Goal: Task Accomplishment & Management: Manage account settings

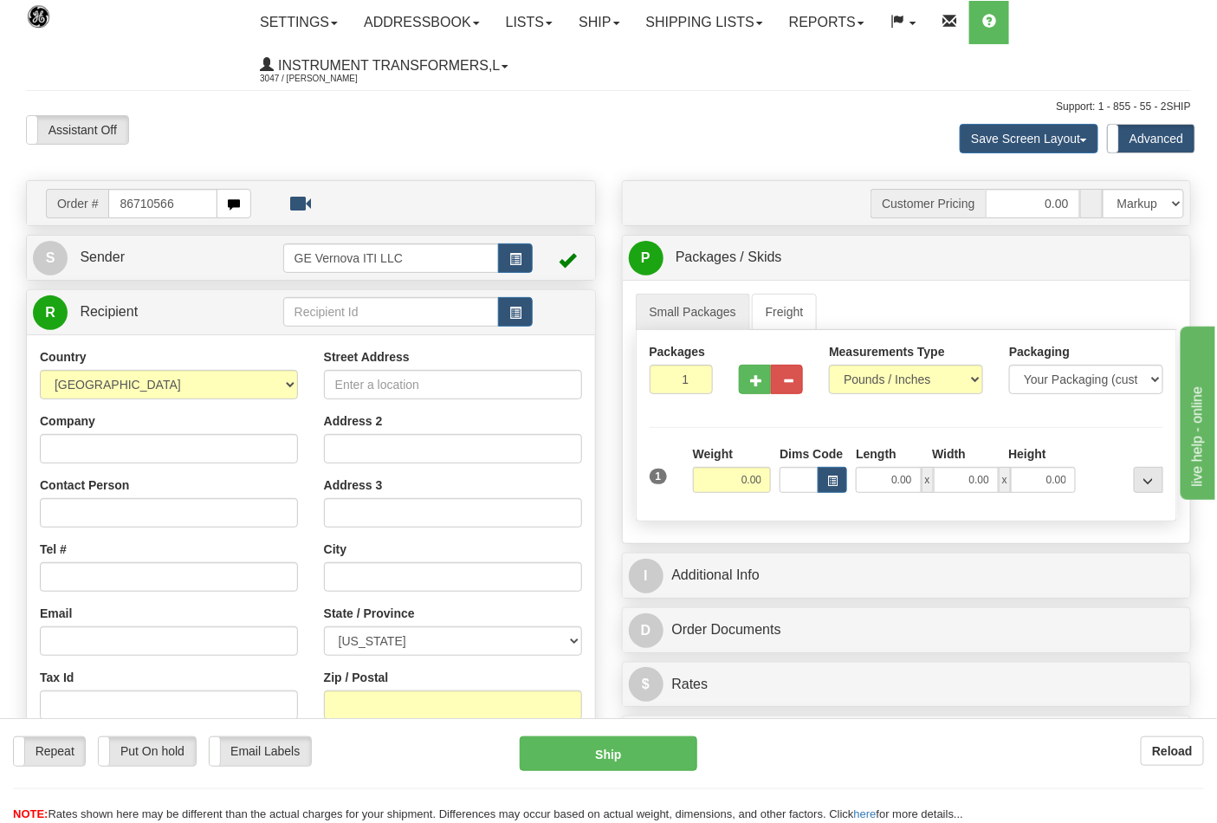
type input "86710566"
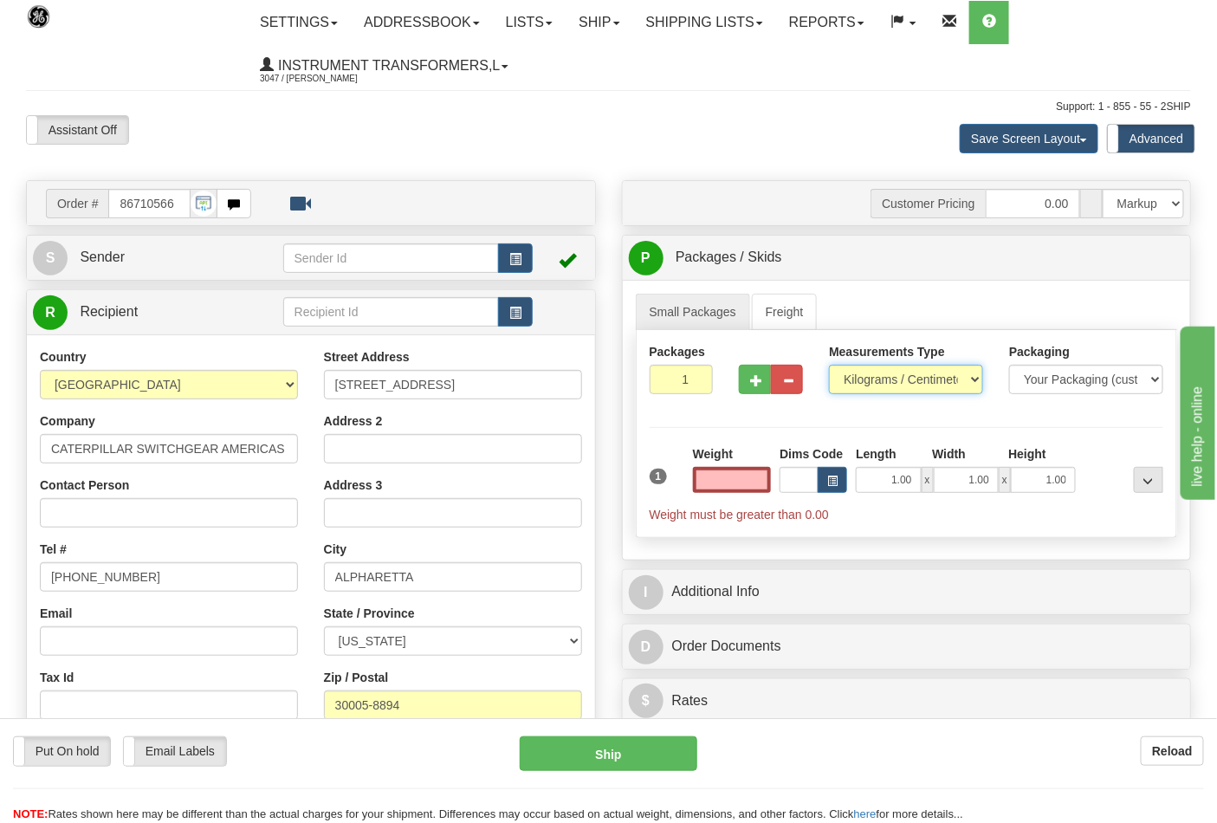
type input "0.00"
click at [951, 383] on select "Pounds / Inches Kilograms / Centimeters" at bounding box center [906, 379] width 154 height 29
select select "0"
click at [829, 366] on select "Pounds / Inches Kilograms / Centimeters" at bounding box center [906, 379] width 154 height 29
click at [743, 478] on input "0.00" at bounding box center [732, 480] width 79 height 26
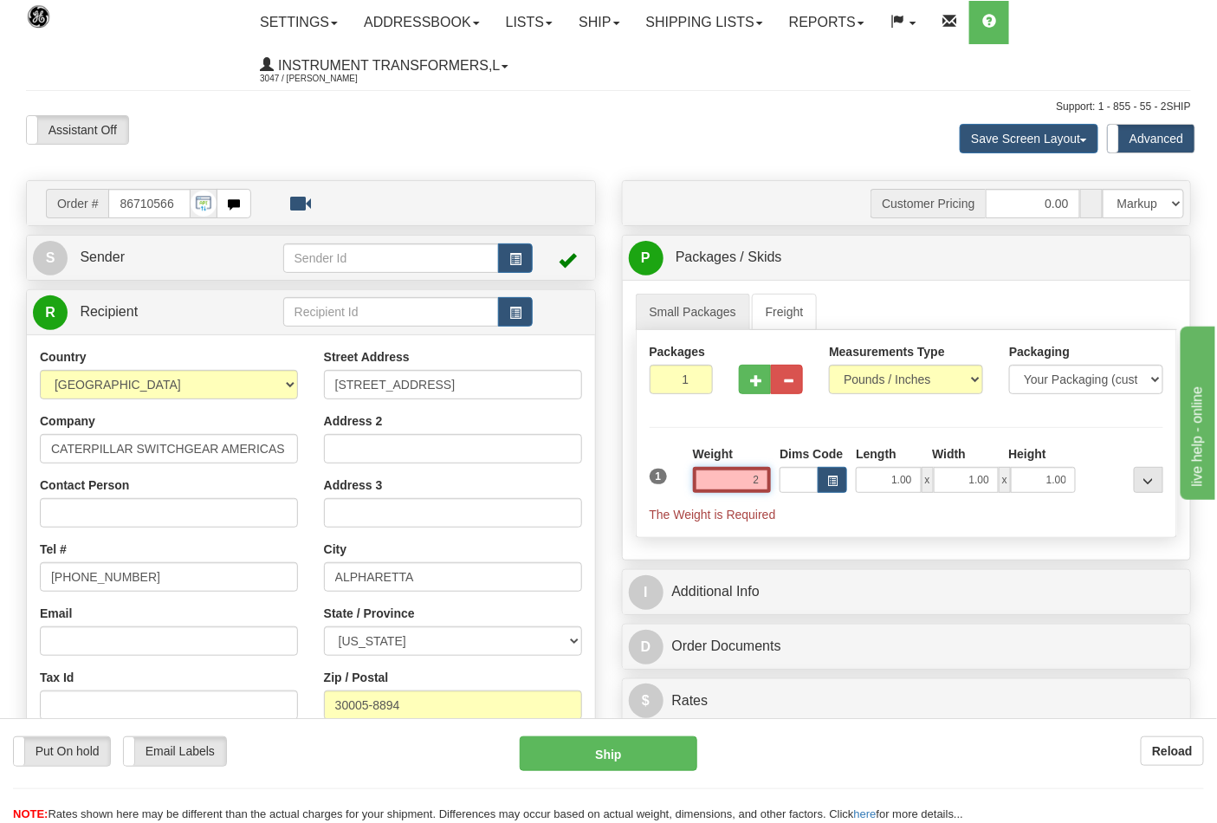
click button "Delete" at bounding box center [0, 0] width 0 height 0
type input "2.00"
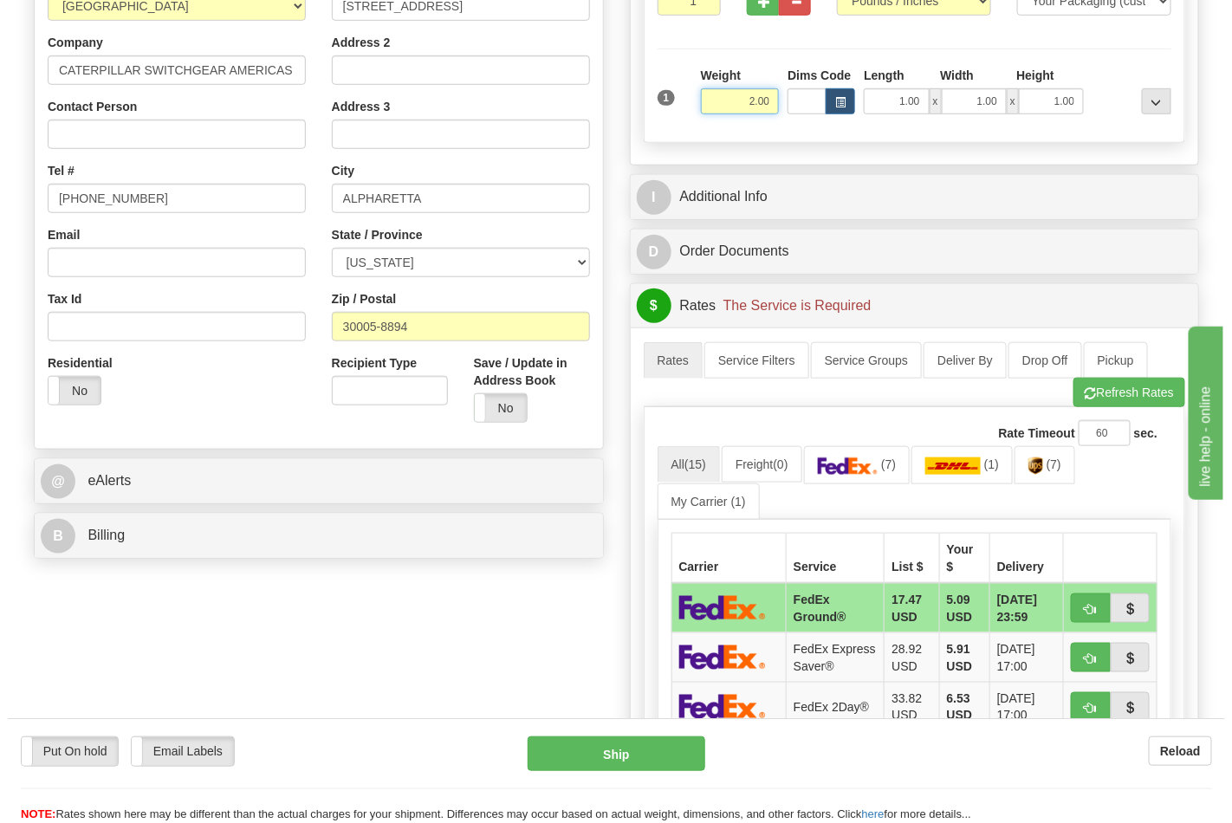
scroll to position [385, 0]
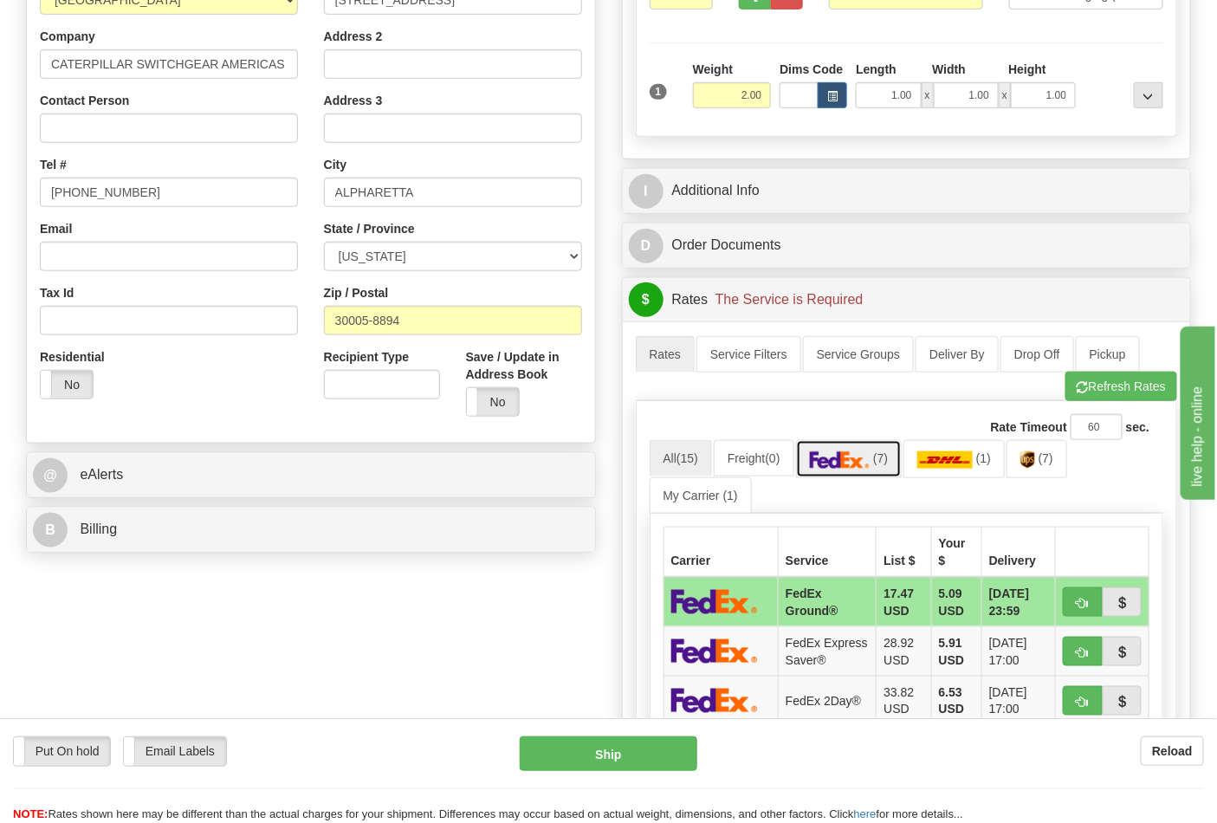
click at [878, 470] on link "(7)" at bounding box center [849, 458] width 107 height 37
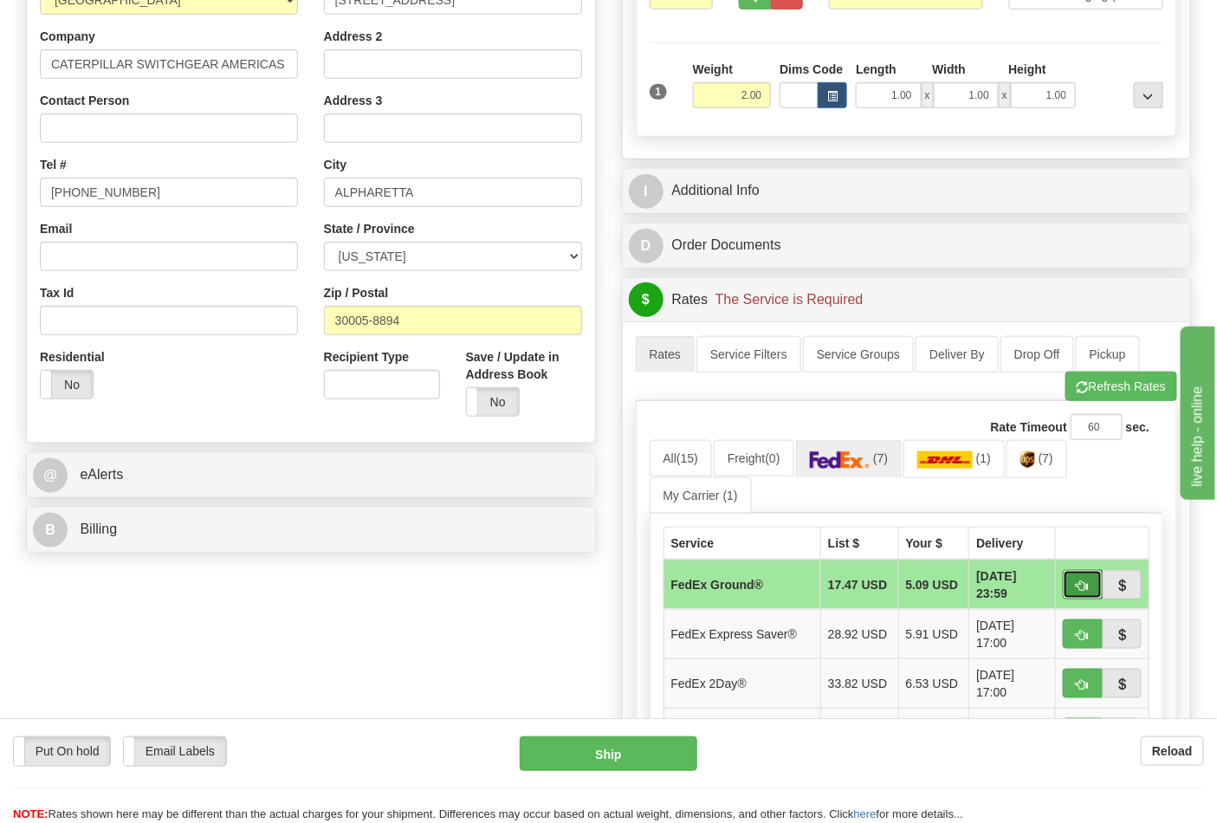
click at [1077, 594] on button "button" at bounding box center [1083, 584] width 40 height 29
type input "92"
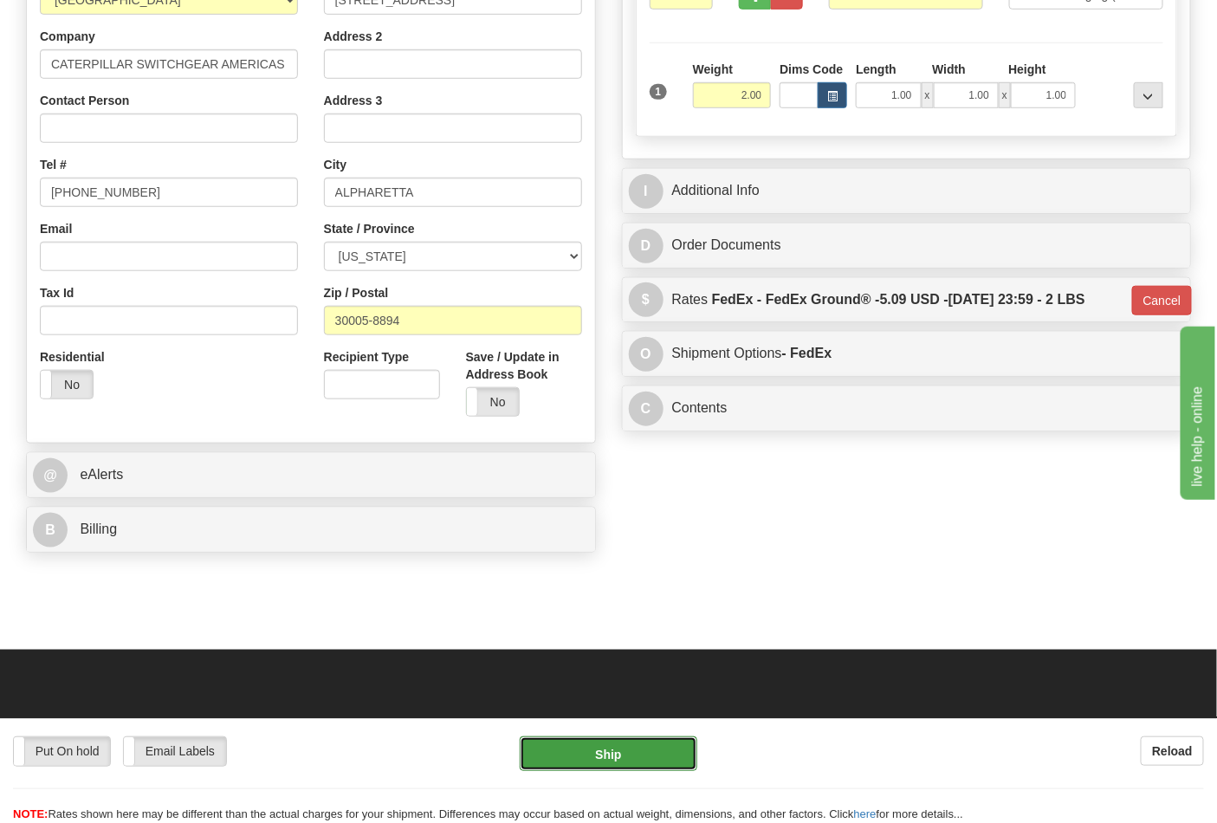
click at [586, 759] on button "Ship" at bounding box center [608, 753] width 177 height 35
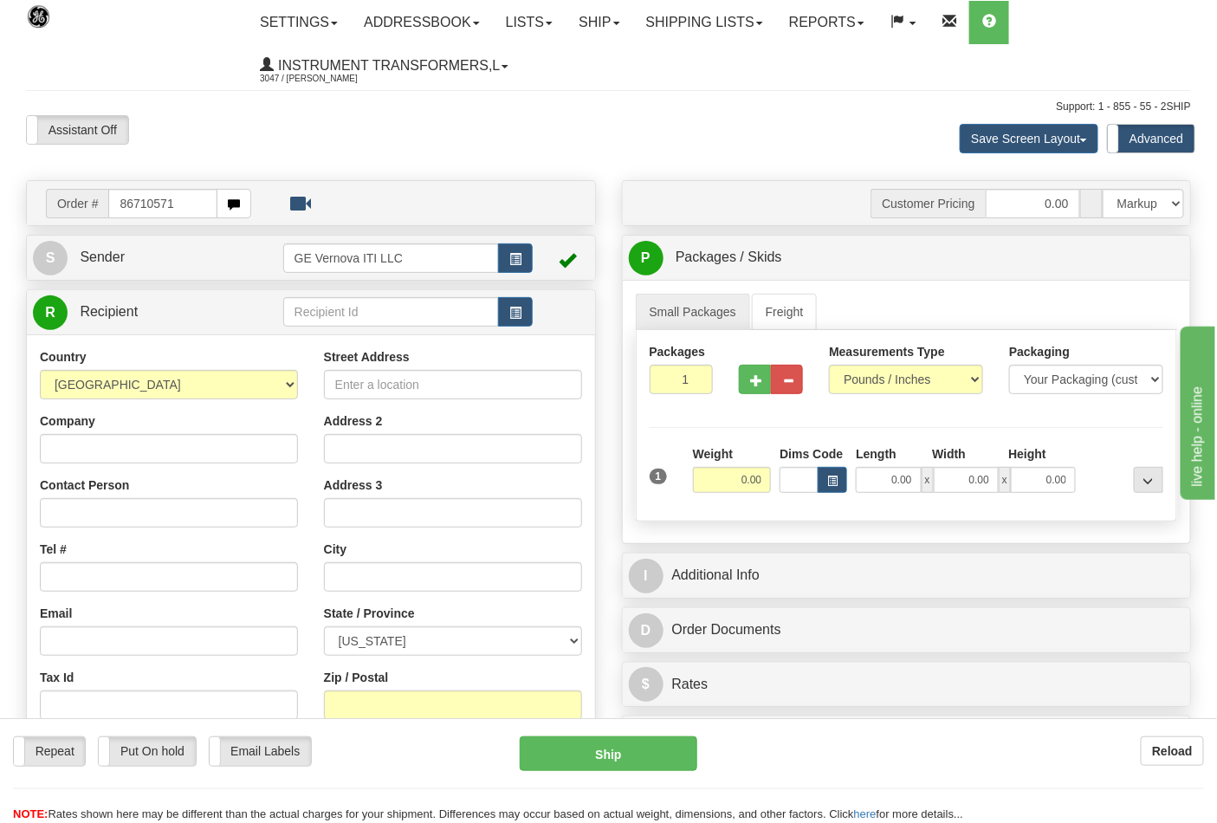
type input "86710571"
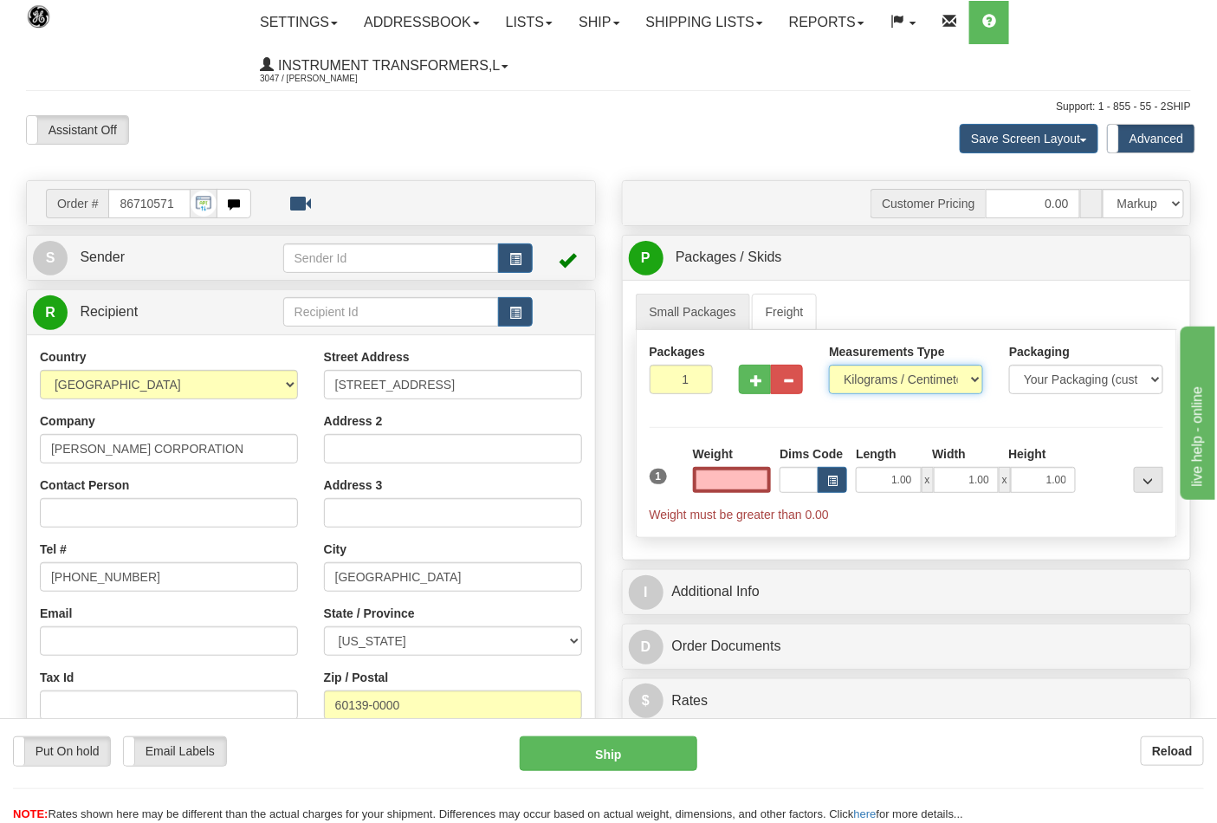
type input "0.00"
click at [968, 373] on select "Pounds / Inches Kilograms / Centimeters" at bounding box center [906, 379] width 154 height 29
select select "0"
click at [829, 366] on select "Pounds / Inches Kilograms / Centimeters" at bounding box center [906, 379] width 154 height 29
click at [721, 491] on input "0.00" at bounding box center [732, 480] width 79 height 26
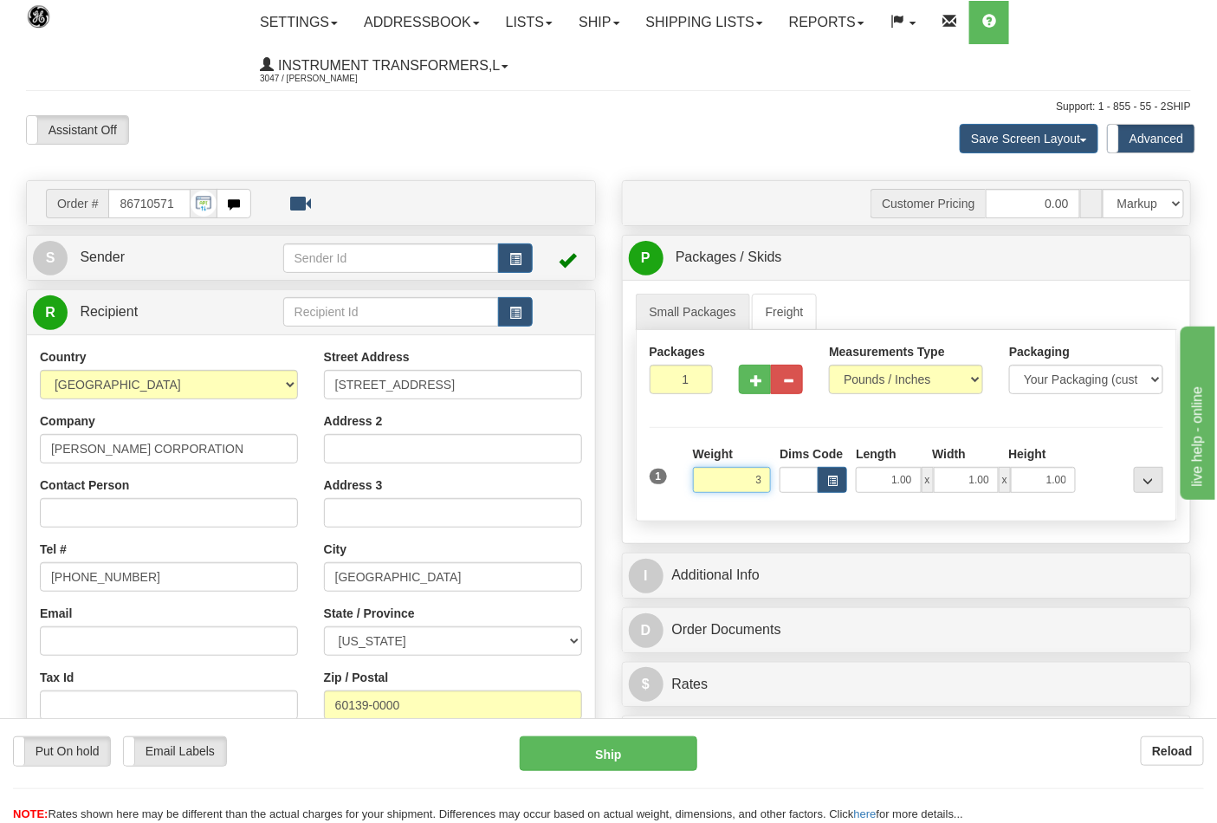
click button "Delete" at bounding box center [0, 0] width 0 height 0
type input "3.00"
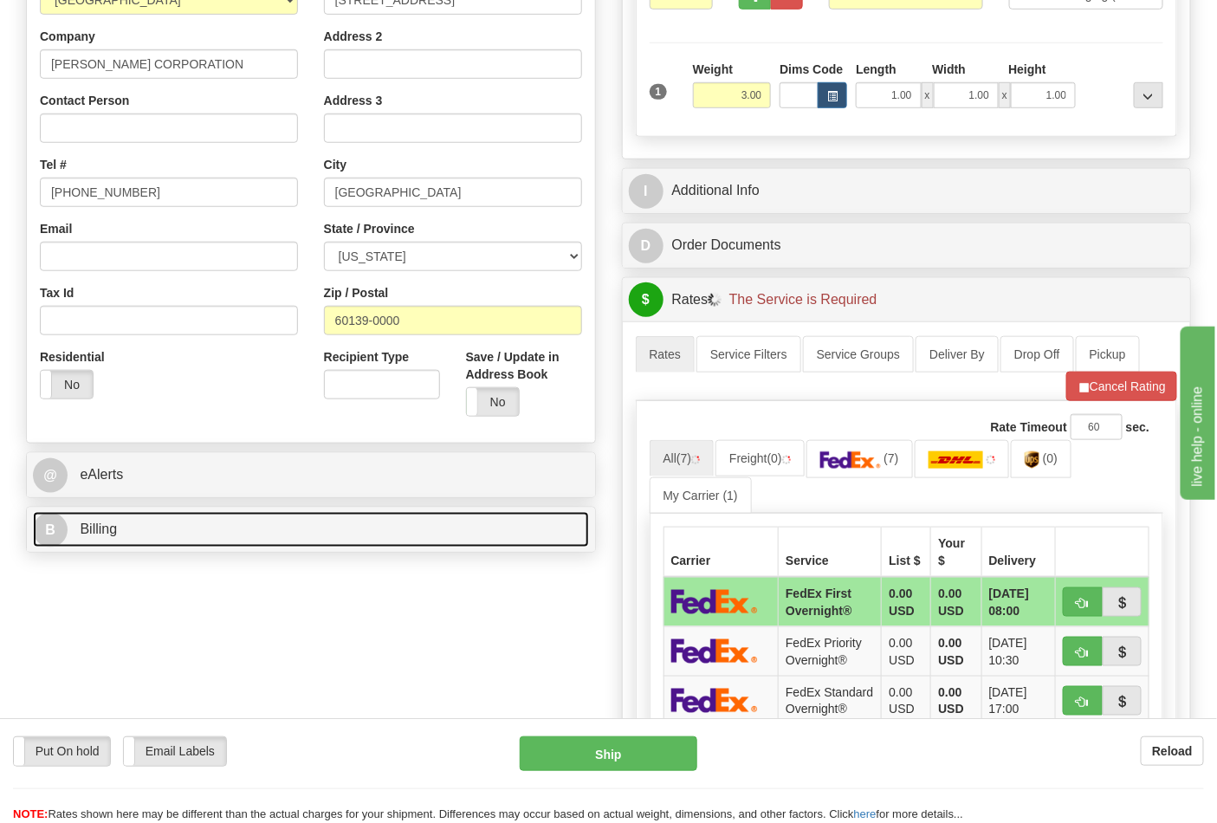
click at [332, 547] on link "B Billing" at bounding box center [311, 530] width 556 height 36
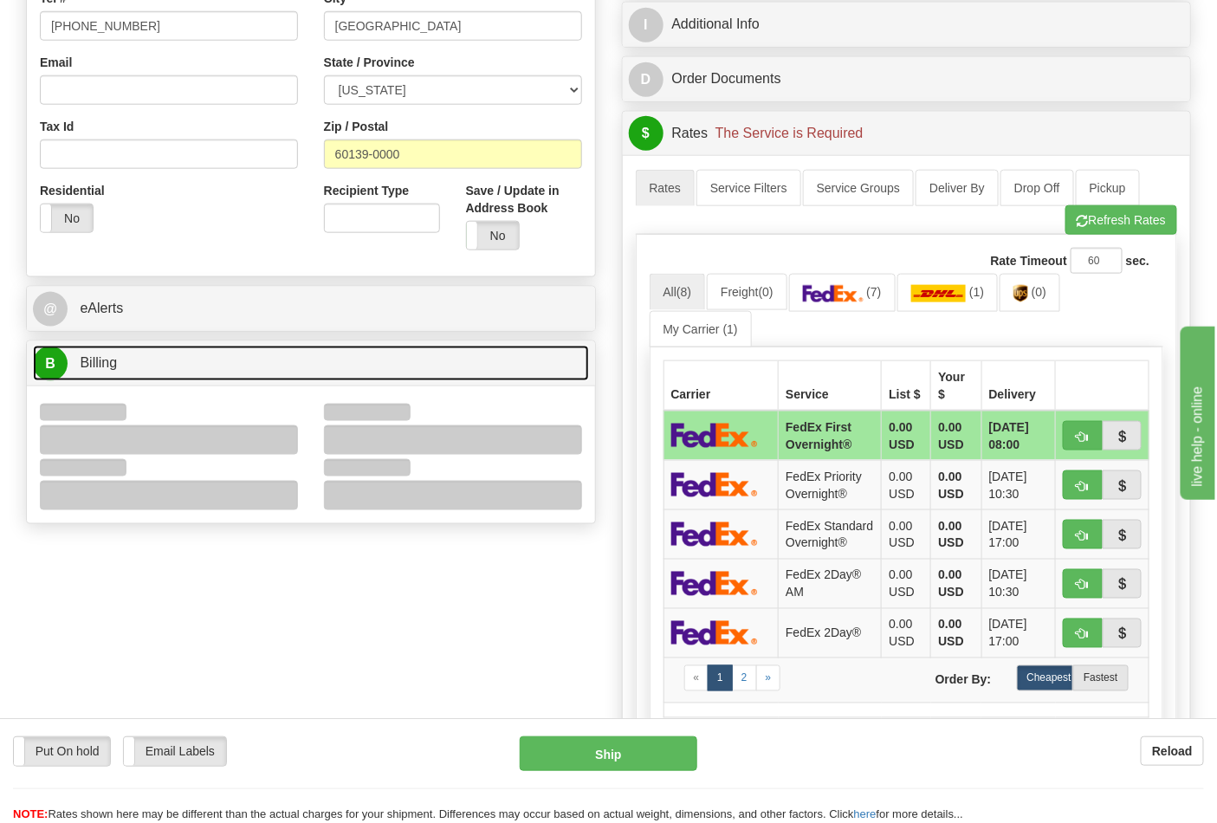
scroll to position [481, 0]
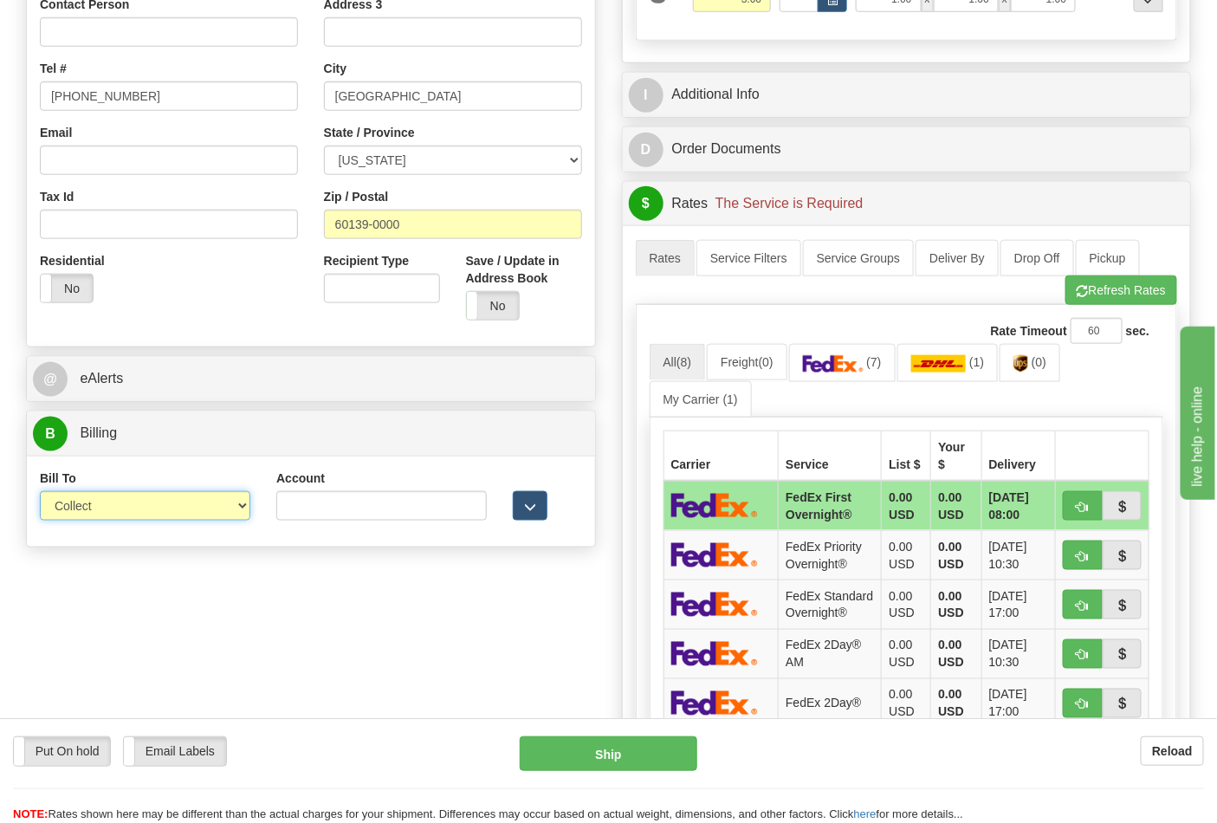
drag, startPoint x: 210, startPoint y: 508, endPoint x: 204, endPoint y: 521, distance: 14.3
click at [210, 508] on select "Sender Recipient Third Party Collect" at bounding box center [145, 505] width 210 height 29
select select "2"
click at [40, 493] on select "Sender Recipient Third Party Collect" at bounding box center [145, 505] width 210 height 29
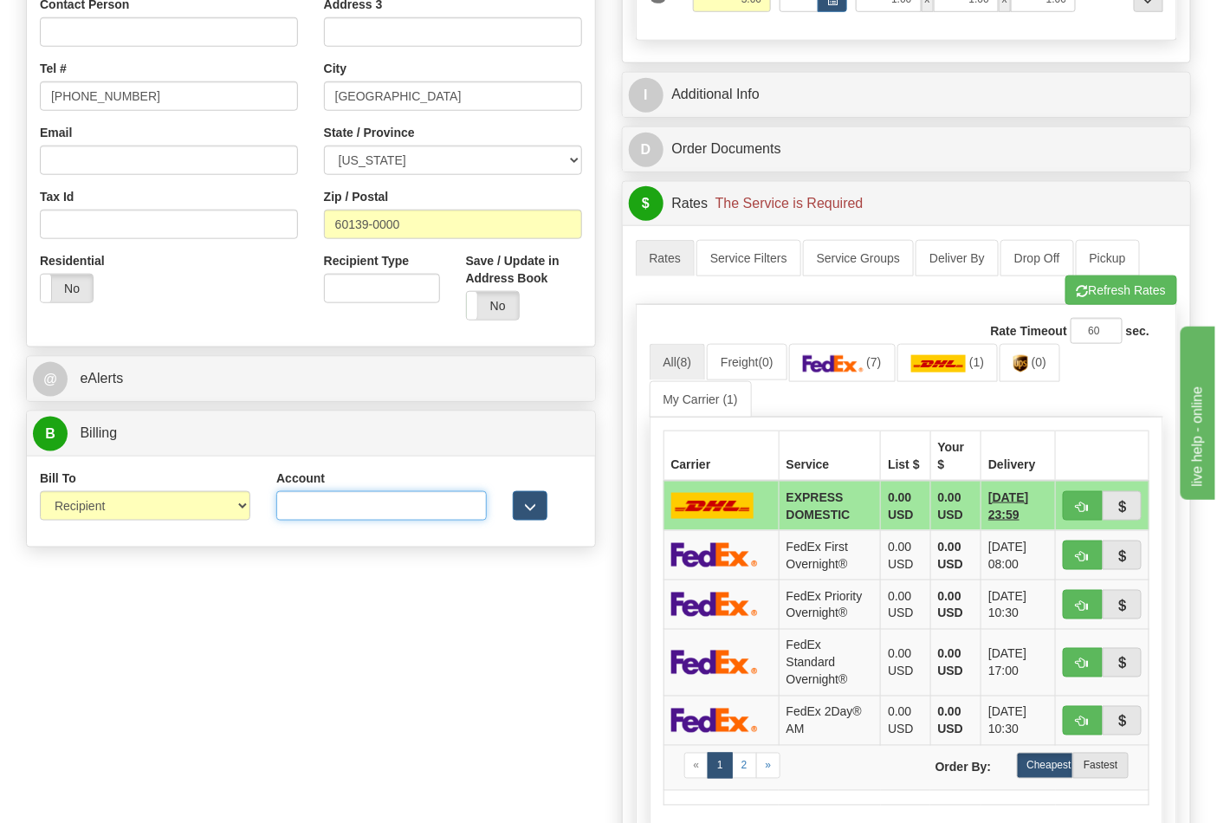
click at [404, 515] on input "Account" at bounding box center [381, 505] width 210 height 29
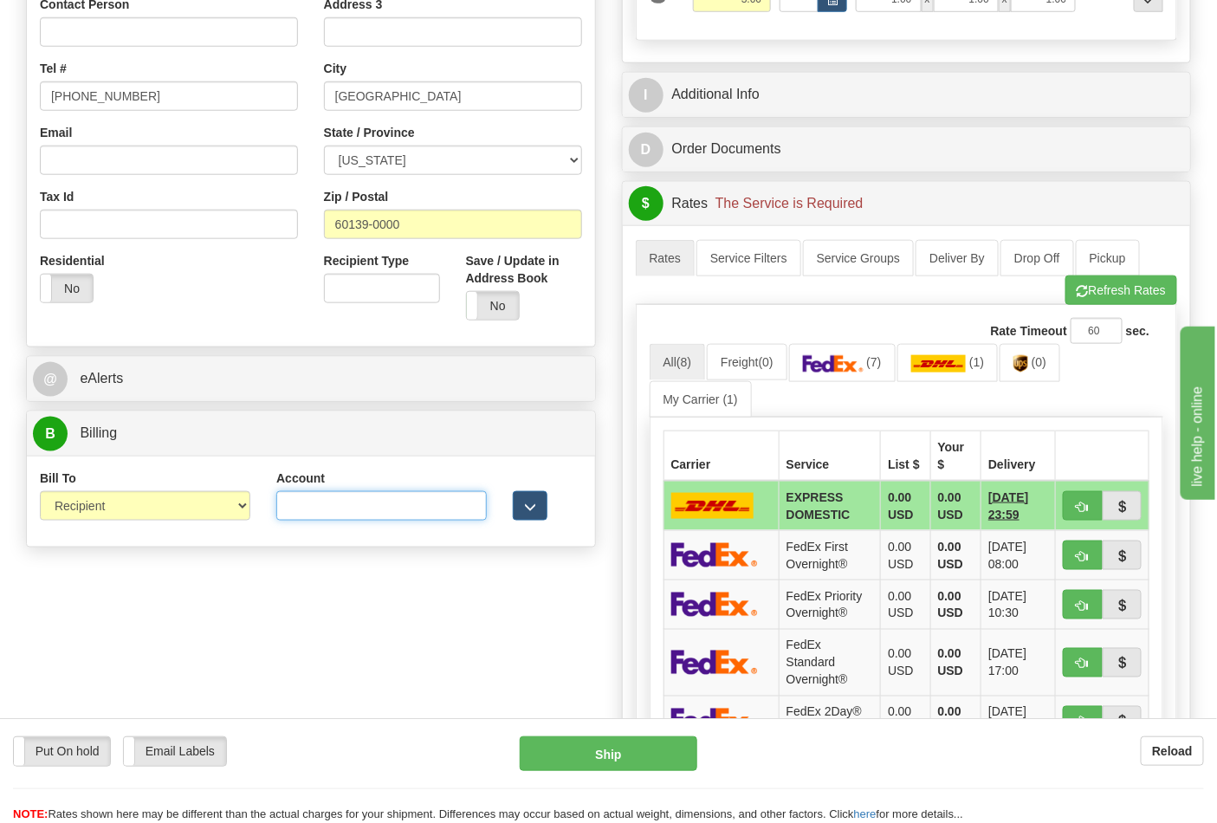
paste input "103538629"
type input "103538629"
click at [870, 356] on link "(7)" at bounding box center [842, 362] width 107 height 37
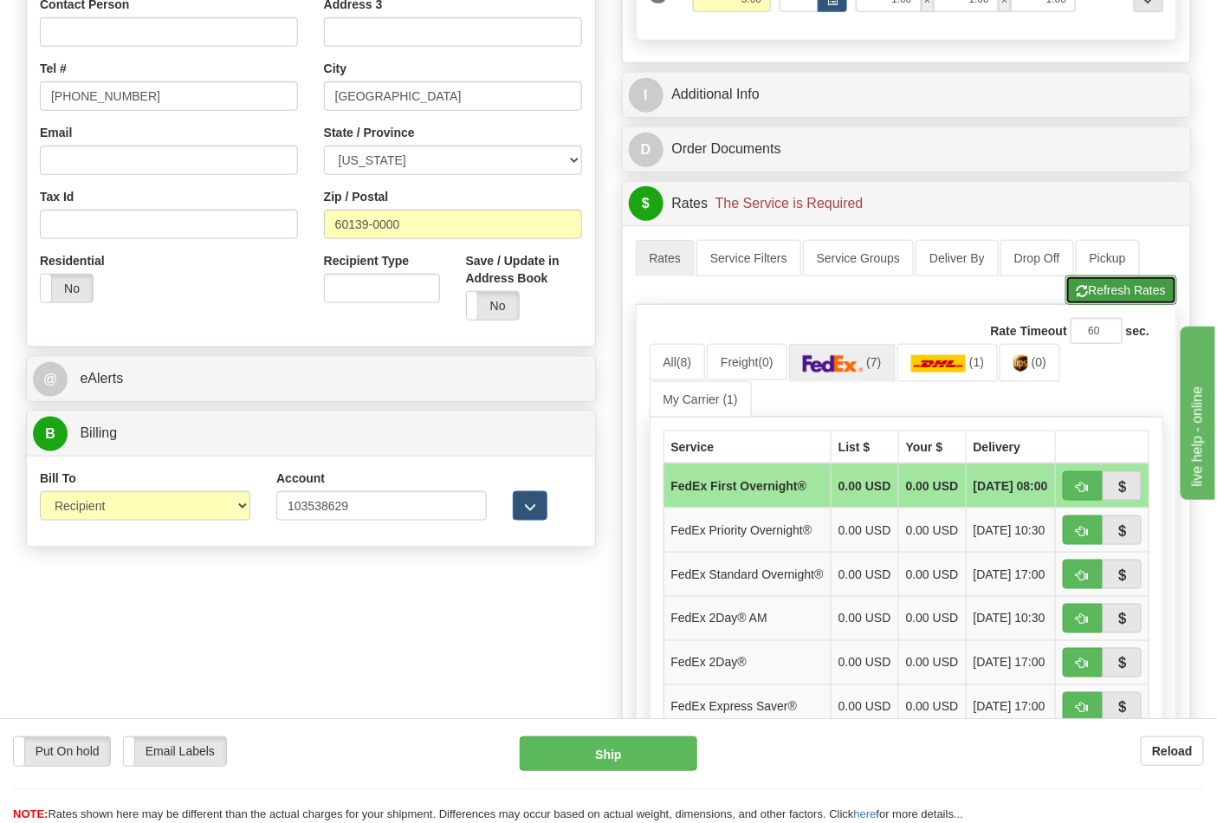
click at [1143, 295] on button "Refresh Rates" at bounding box center [1121, 289] width 112 height 29
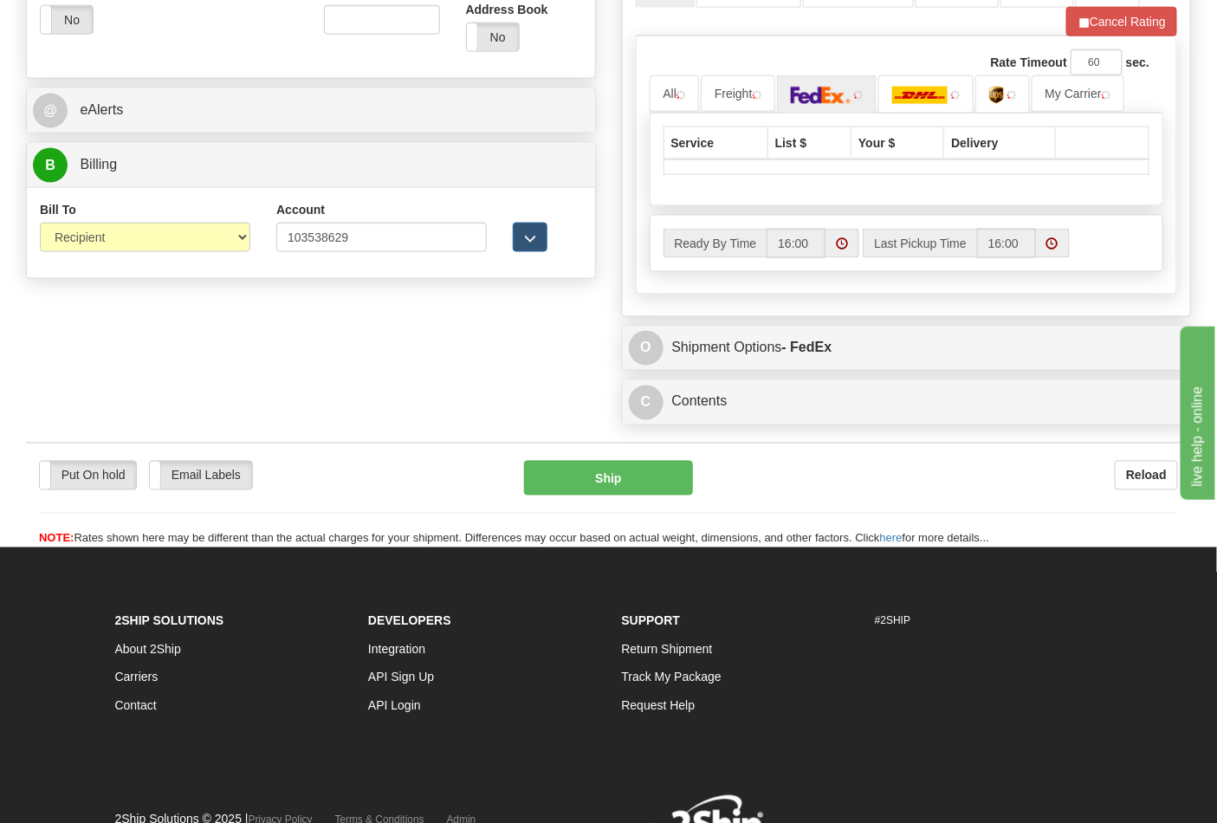
scroll to position [769, 0]
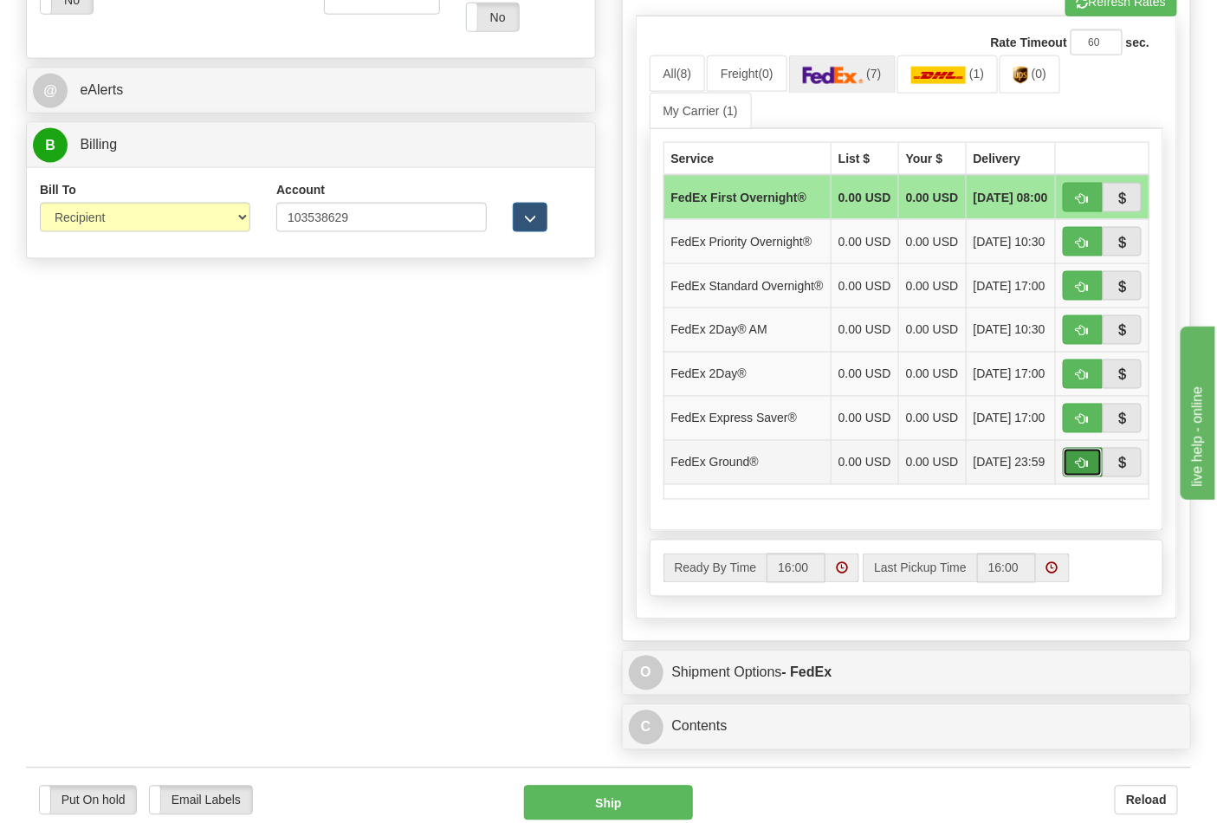
click at [1075, 477] on button "button" at bounding box center [1083, 462] width 40 height 29
type input "92"
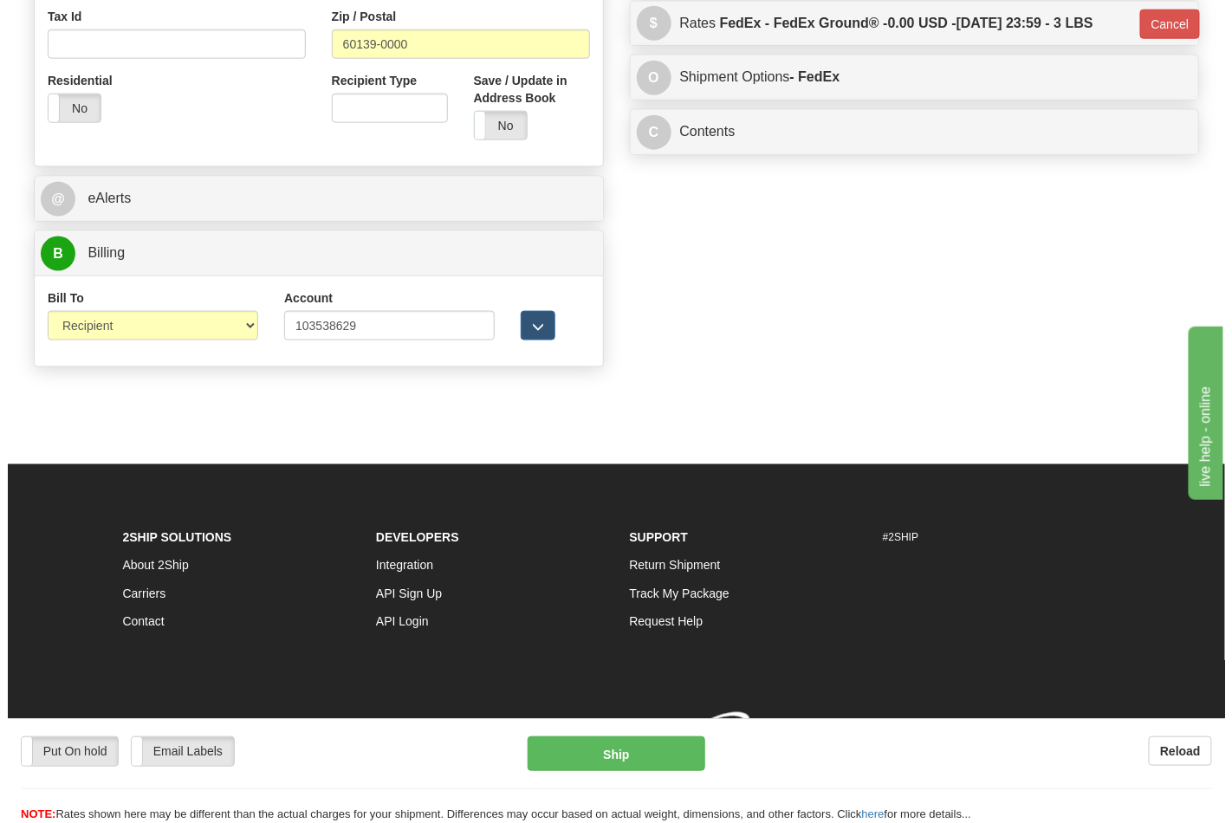
scroll to position [689, 0]
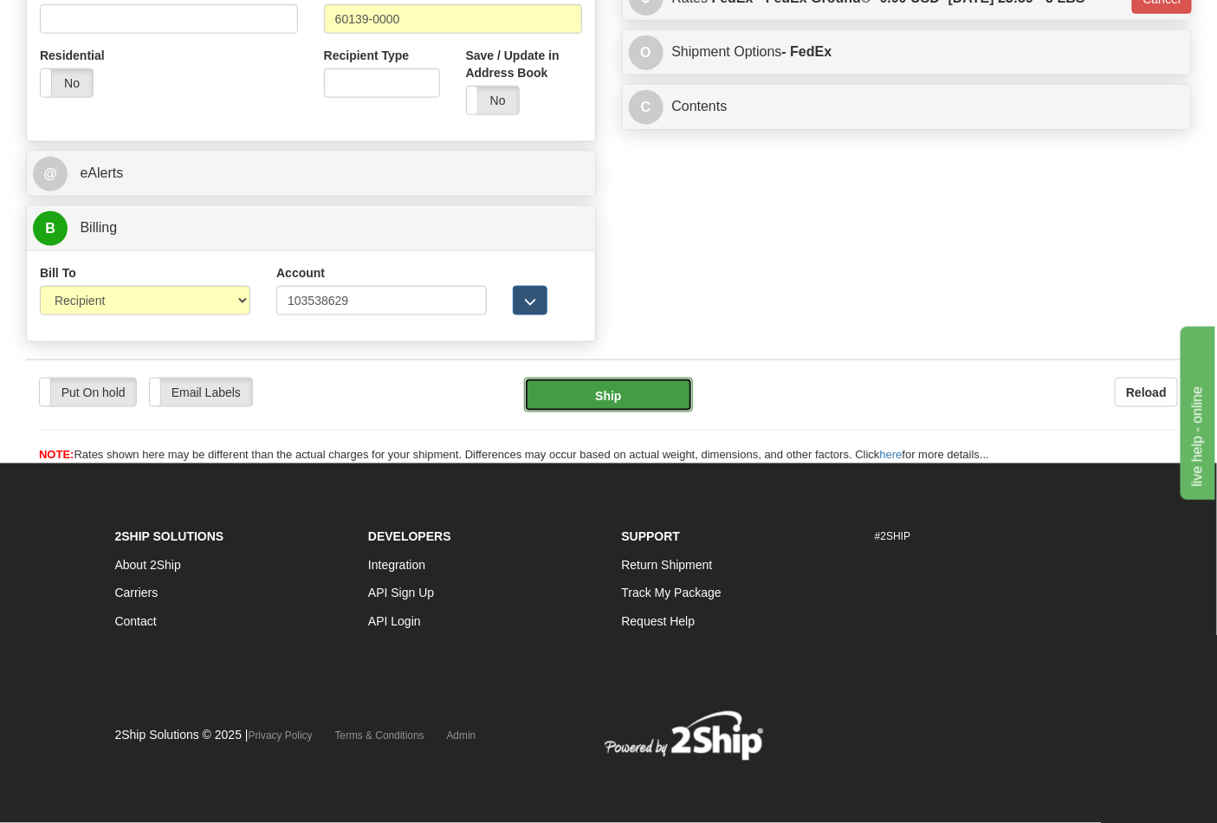
click at [609, 388] on button "Ship" at bounding box center [608, 395] width 168 height 35
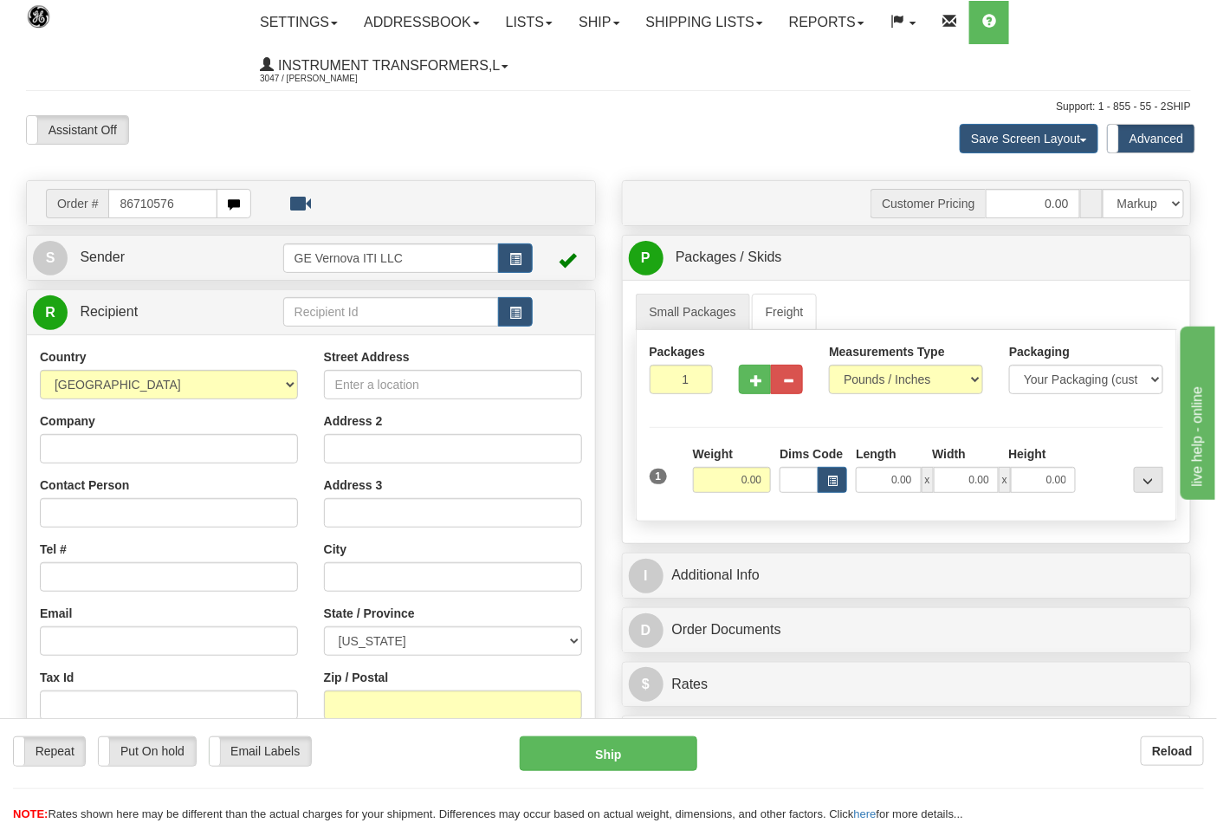
type input "86710576"
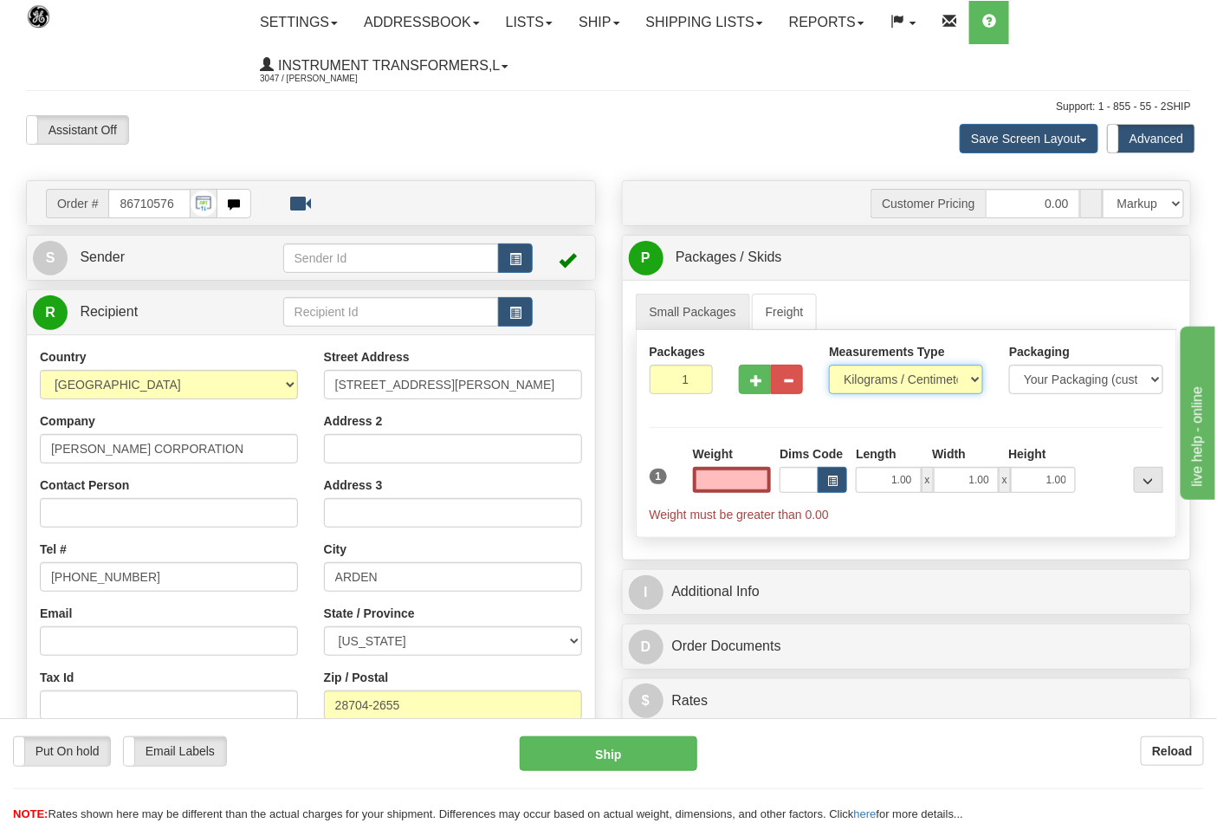
type input "0.00"
click at [880, 377] on select "Pounds / Inches Kilograms / Centimeters" at bounding box center [906, 379] width 154 height 29
select select "0"
click at [829, 366] on select "Pounds / Inches Kilograms / Centimeters" at bounding box center [906, 379] width 154 height 29
click at [728, 475] on input "0.00" at bounding box center [732, 480] width 79 height 26
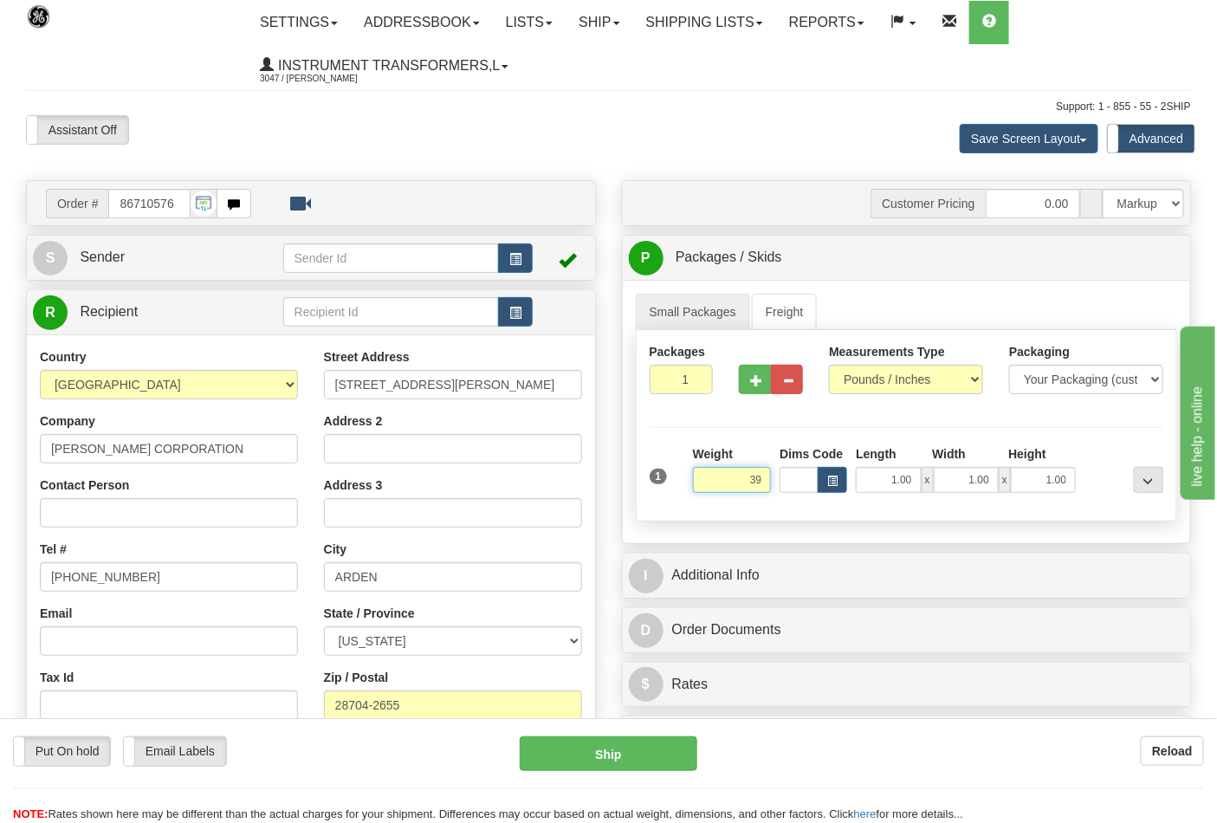
click button "Delete" at bounding box center [0, 0] width 0 height 0
type input "39.00"
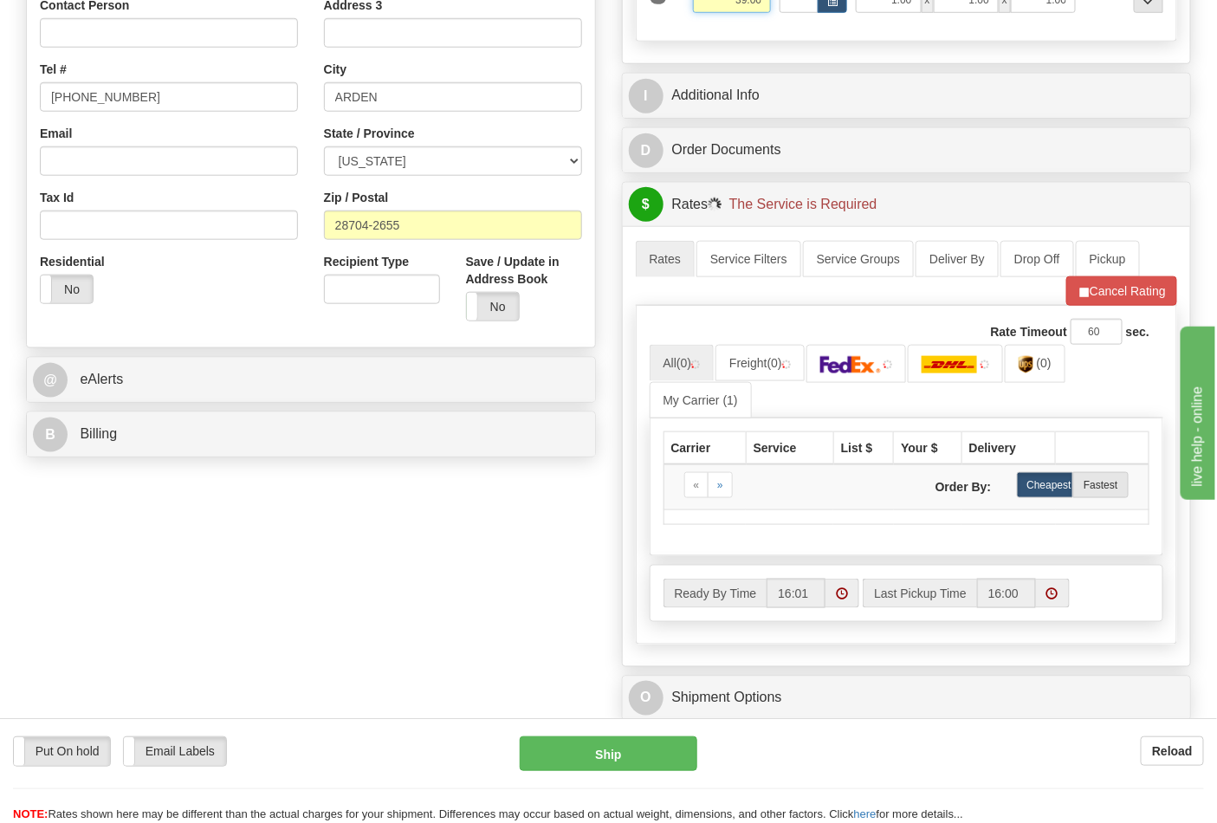
scroll to position [481, 0]
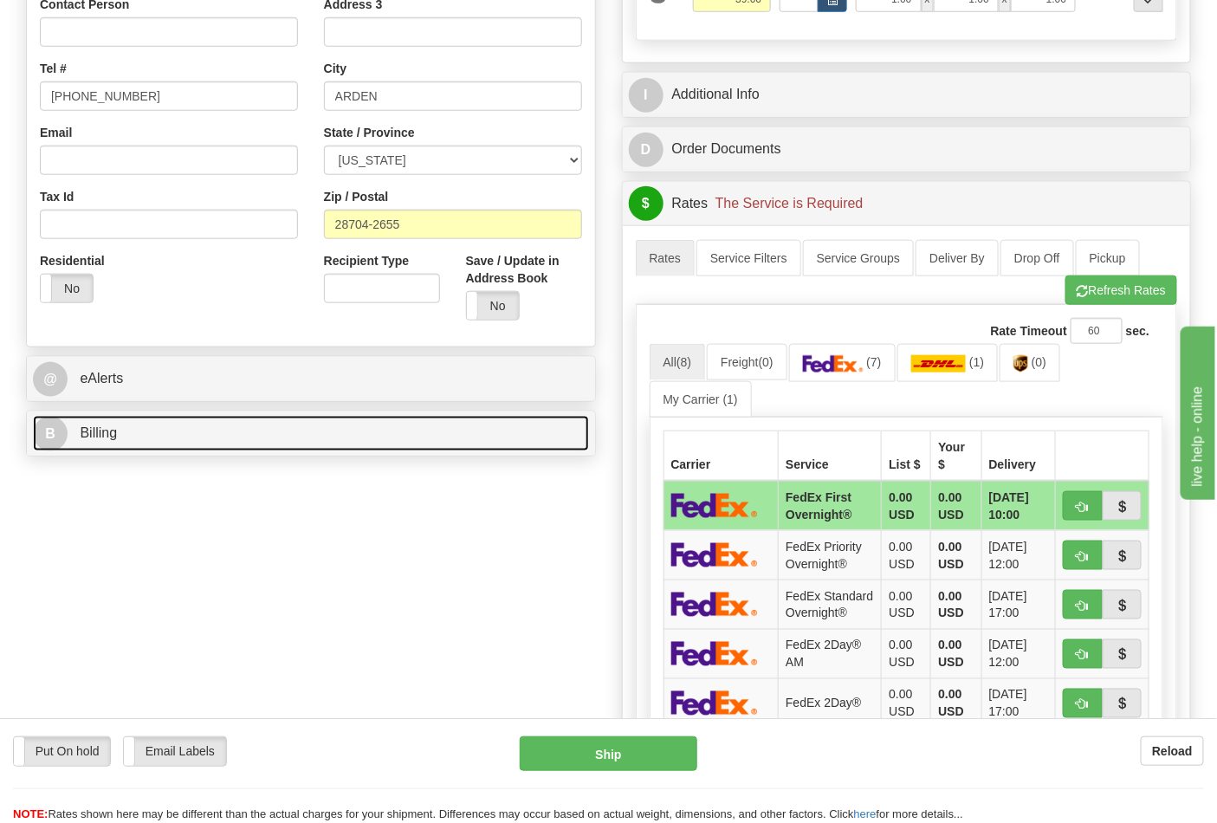
click at [442, 436] on link "B Billing" at bounding box center [311, 434] width 556 height 36
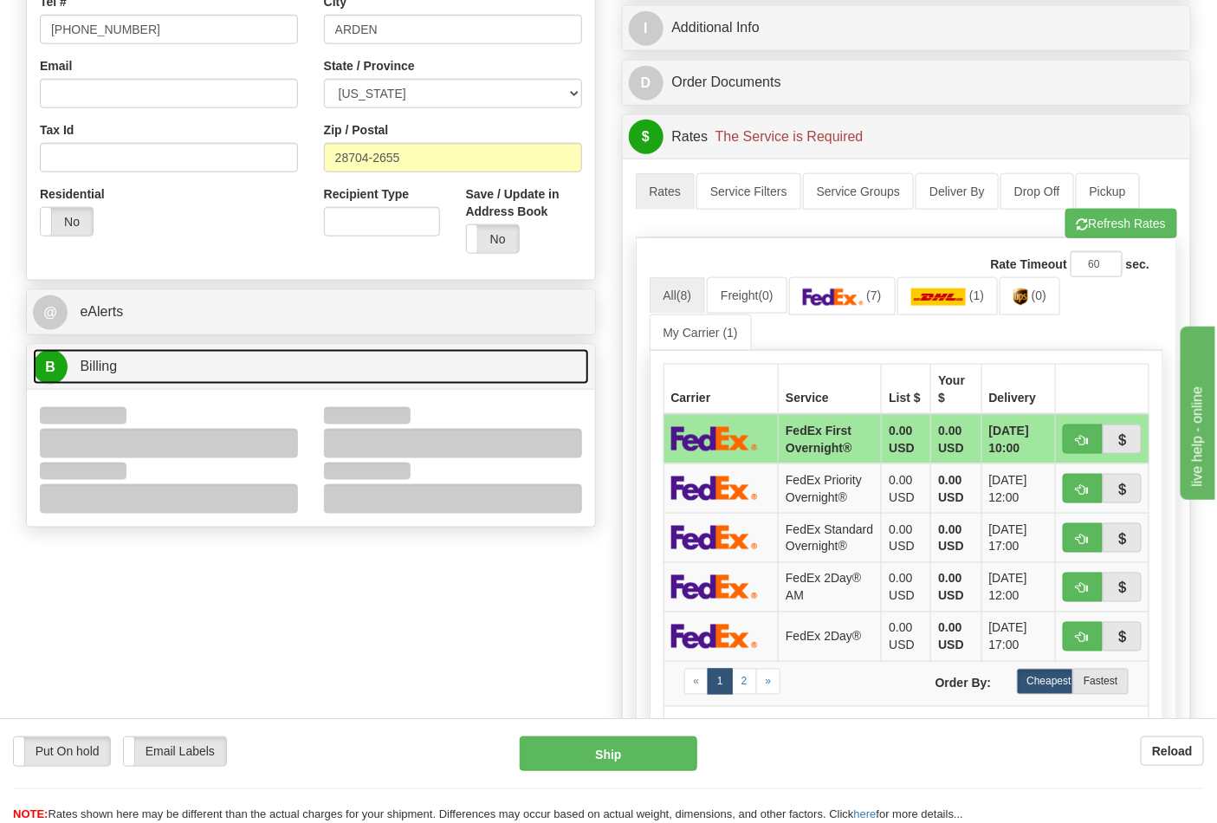
scroll to position [673, 0]
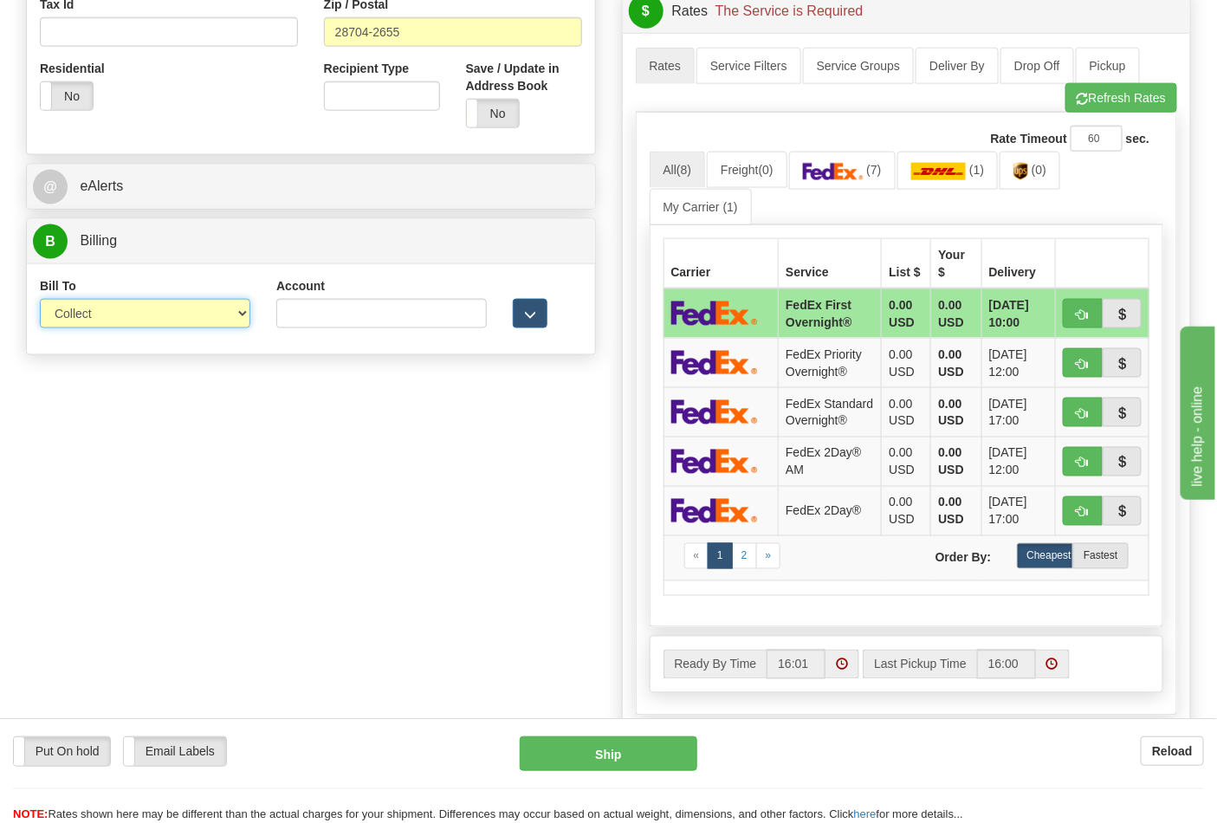
click at [225, 325] on select "Sender Recipient Third Party Collect" at bounding box center [145, 313] width 210 height 29
select select "2"
click at [40, 301] on select "Sender Recipient Third Party Collect" at bounding box center [145, 313] width 210 height 29
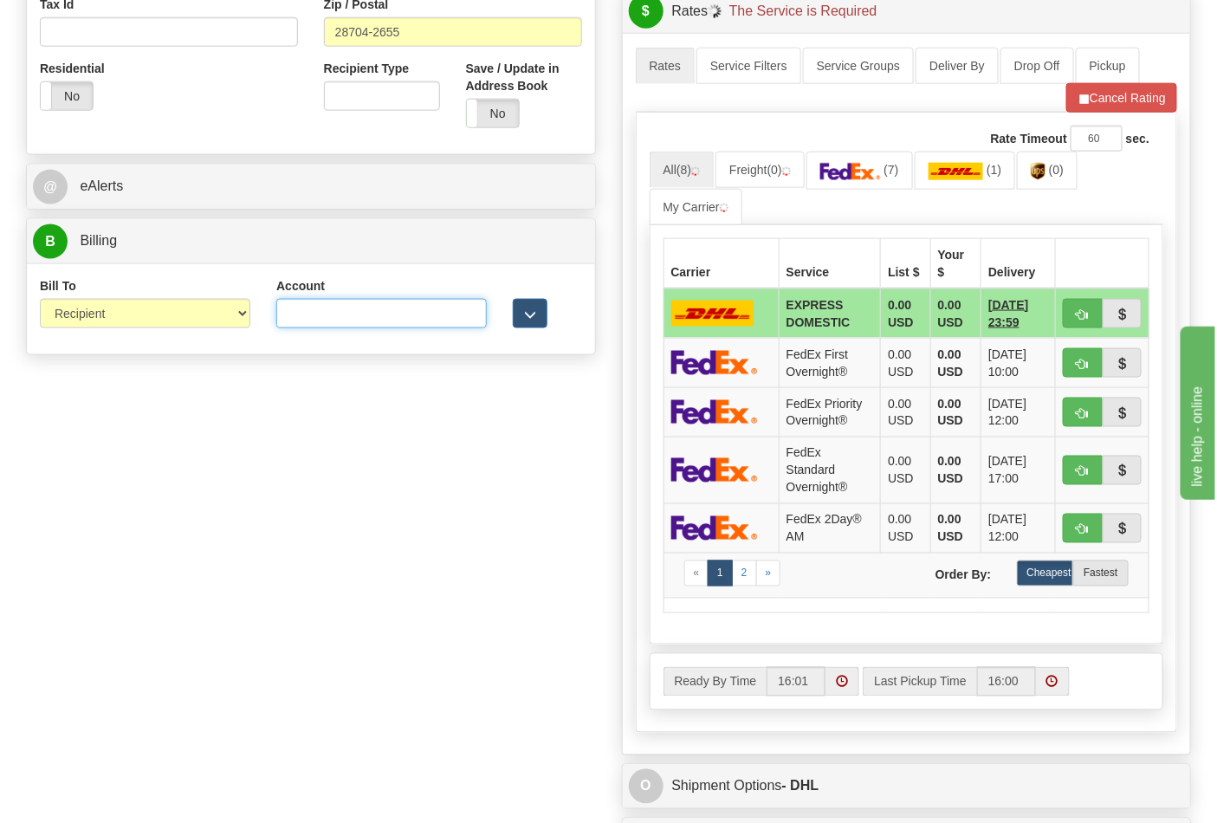
click at [404, 314] on input "Account" at bounding box center [381, 313] width 210 height 29
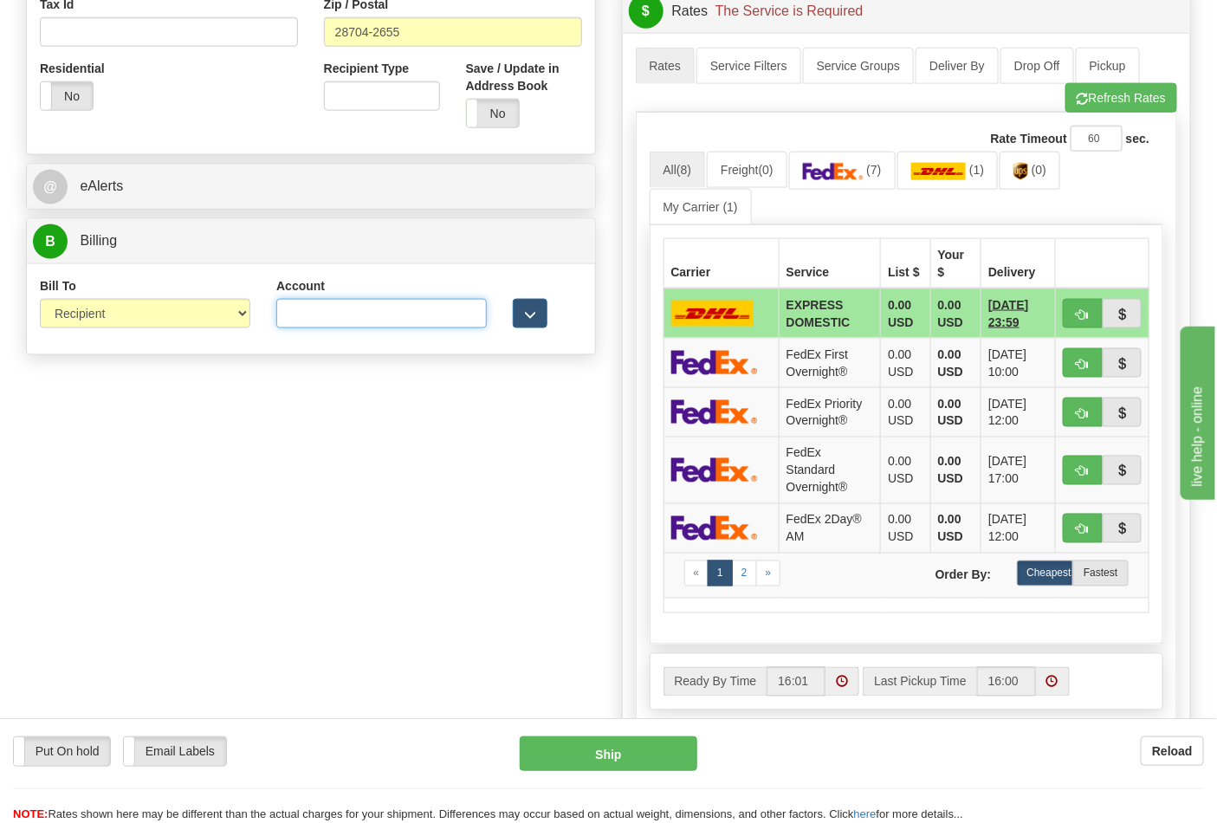
paste input "106052662"
type input "106052662"
click at [847, 180] on img at bounding box center [833, 171] width 61 height 17
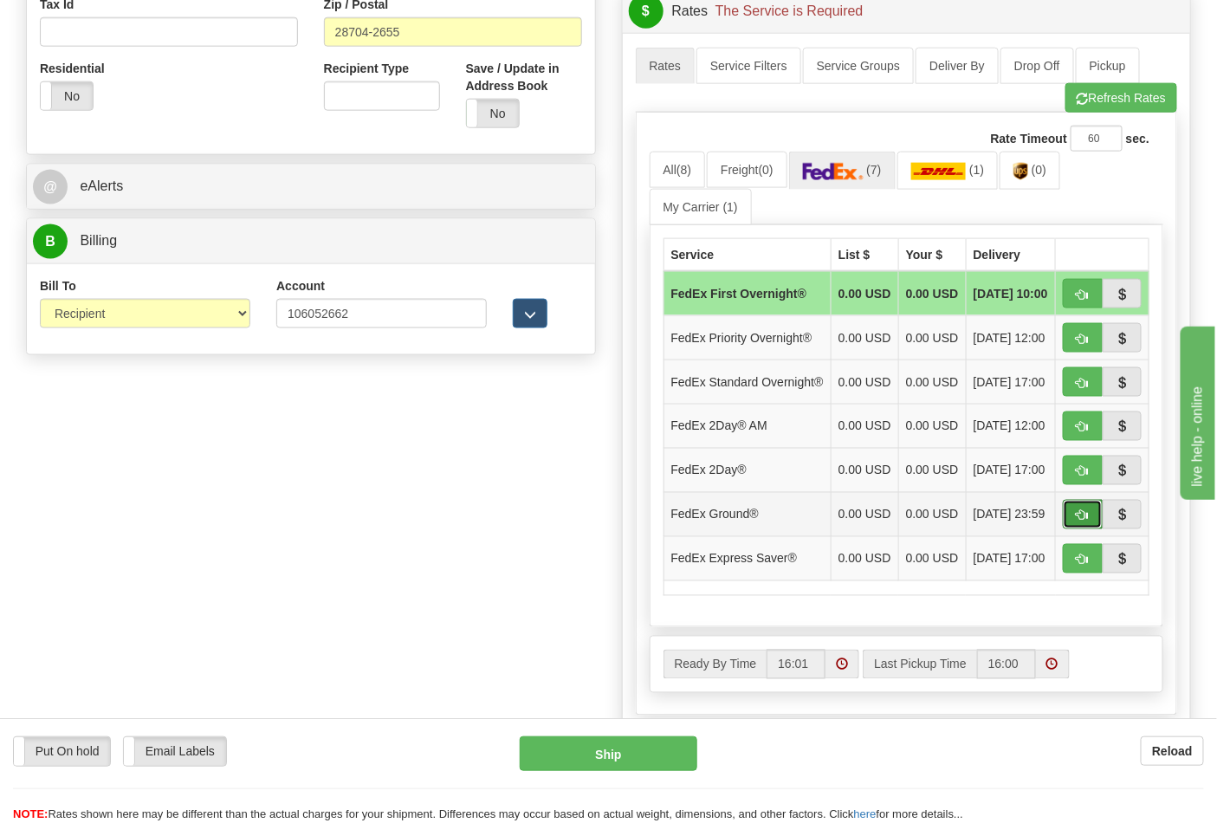
click at [1070, 529] on button "button" at bounding box center [1083, 514] width 40 height 29
type input "92"
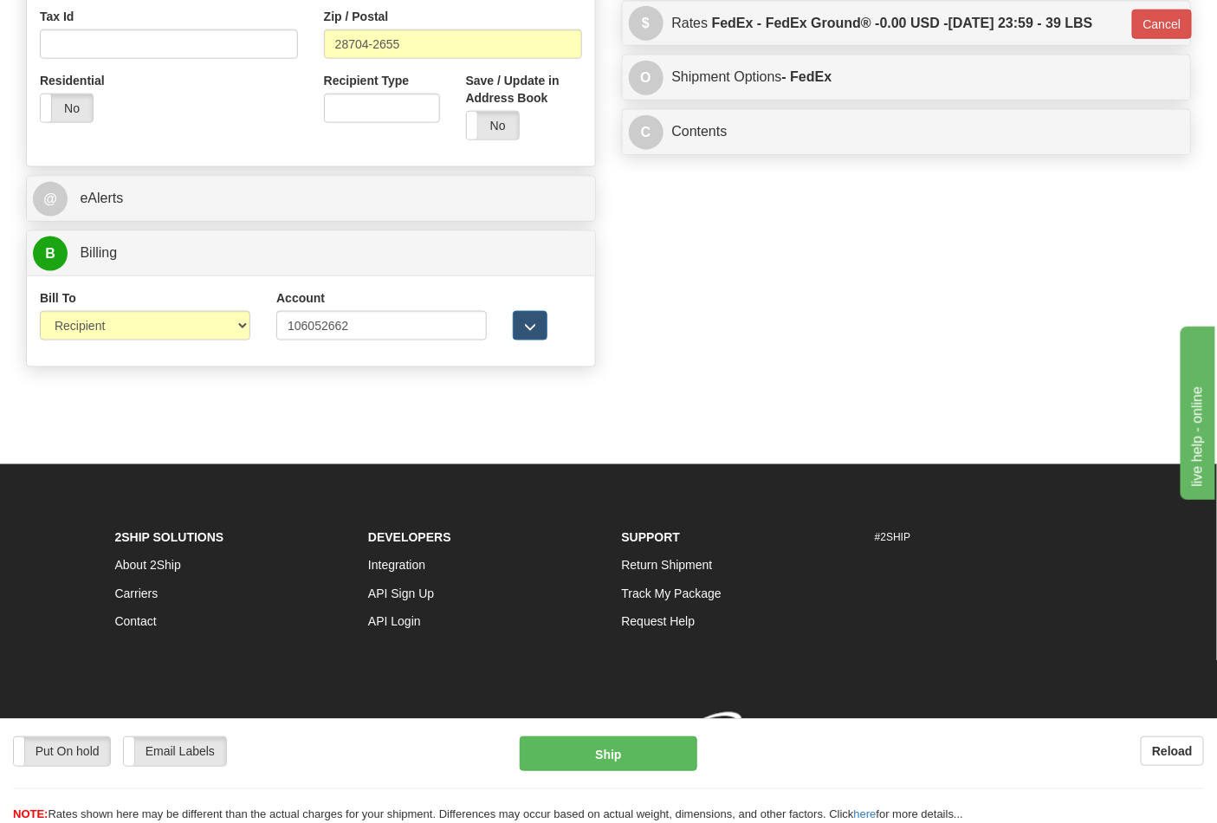
scroll to position [663, 0]
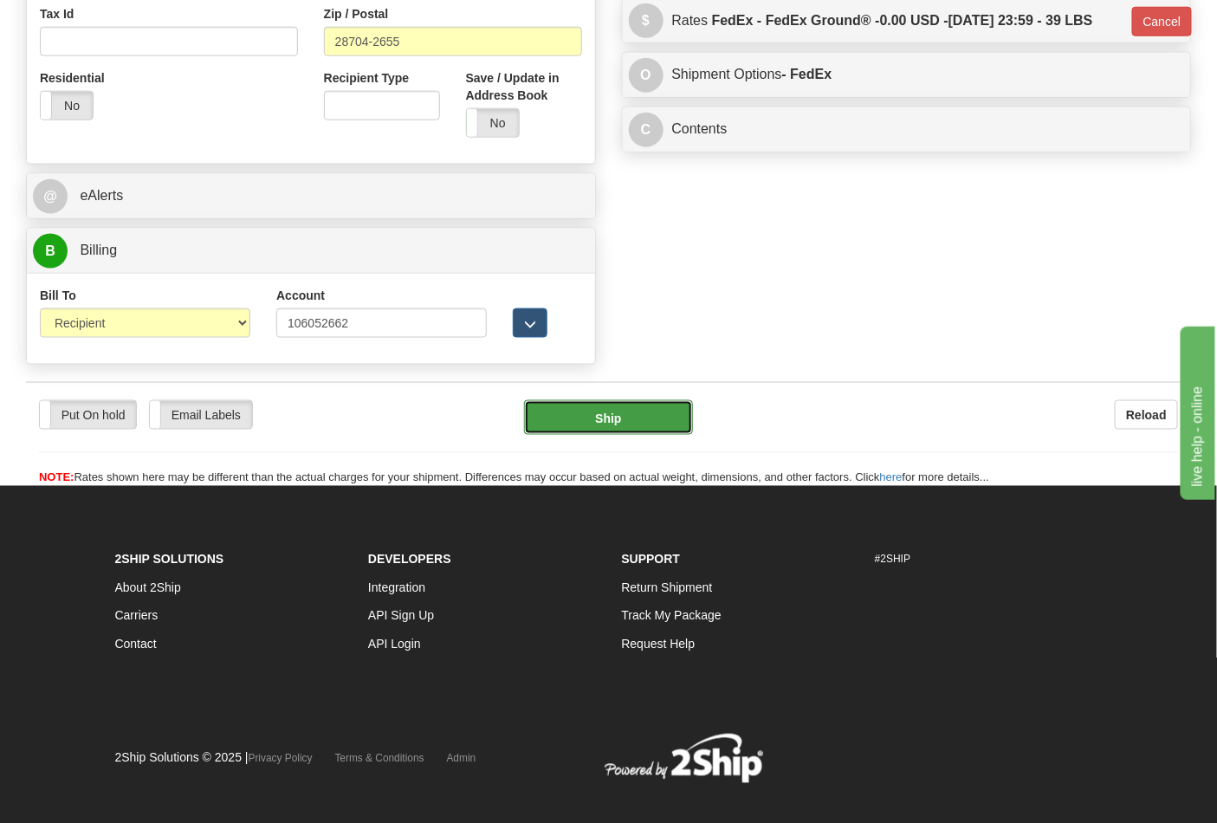
click at [651, 417] on button "Ship" at bounding box center [608, 417] width 168 height 35
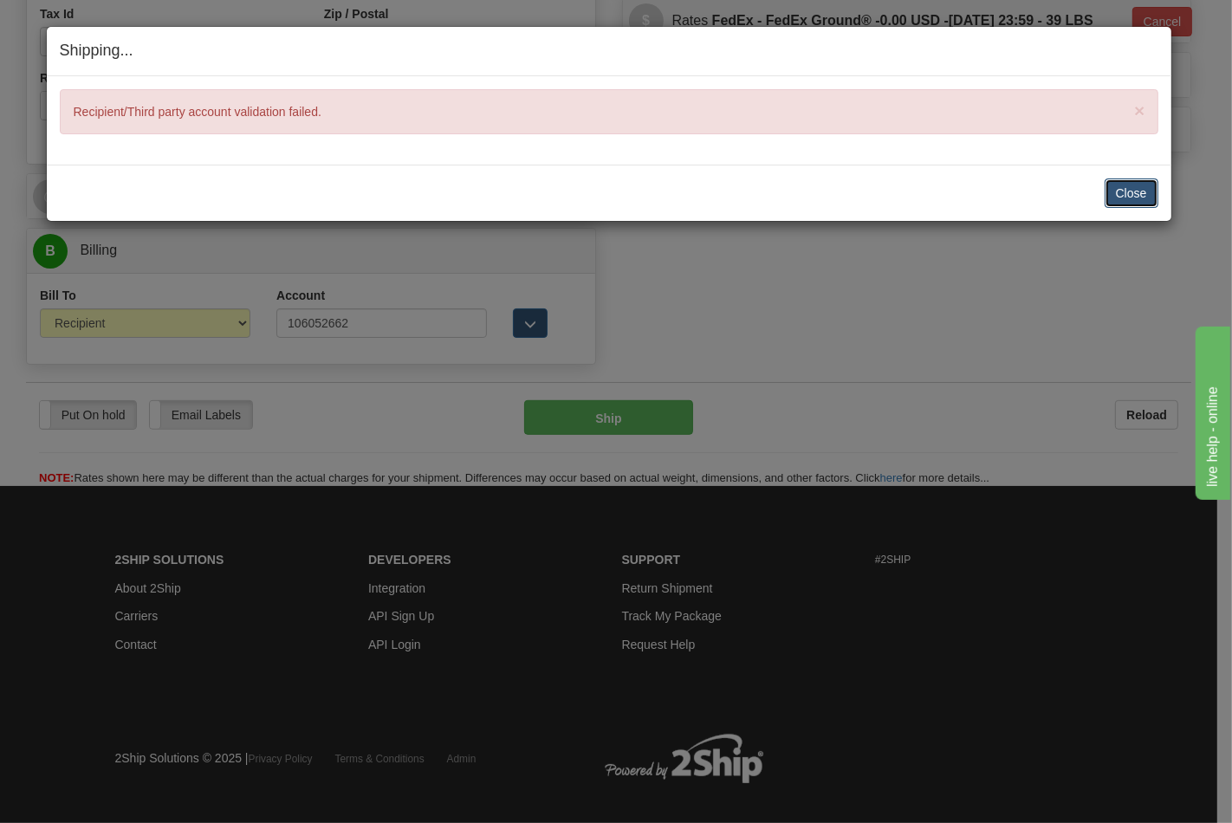
click at [1121, 189] on button "Close" at bounding box center [1131, 192] width 54 height 29
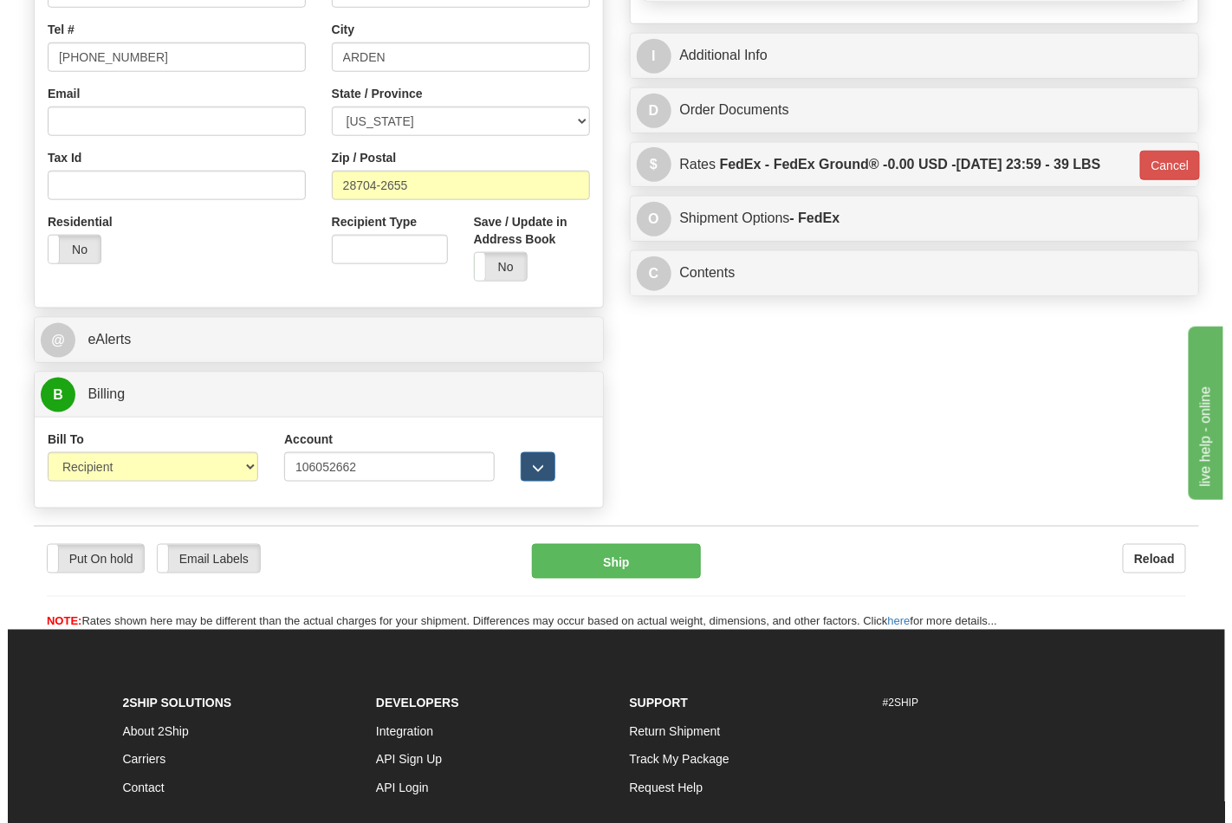
scroll to position [471, 0]
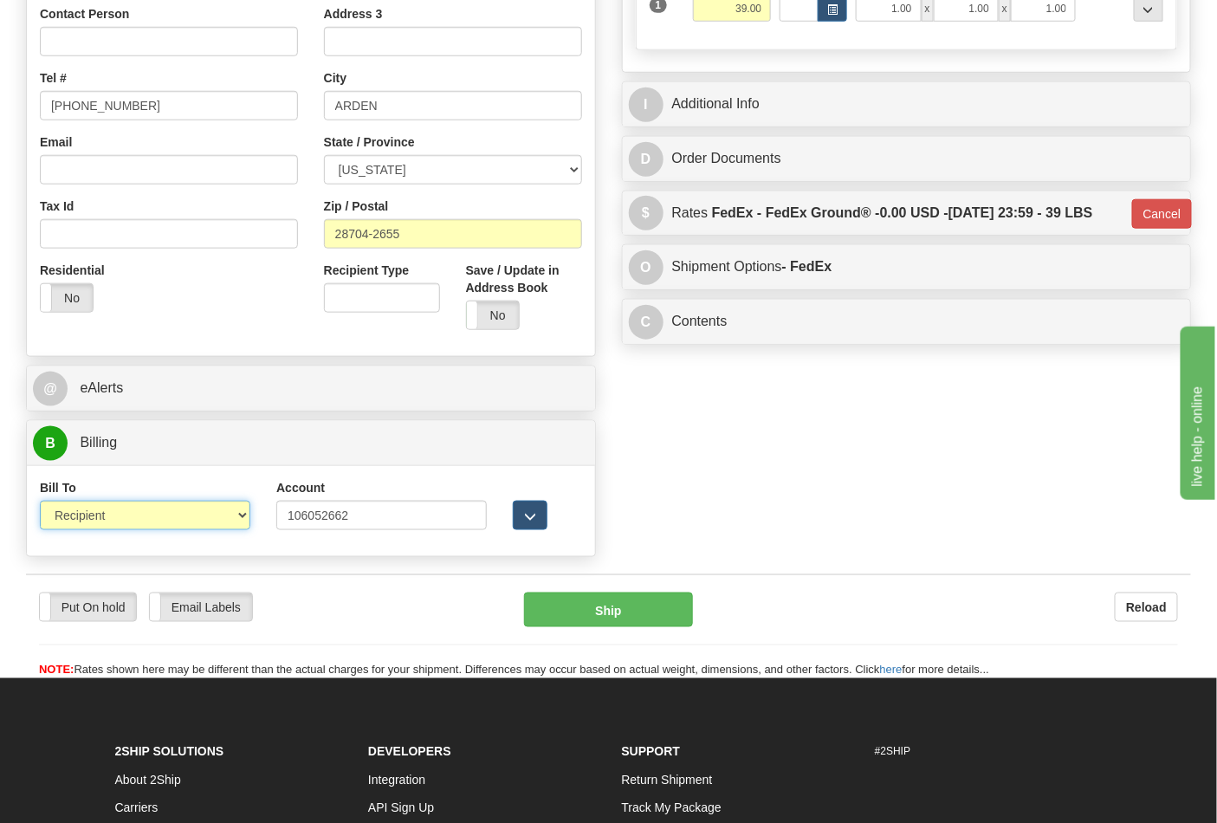
click at [221, 525] on select "Sender Recipient Third Party Collect" at bounding box center [145, 515] width 210 height 29
select select "4"
click at [40, 502] on select "Sender Recipient Third Party Collect" at bounding box center [145, 515] width 210 height 29
type input "92"
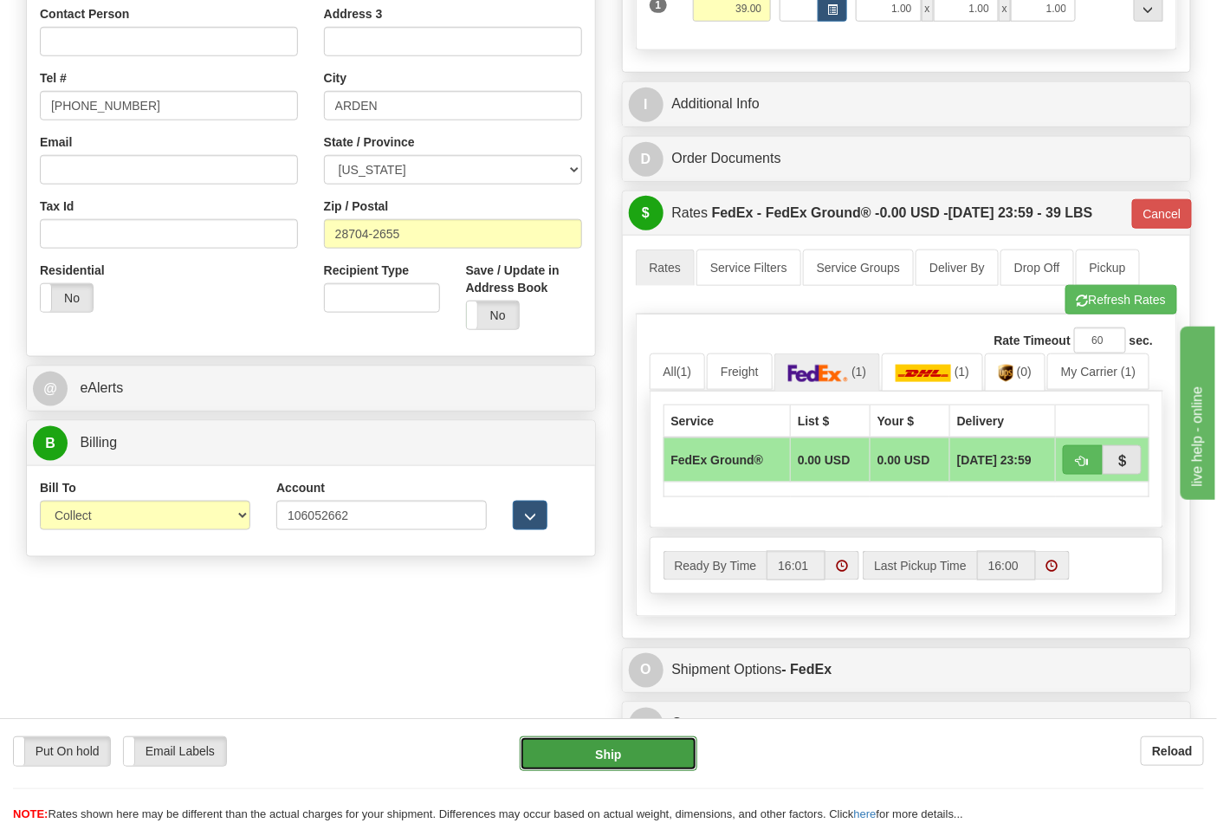
click at [607, 752] on button "Ship" at bounding box center [608, 753] width 177 height 35
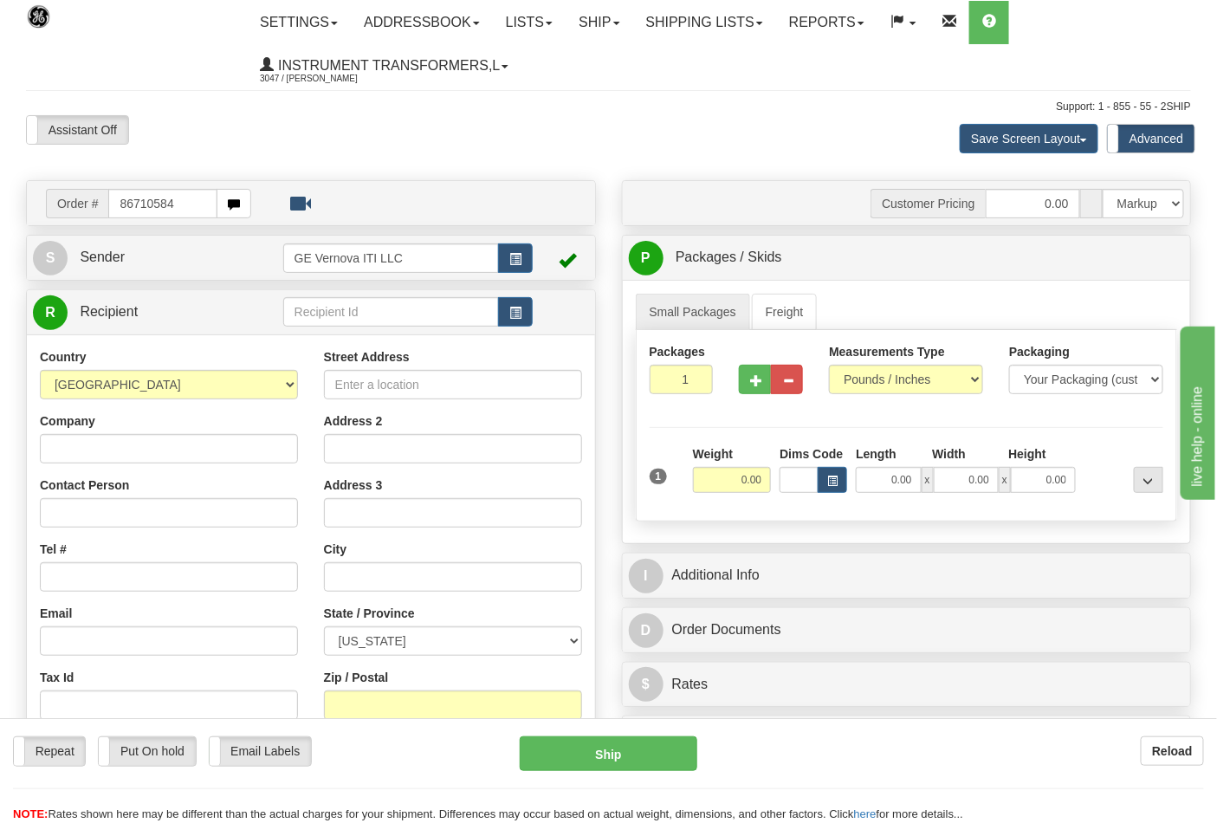
type input "86710584"
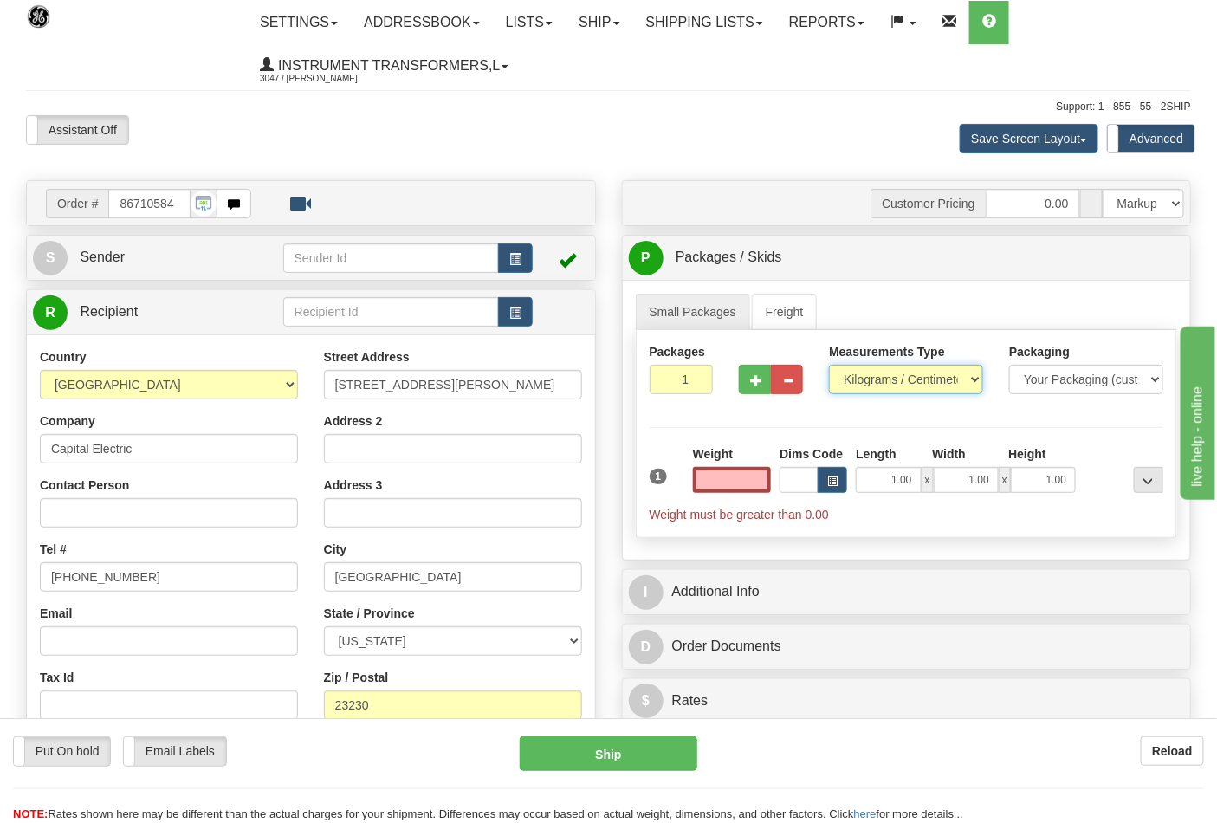
type input "0.00"
click at [928, 388] on select "Pounds / Inches Kilograms / Centimeters" at bounding box center [906, 379] width 154 height 29
select select "0"
click at [829, 366] on select "Pounds / Inches Kilograms / Centimeters" at bounding box center [906, 379] width 154 height 29
click at [737, 473] on input "0.00" at bounding box center [732, 480] width 79 height 26
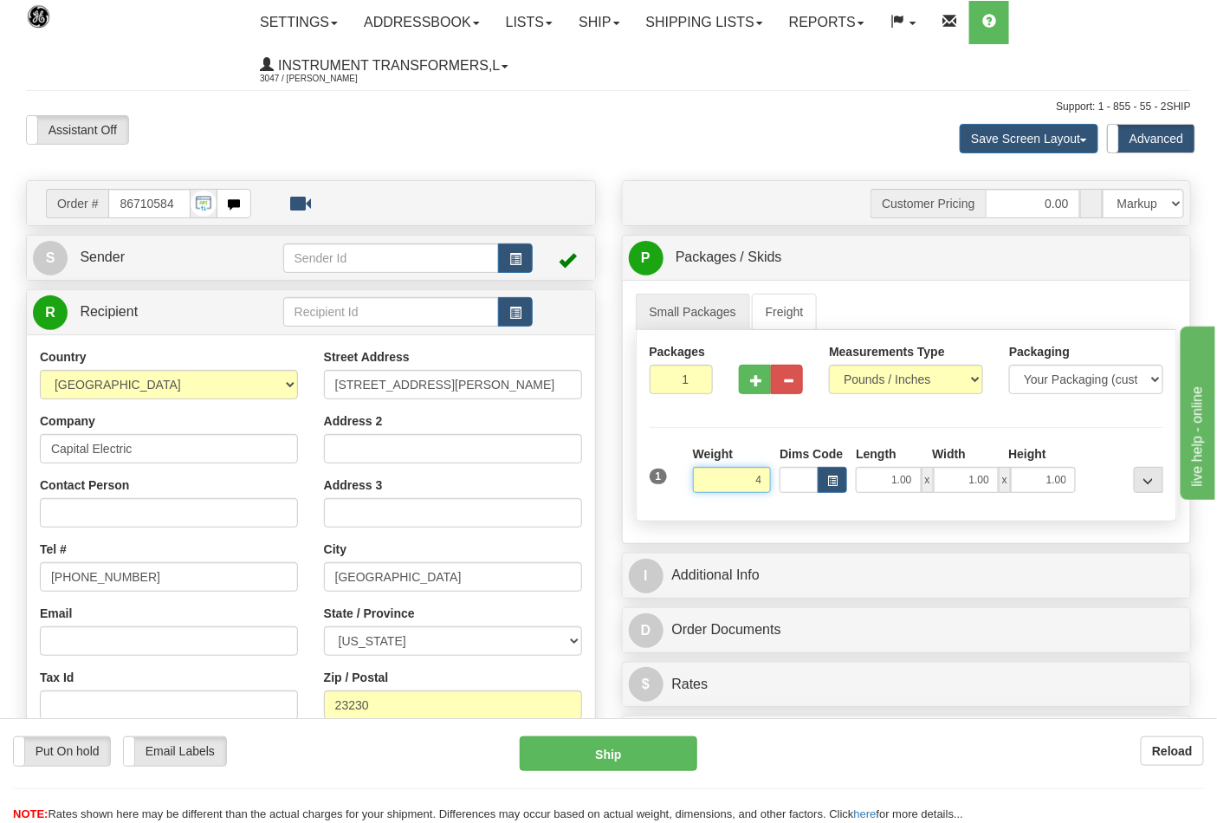
click button "Delete" at bounding box center [0, 0] width 0 height 0
type input "4.00"
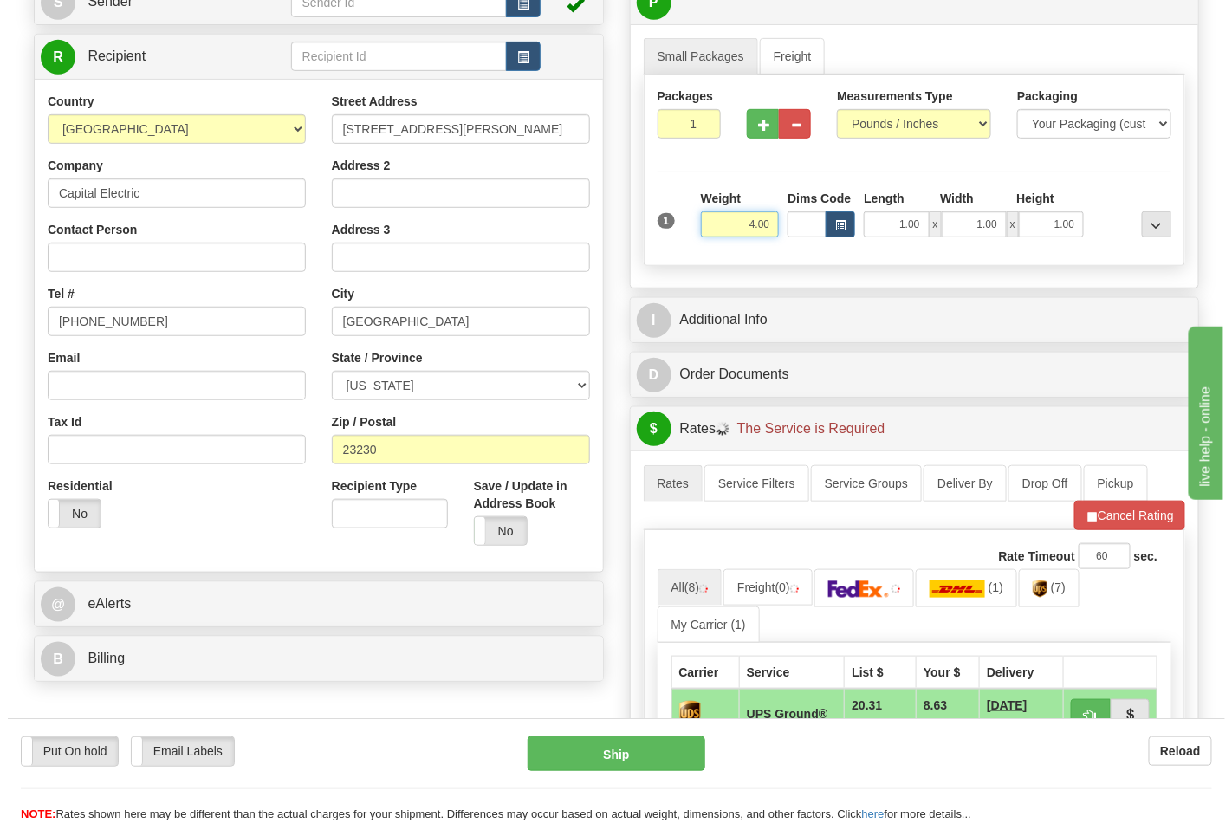
scroll to position [481, 0]
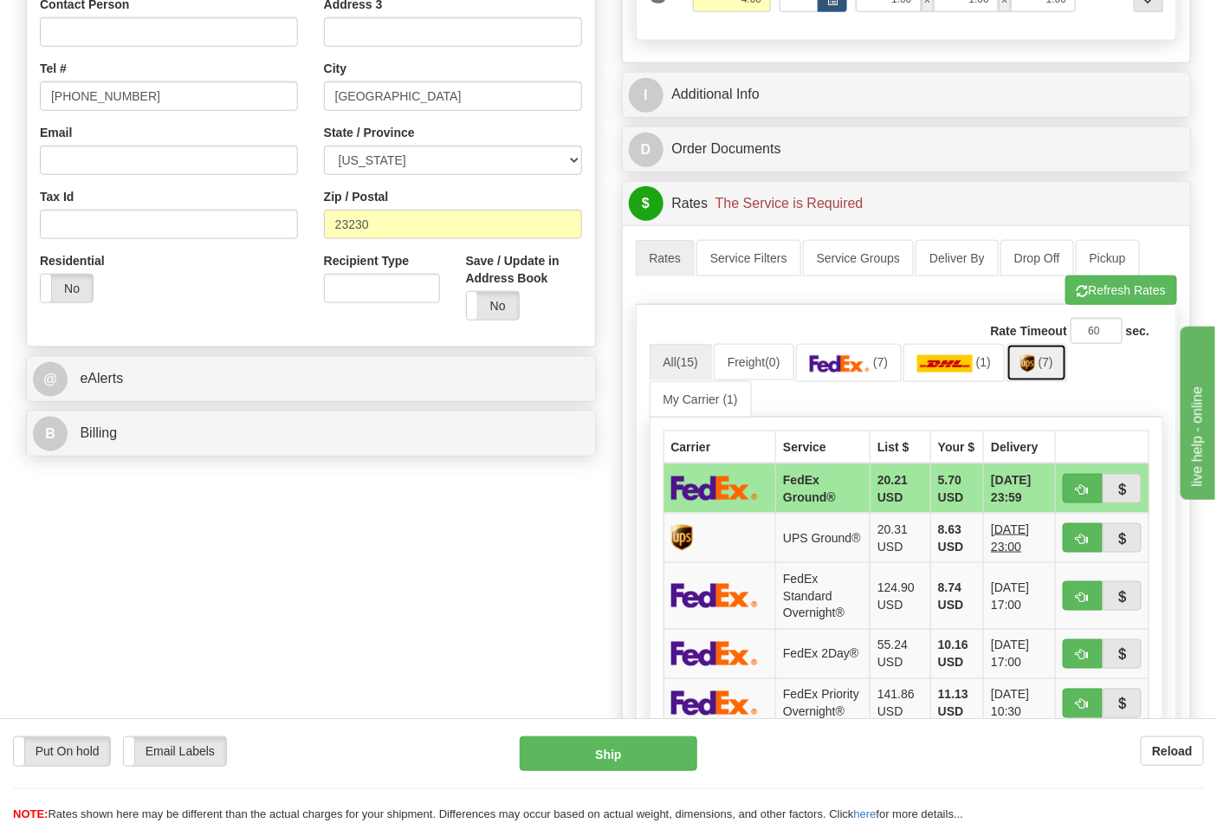
click at [1035, 365] on img at bounding box center [1027, 363] width 15 height 17
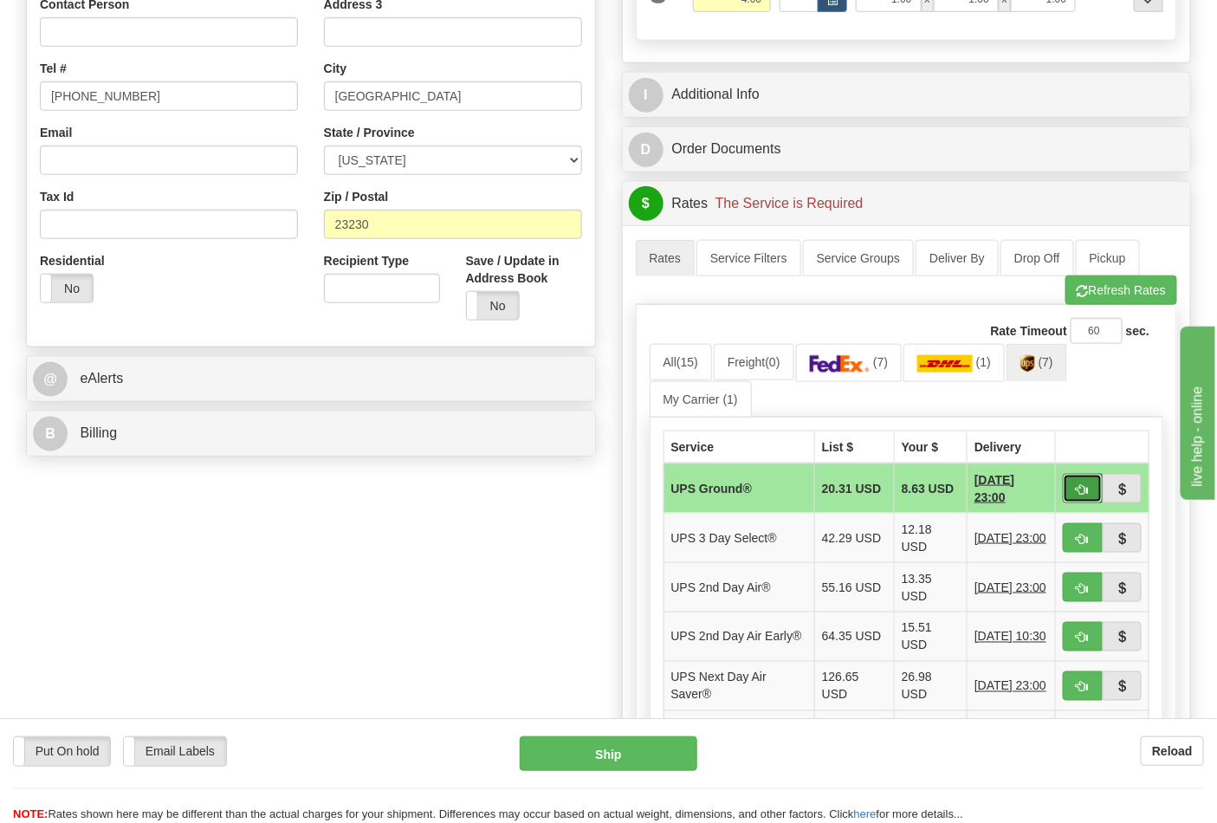
click at [1072, 492] on button "button" at bounding box center [1083, 488] width 40 height 29
type input "03"
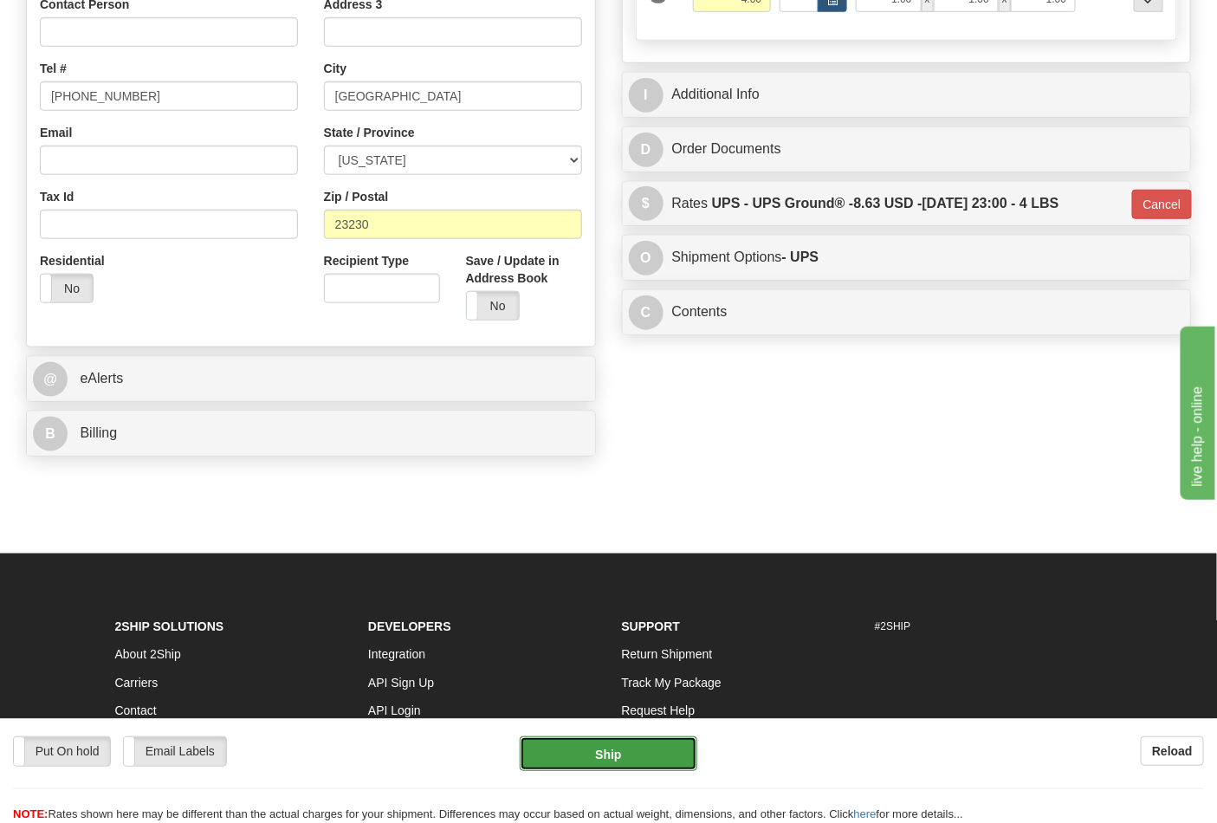
click at [577, 742] on button "Ship" at bounding box center [608, 753] width 177 height 35
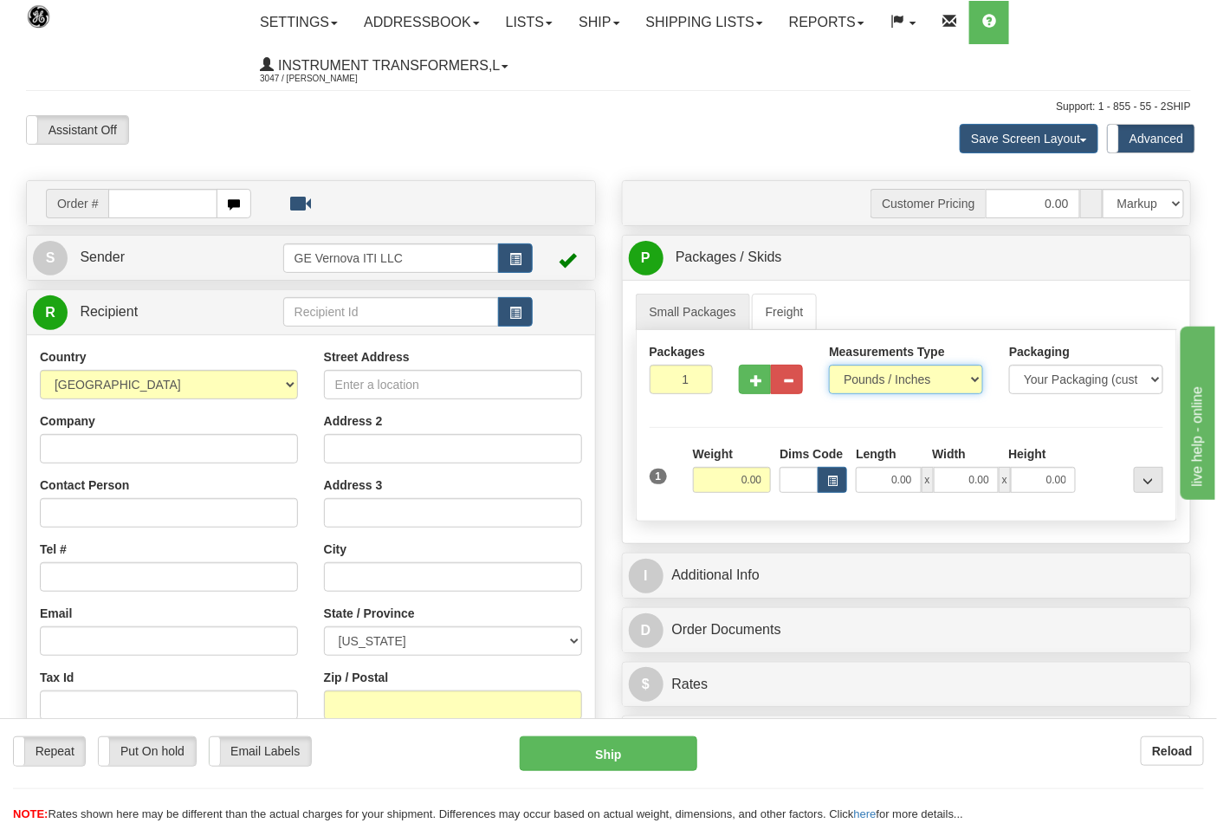
click at [875, 385] on select "Pounds / Inches Kilograms / Centimeters" at bounding box center [906, 379] width 154 height 29
click at [829, 366] on select "Pounds / Inches Kilograms / Centimeters" at bounding box center [906, 379] width 154 height 29
click at [728, 480] on input "0.00" at bounding box center [732, 480] width 79 height 26
click button "Delete" at bounding box center [0, 0] width 0 height 0
type input "34.00"
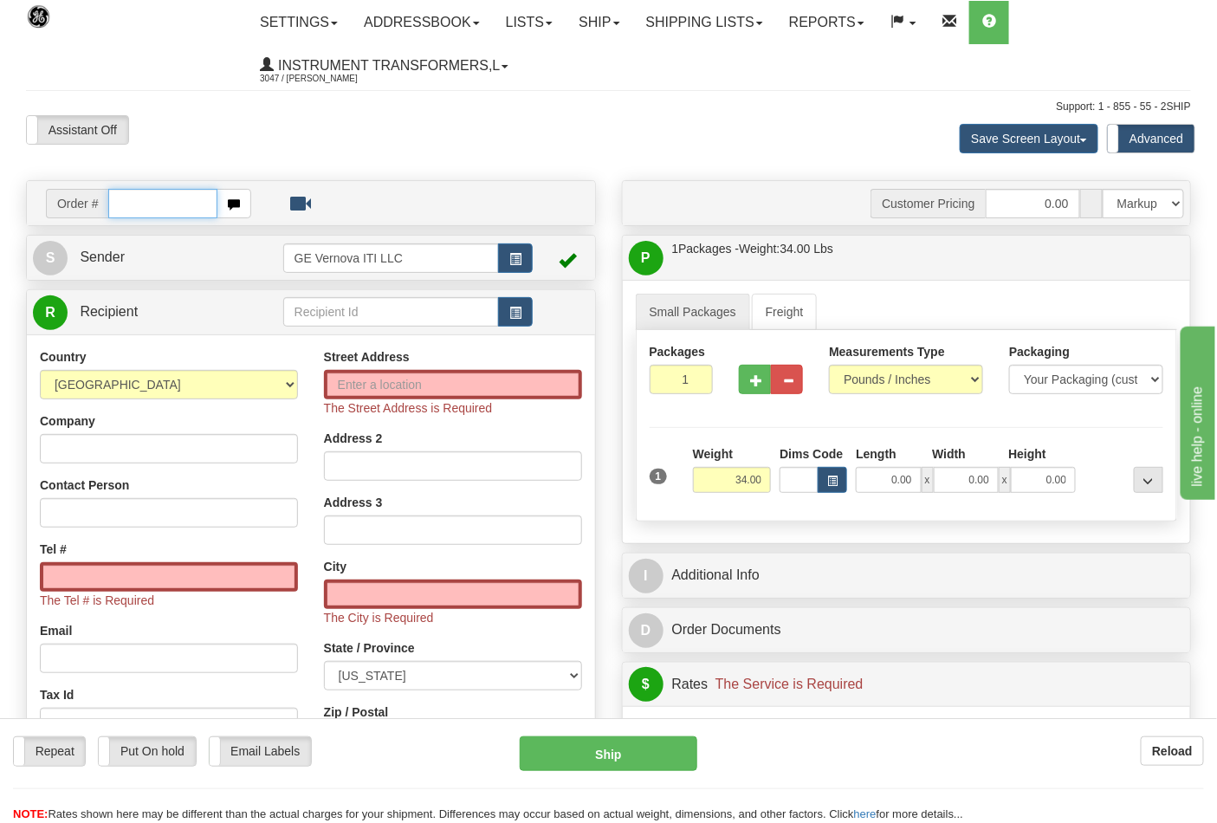
click at [169, 201] on input "text" at bounding box center [162, 203] width 109 height 29
type input "86710583"
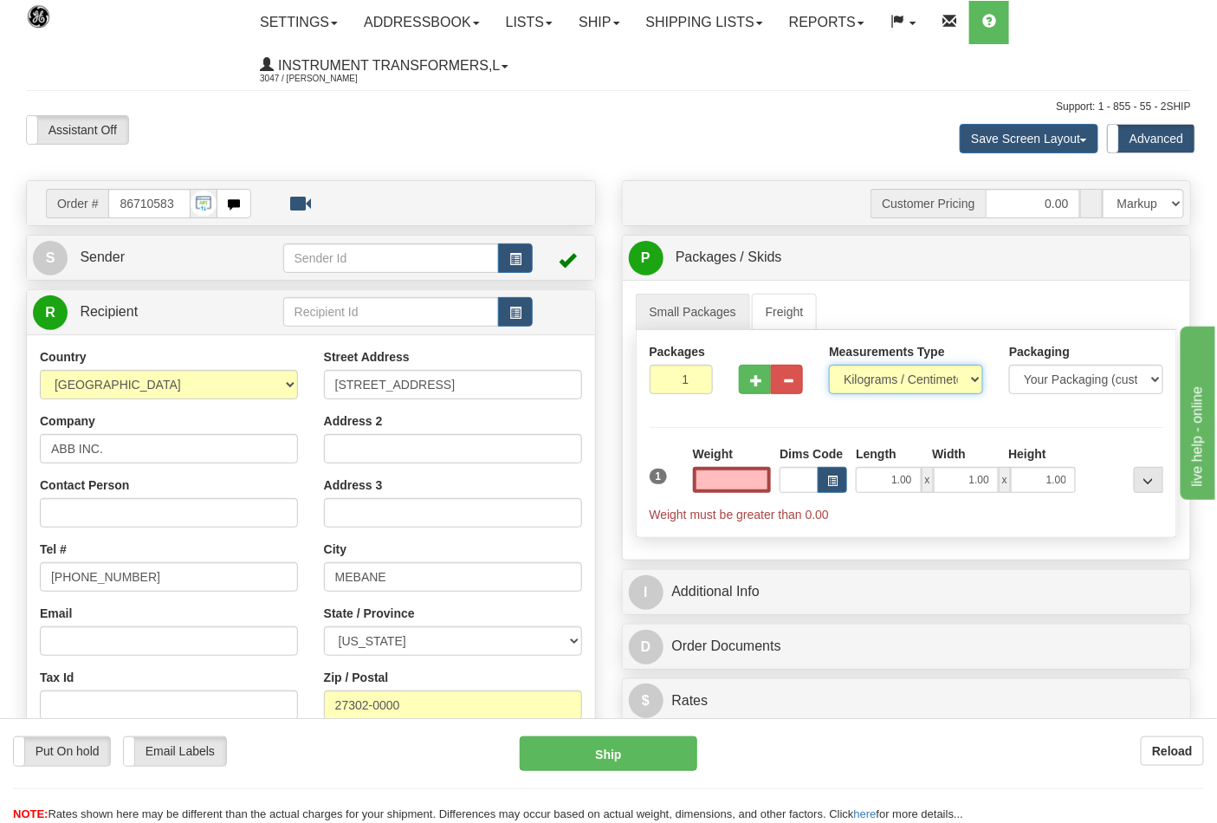
type input "0.00"
click at [916, 366] on select "Pounds / Inches Kilograms / Centimeters" at bounding box center [906, 379] width 154 height 29
select select "0"
click at [829, 366] on select "Pounds / Inches Kilograms / Centimeters" at bounding box center [906, 379] width 154 height 29
click at [736, 481] on input "0.00" at bounding box center [732, 480] width 79 height 26
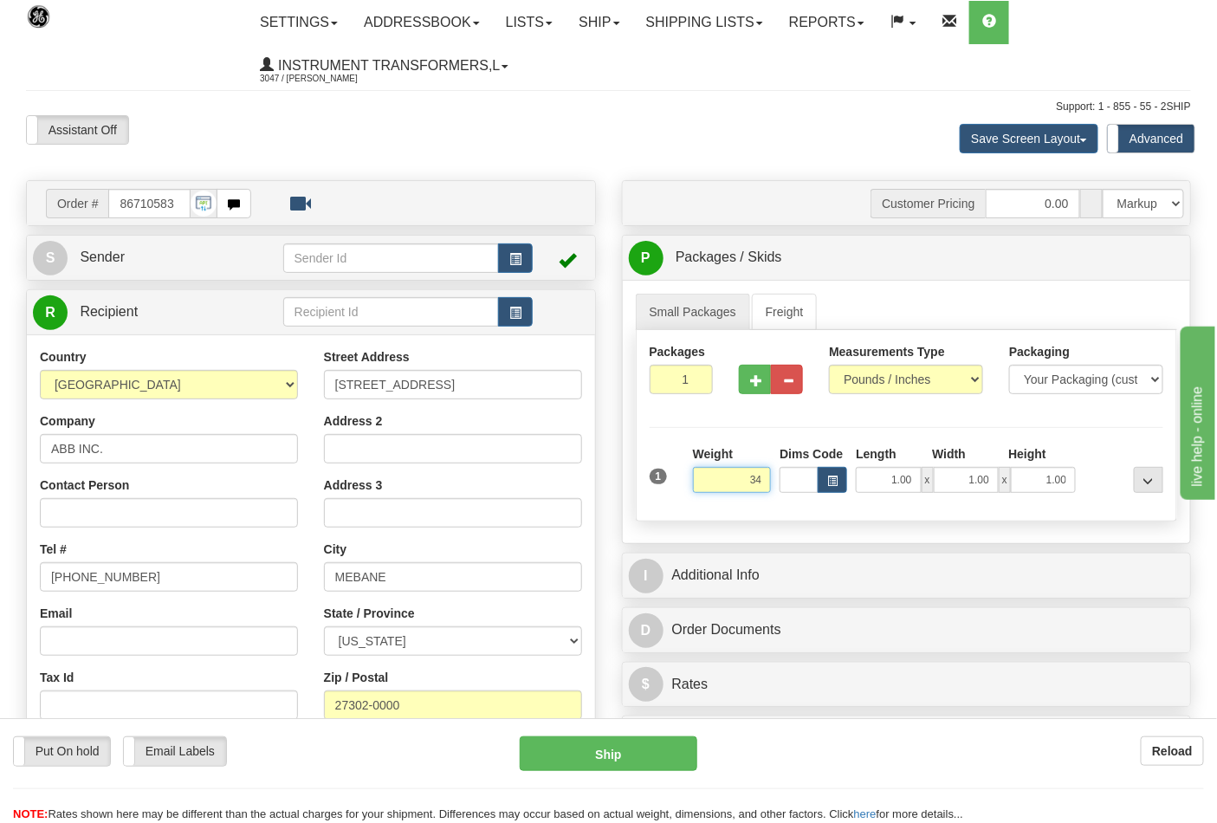
click button "Delete" at bounding box center [0, 0] width 0 height 0
type input "34.00"
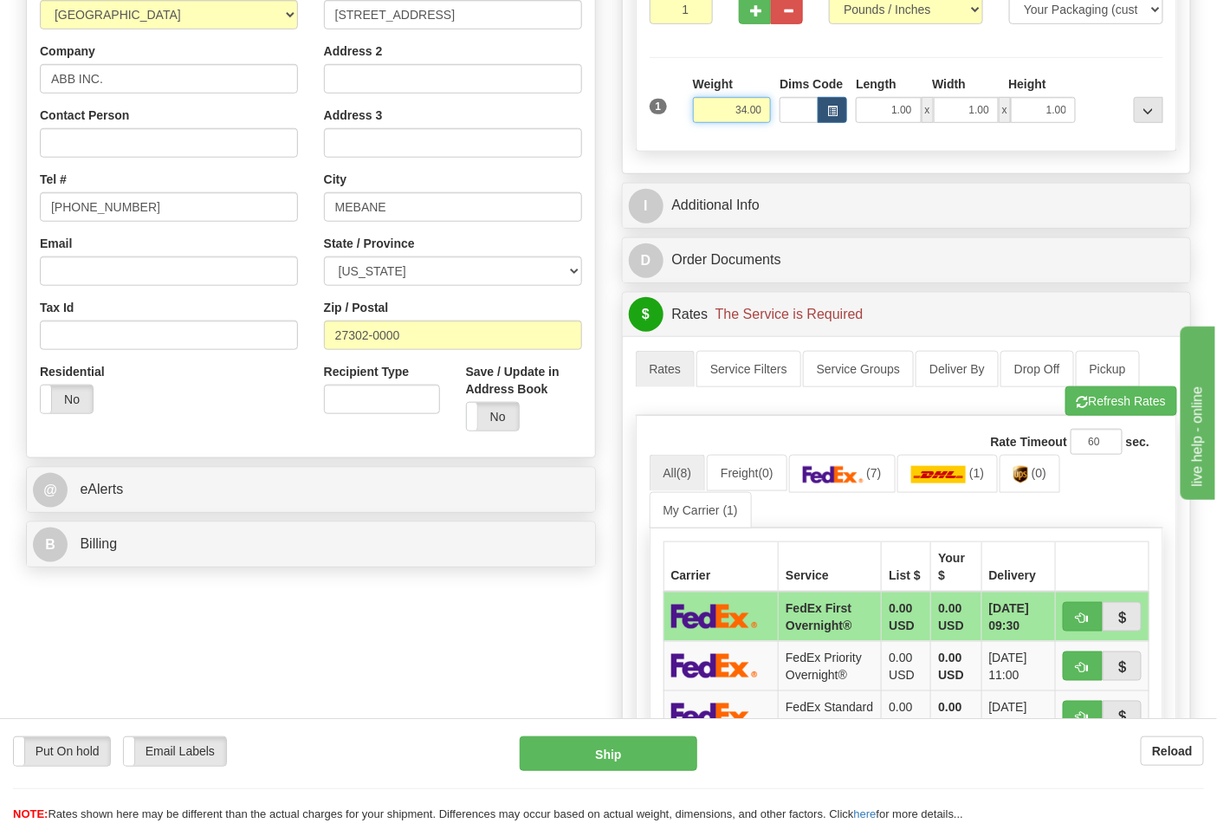
scroll to position [385, 0]
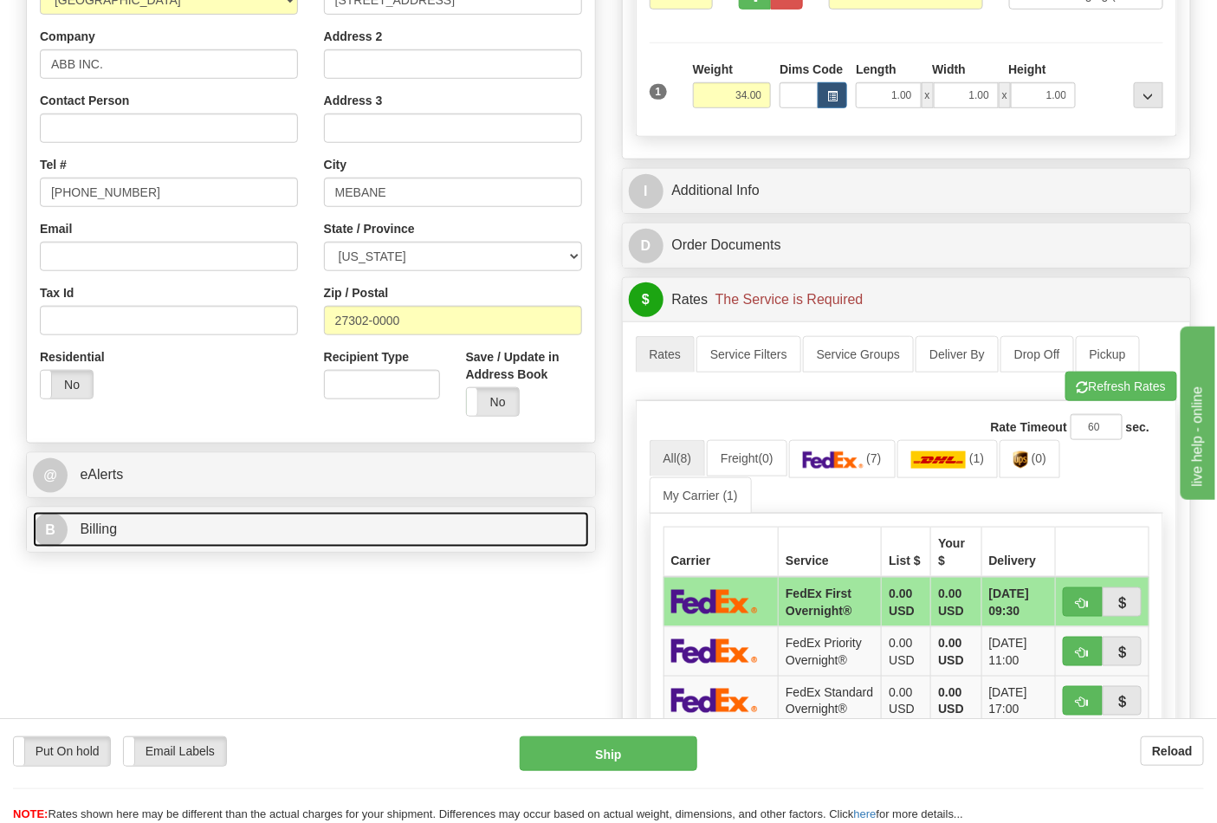
click at [435, 544] on link "B Billing" at bounding box center [311, 530] width 556 height 36
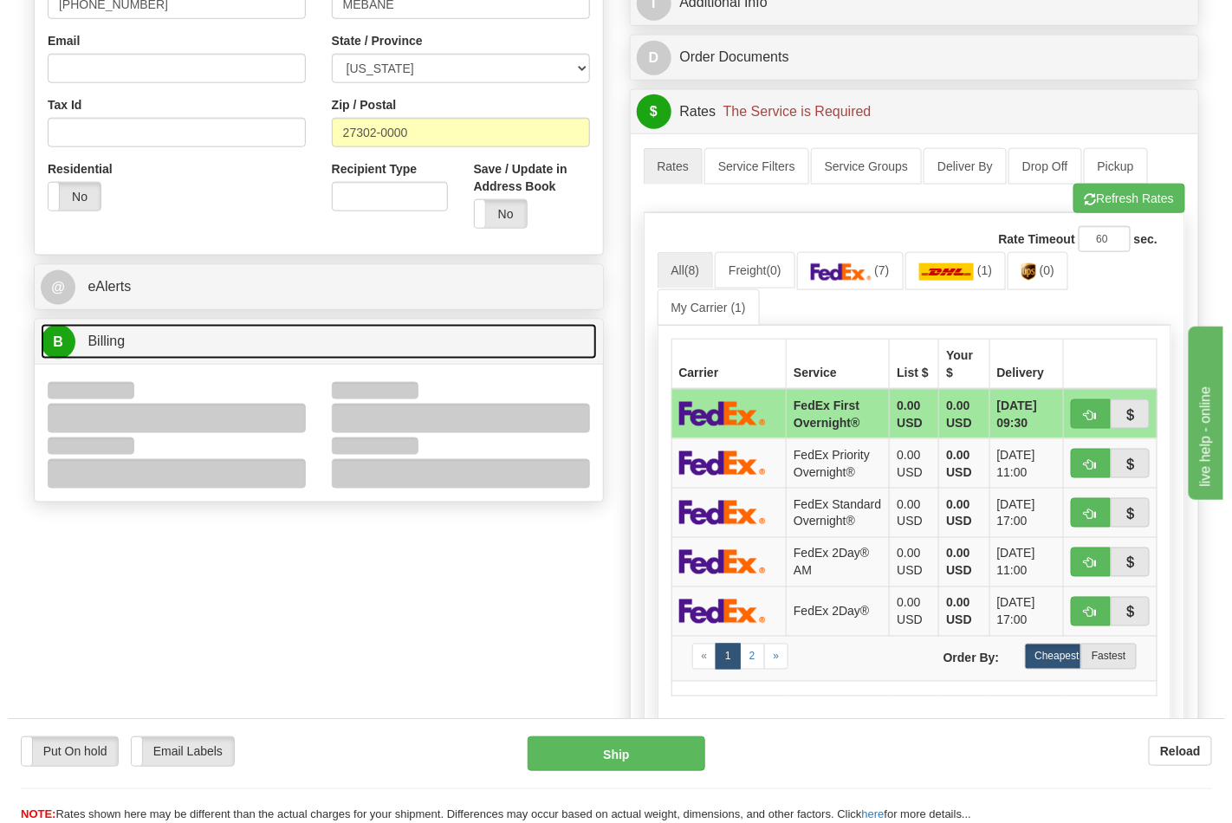
scroll to position [577, 0]
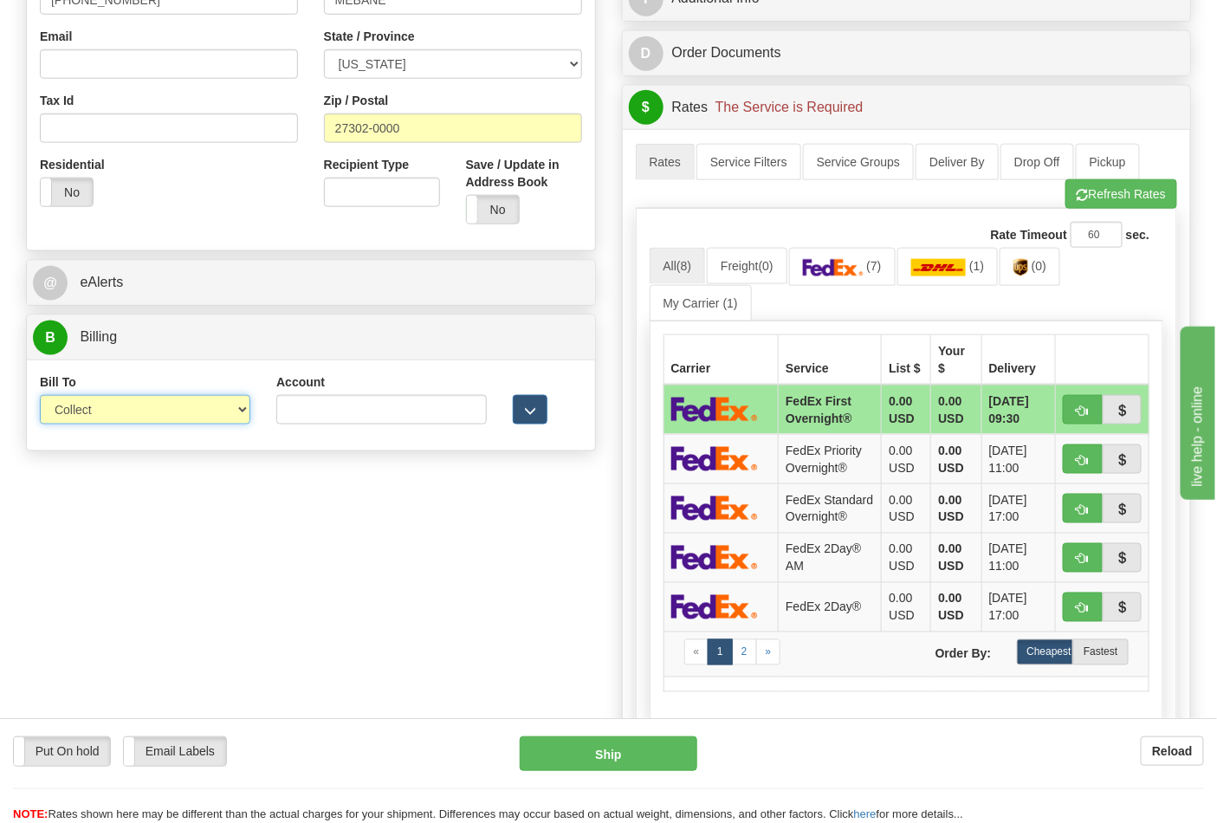
click at [247, 421] on select "Sender Recipient Third Party Collect" at bounding box center [145, 409] width 210 height 29
select select "2"
click at [40, 397] on select "Sender Recipient Third Party Collect" at bounding box center [145, 409] width 210 height 29
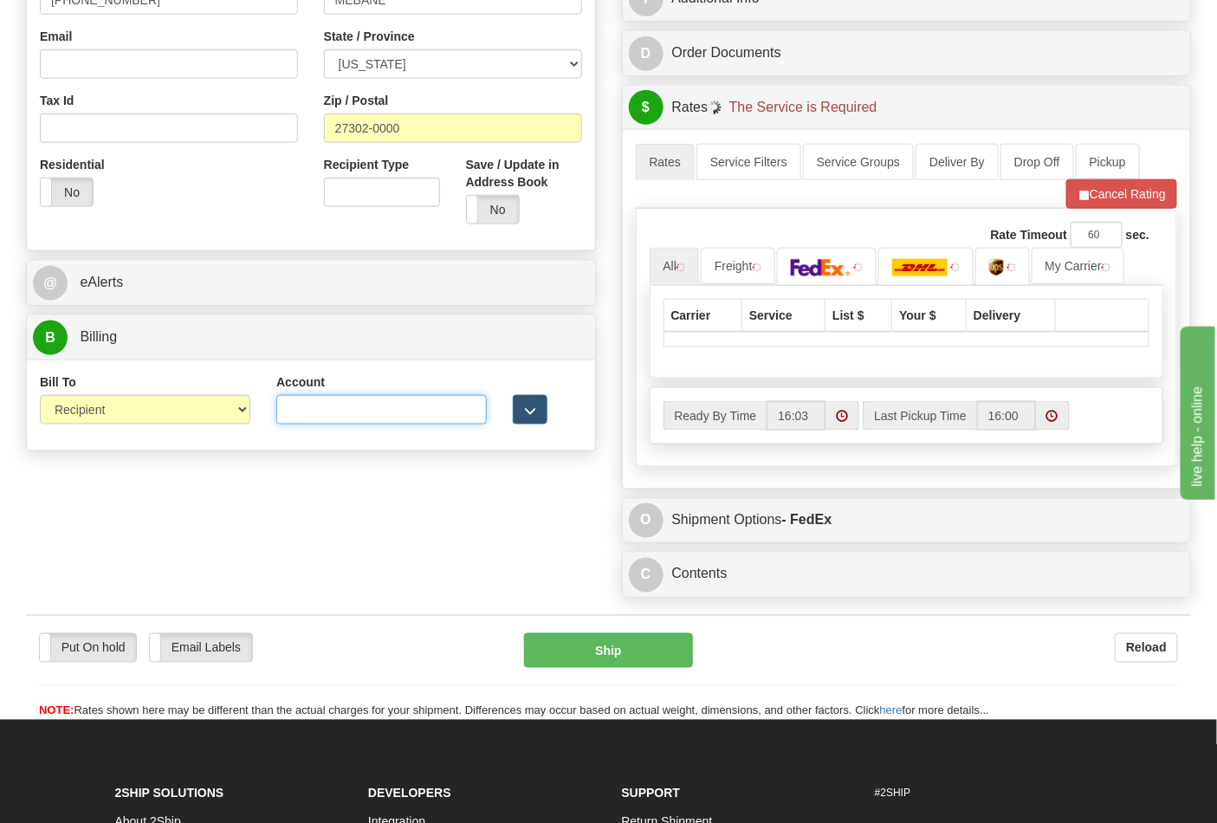
click at [306, 411] on input "Account" at bounding box center [381, 409] width 210 height 29
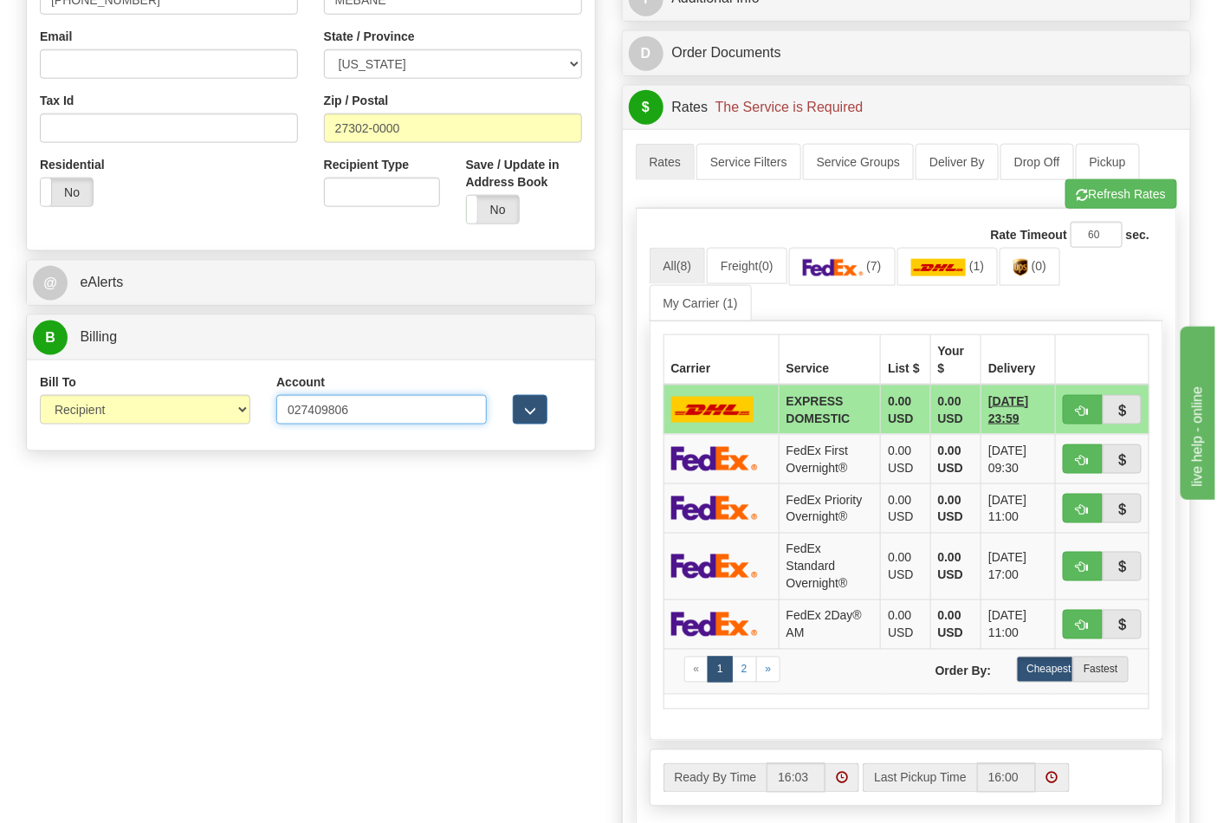
type input "027409806"
click button "Delete" at bounding box center [0, 0] width 0 height 0
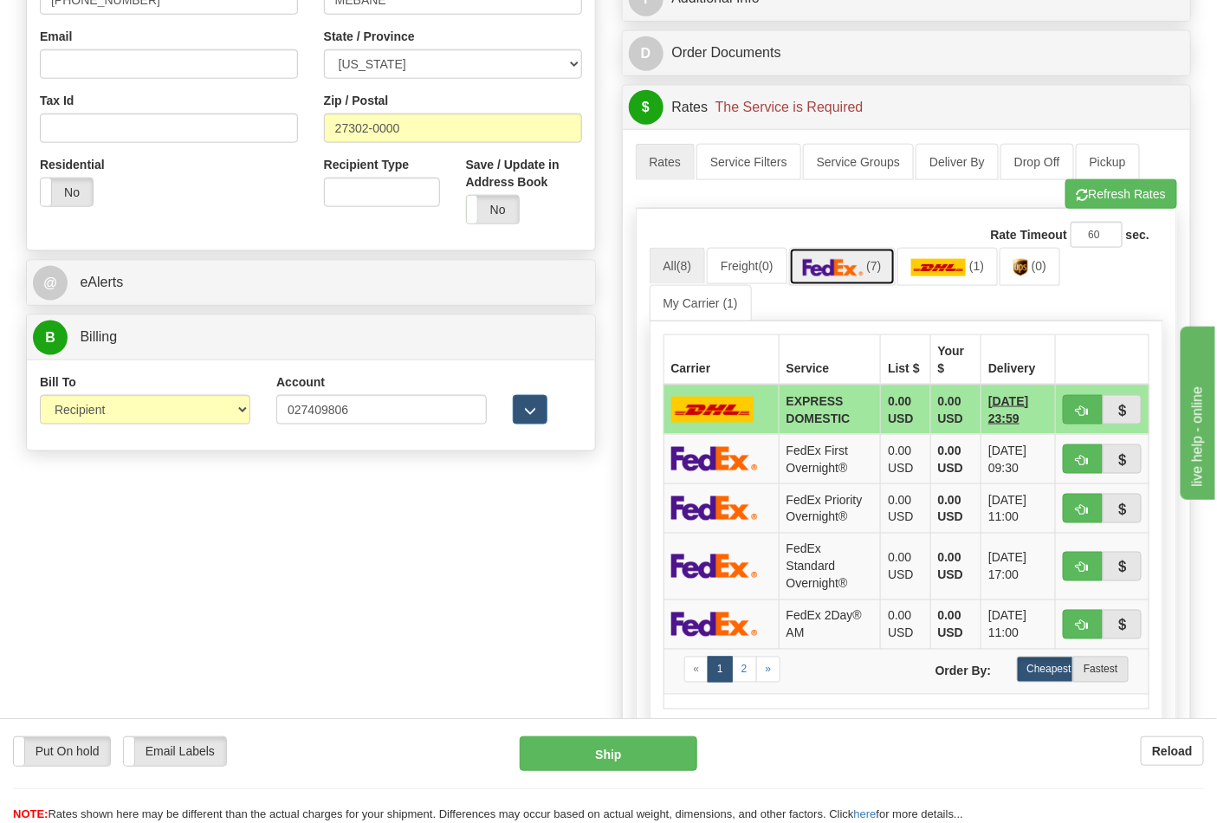
click at [863, 261] on img at bounding box center [833, 267] width 61 height 17
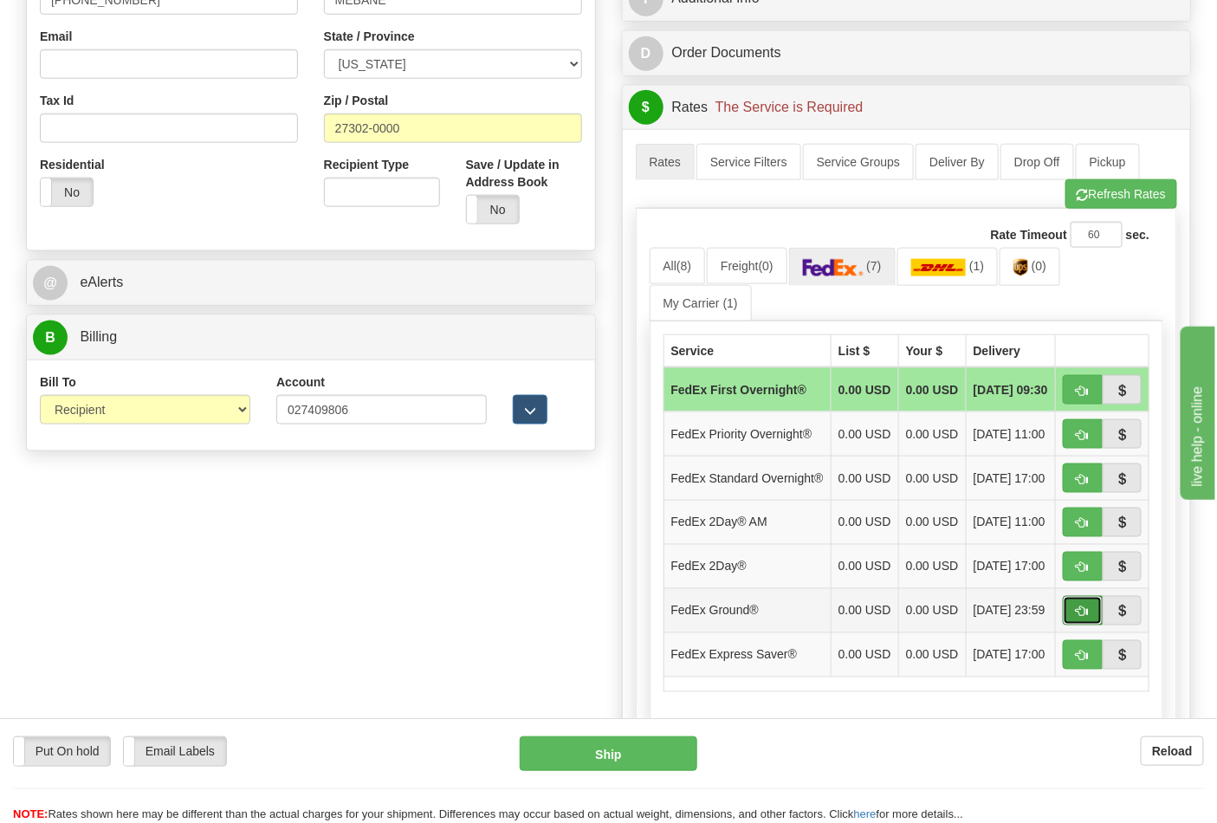
click at [1085, 618] on span "button" at bounding box center [1083, 611] width 12 height 11
type input "92"
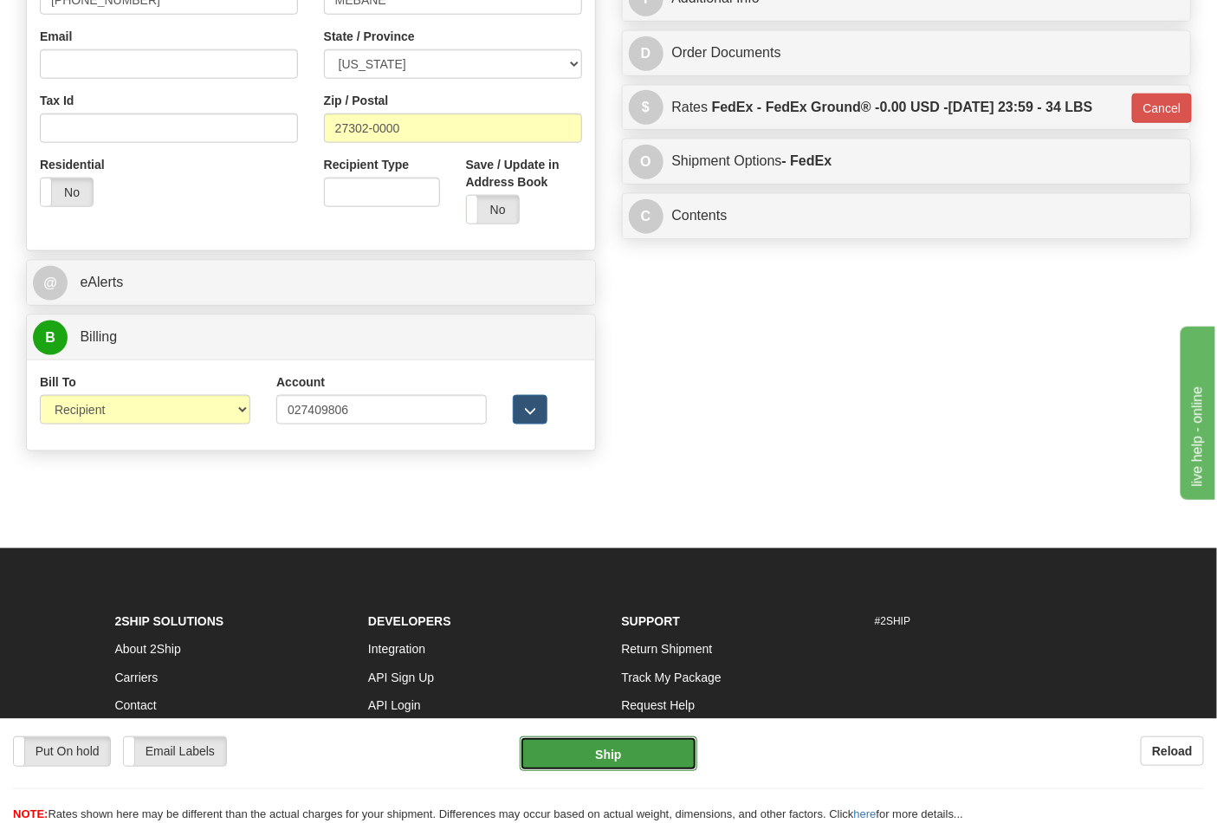
click at [602, 754] on button "Ship" at bounding box center [608, 753] width 177 height 35
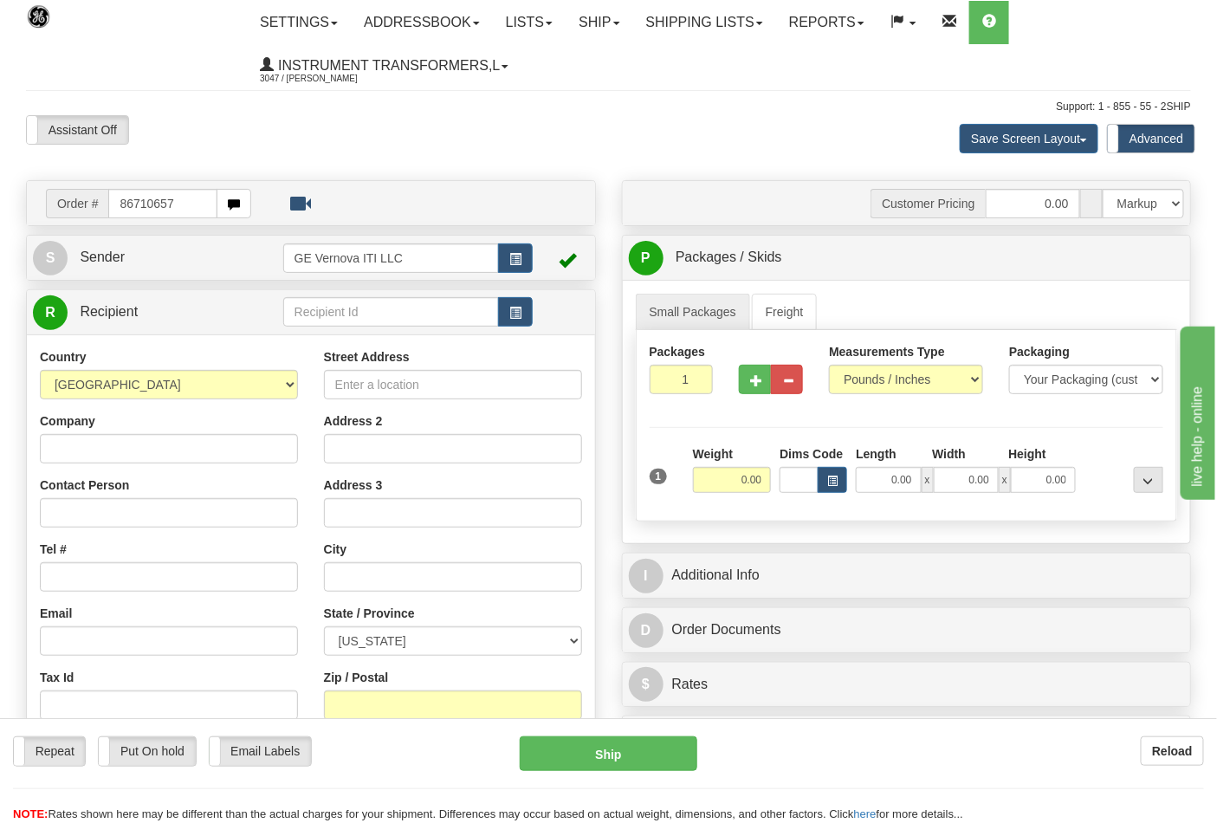
type input "86710657"
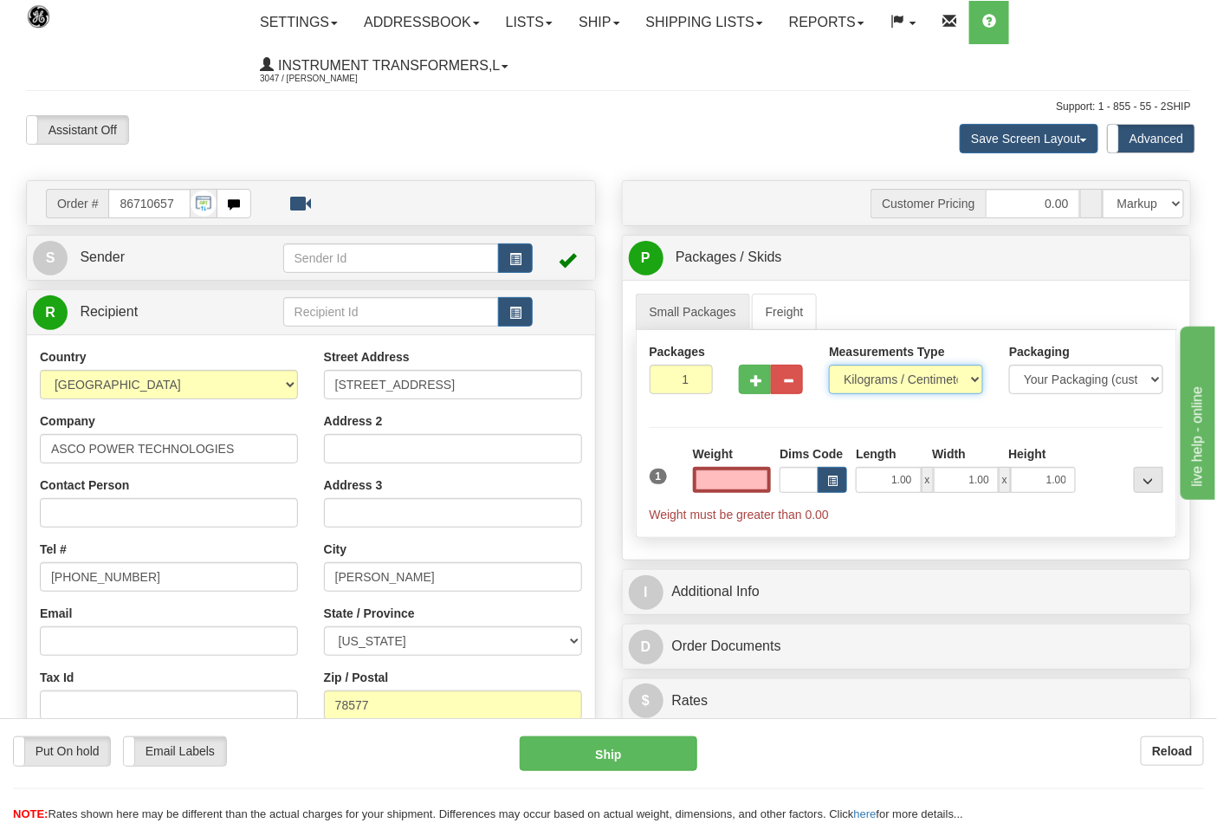
type input "0.00"
click at [867, 384] on select "Pounds / Inches Kilograms / Centimeters" at bounding box center [906, 379] width 154 height 29
select select "0"
click at [829, 366] on select "Pounds / Inches Kilograms / Centimeters" at bounding box center [906, 379] width 154 height 29
click at [719, 488] on input "0.00" at bounding box center [732, 480] width 79 height 26
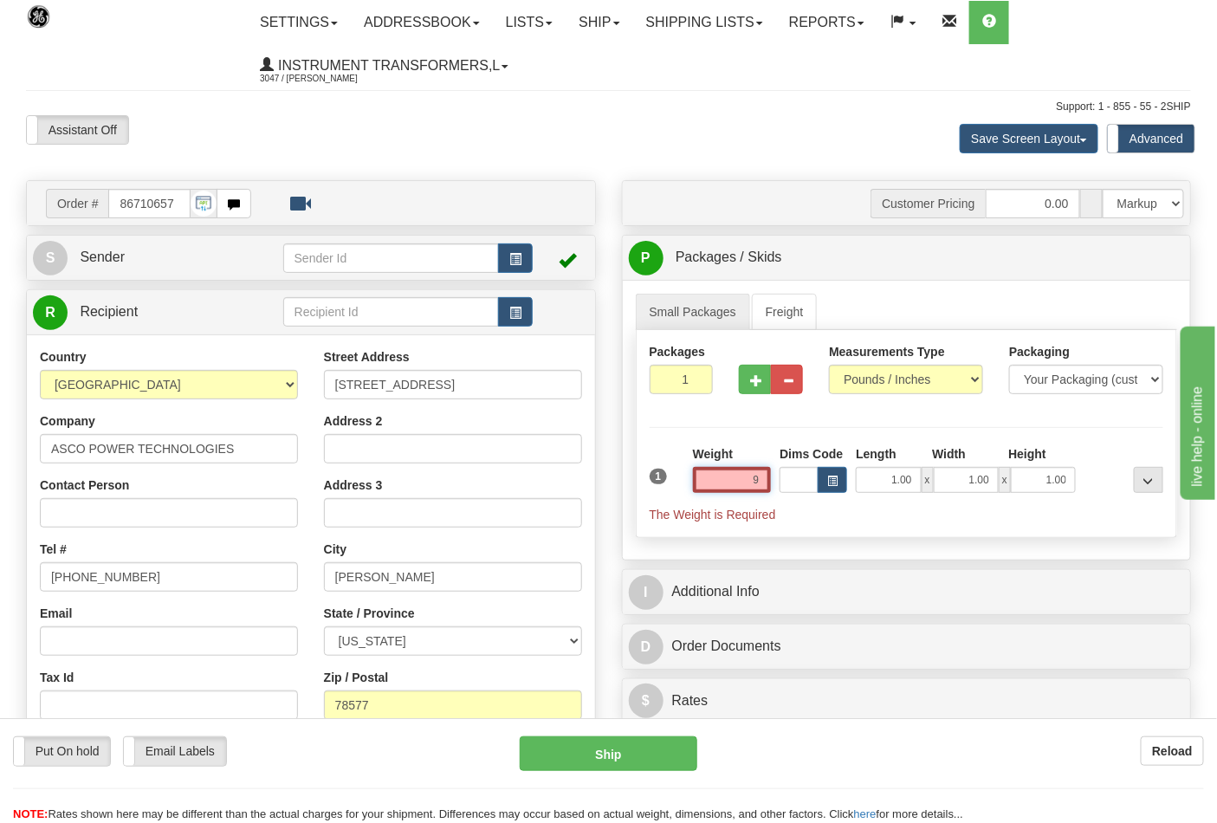
click button "Delete" at bounding box center [0, 0] width 0 height 0
type input "9.00"
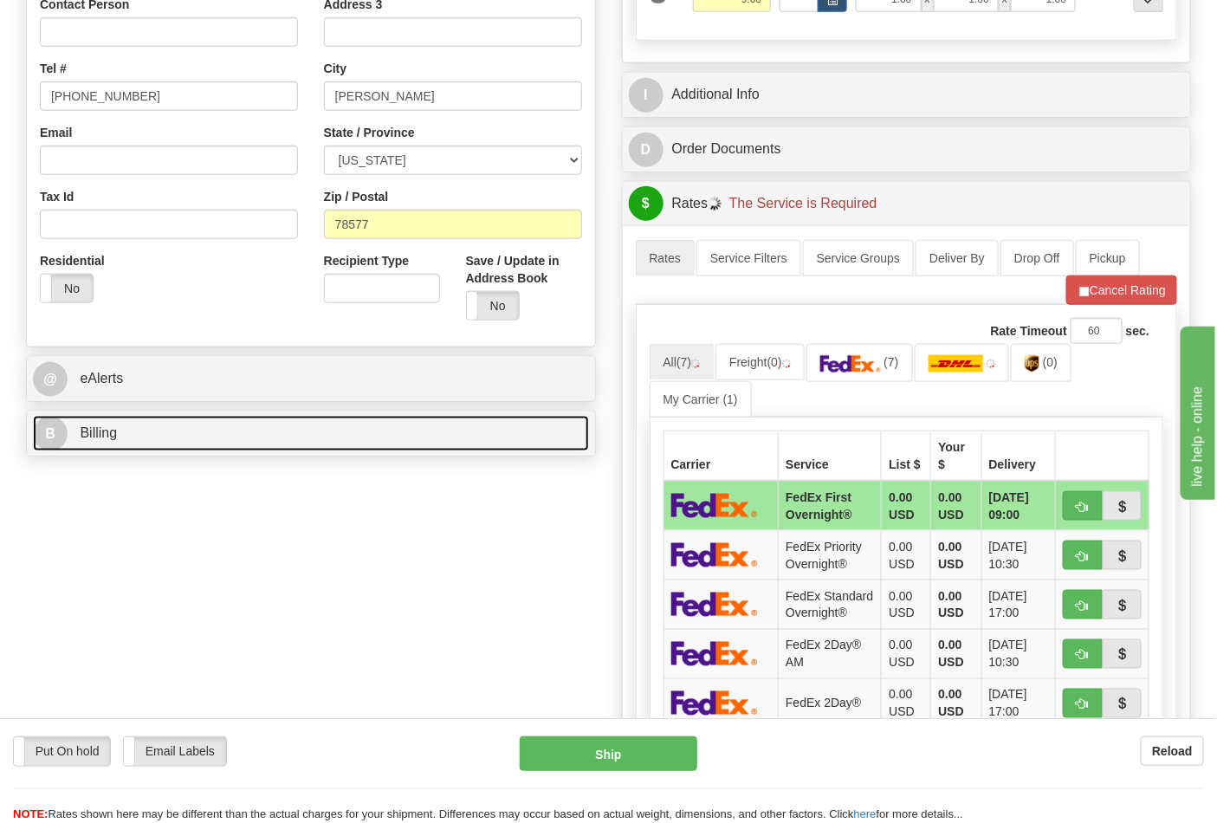
click at [543, 442] on link "B Billing" at bounding box center [311, 434] width 556 height 36
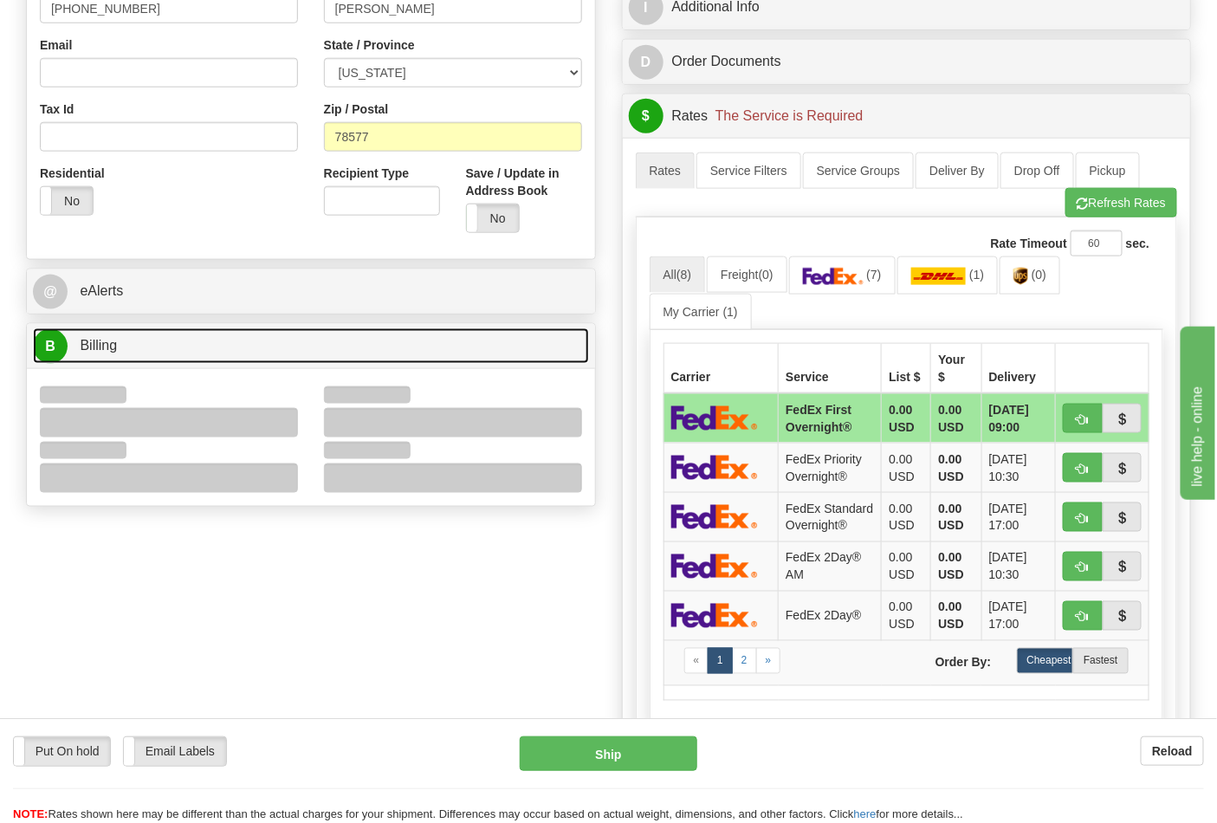
scroll to position [673, 0]
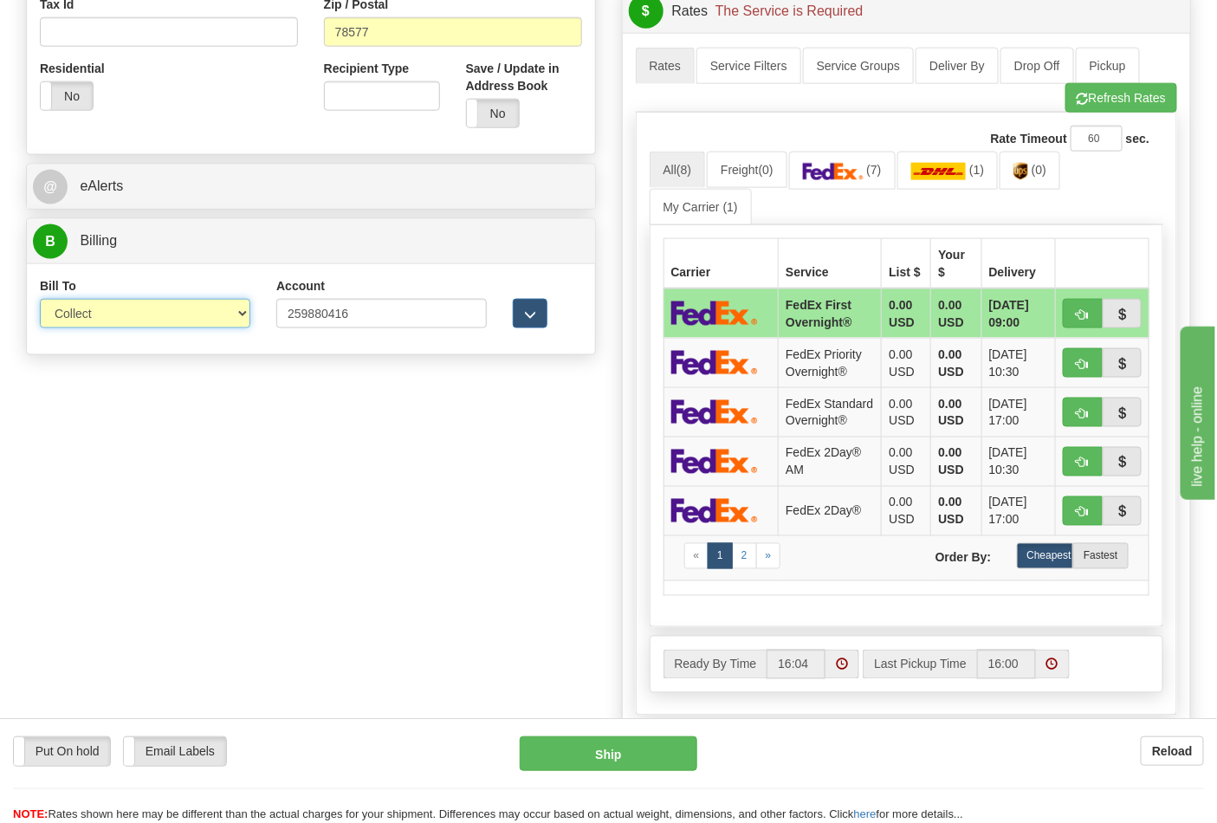
click at [228, 312] on select "Sender Recipient Third Party Collect" at bounding box center [145, 313] width 210 height 29
select select "2"
click at [40, 301] on select "Sender Recipient Third Party Collect" at bounding box center [145, 313] width 210 height 29
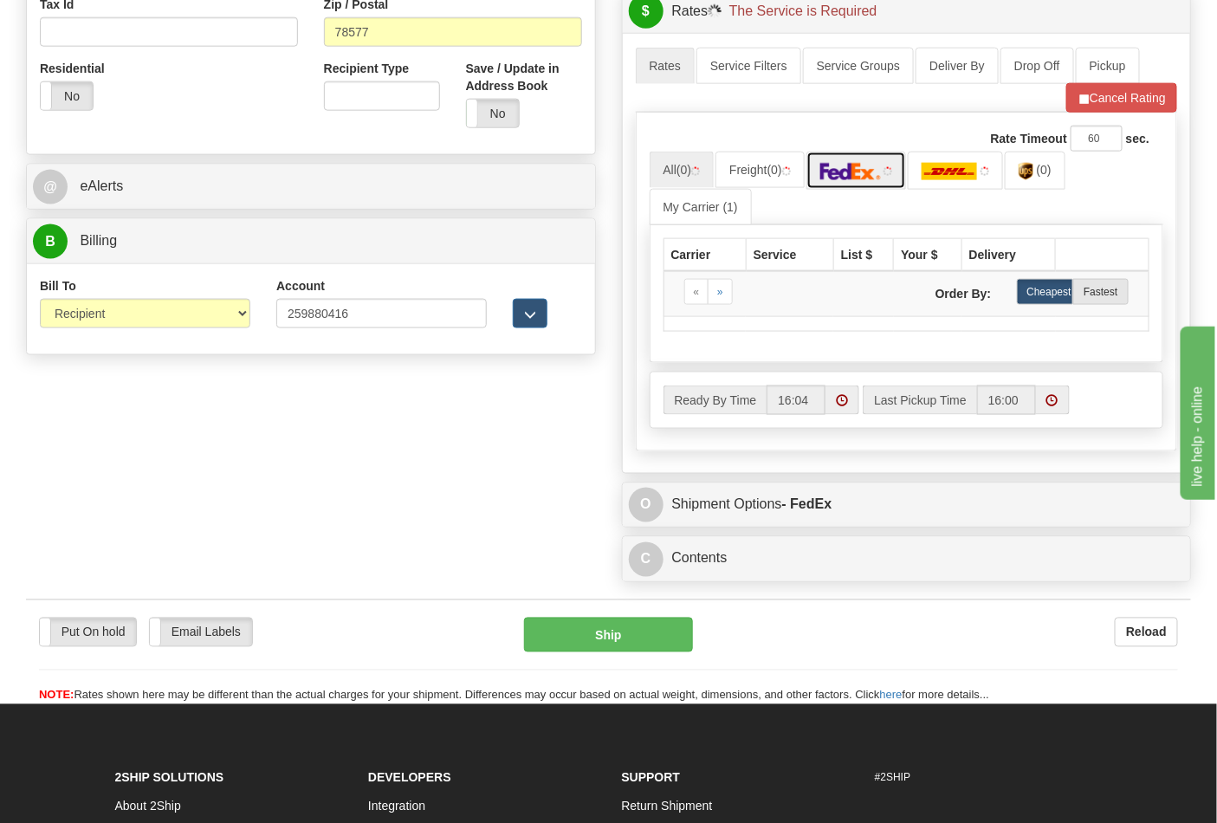
click at [861, 183] on link at bounding box center [856, 170] width 100 height 37
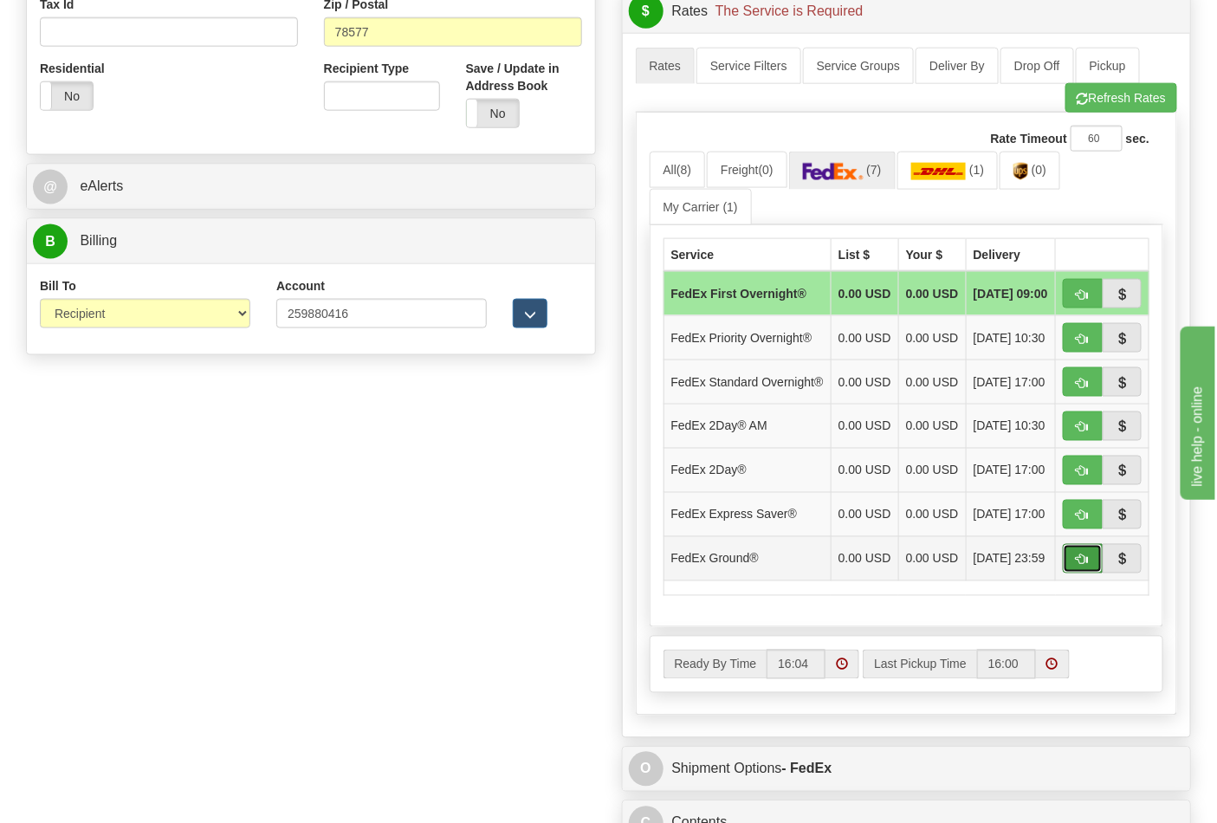
click at [1081, 566] on span "button" at bounding box center [1083, 559] width 12 height 11
type input "92"
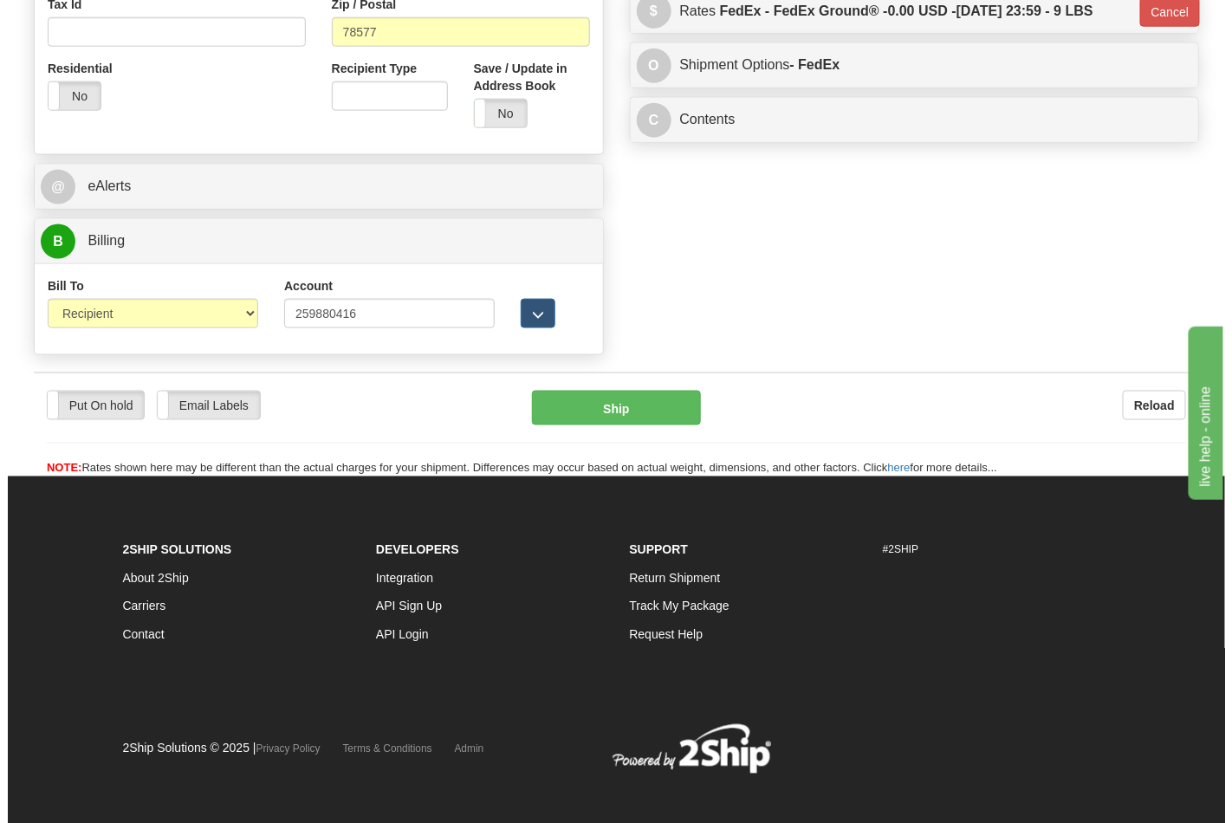
scroll to position [663, 0]
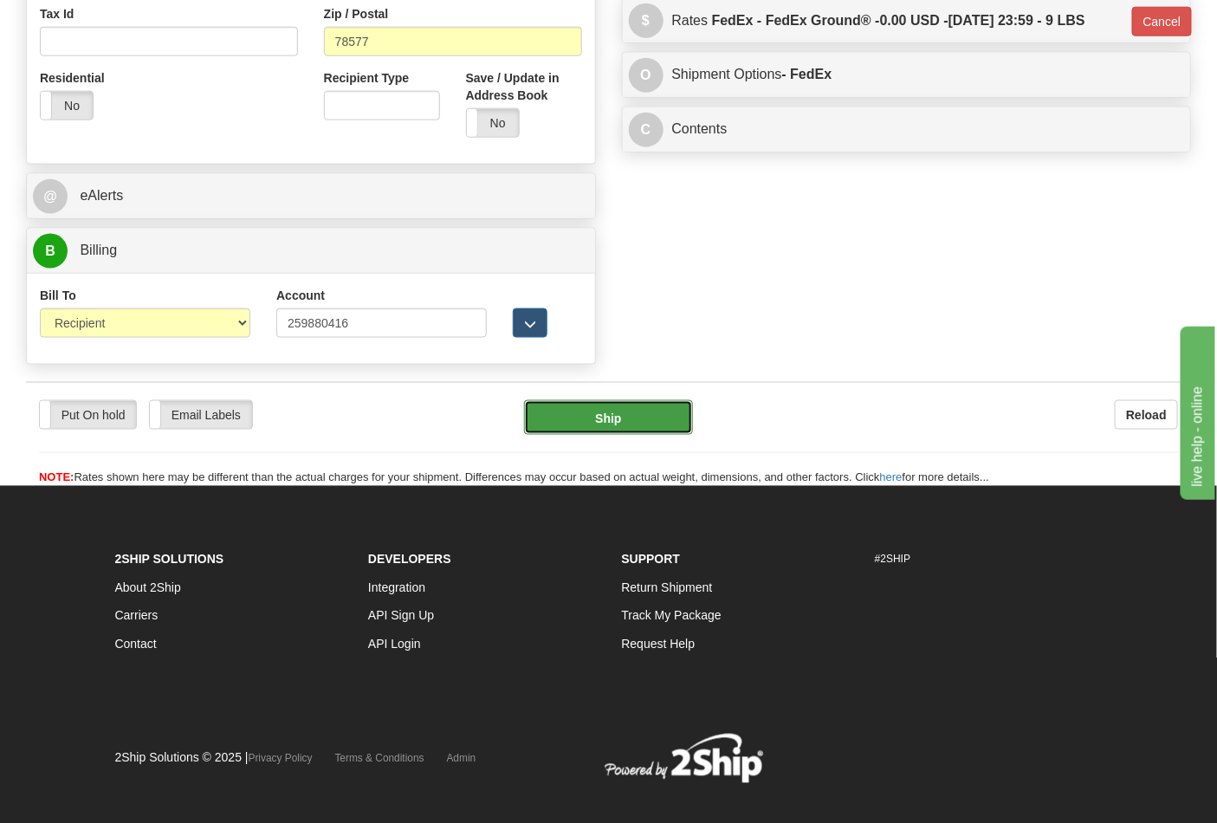
click at [600, 424] on button "Ship" at bounding box center [608, 417] width 168 height 35
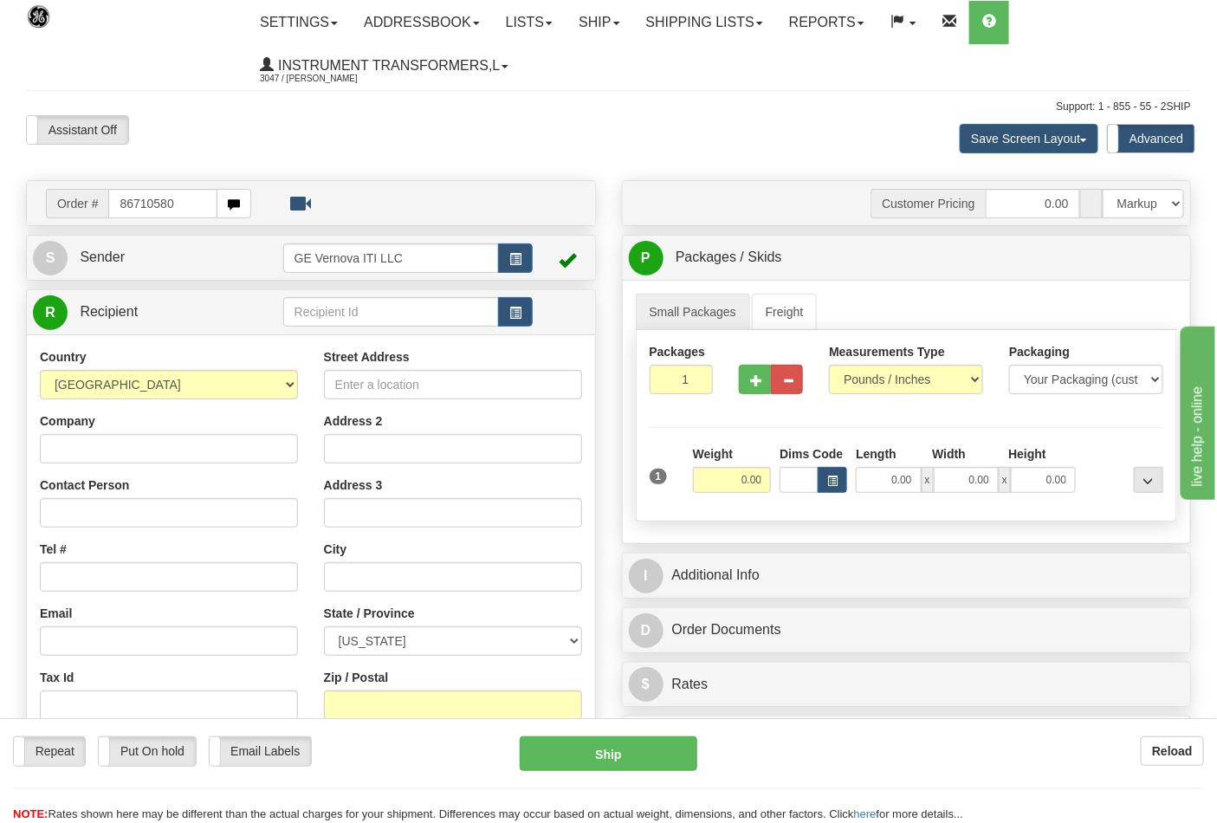
type input "86710580"
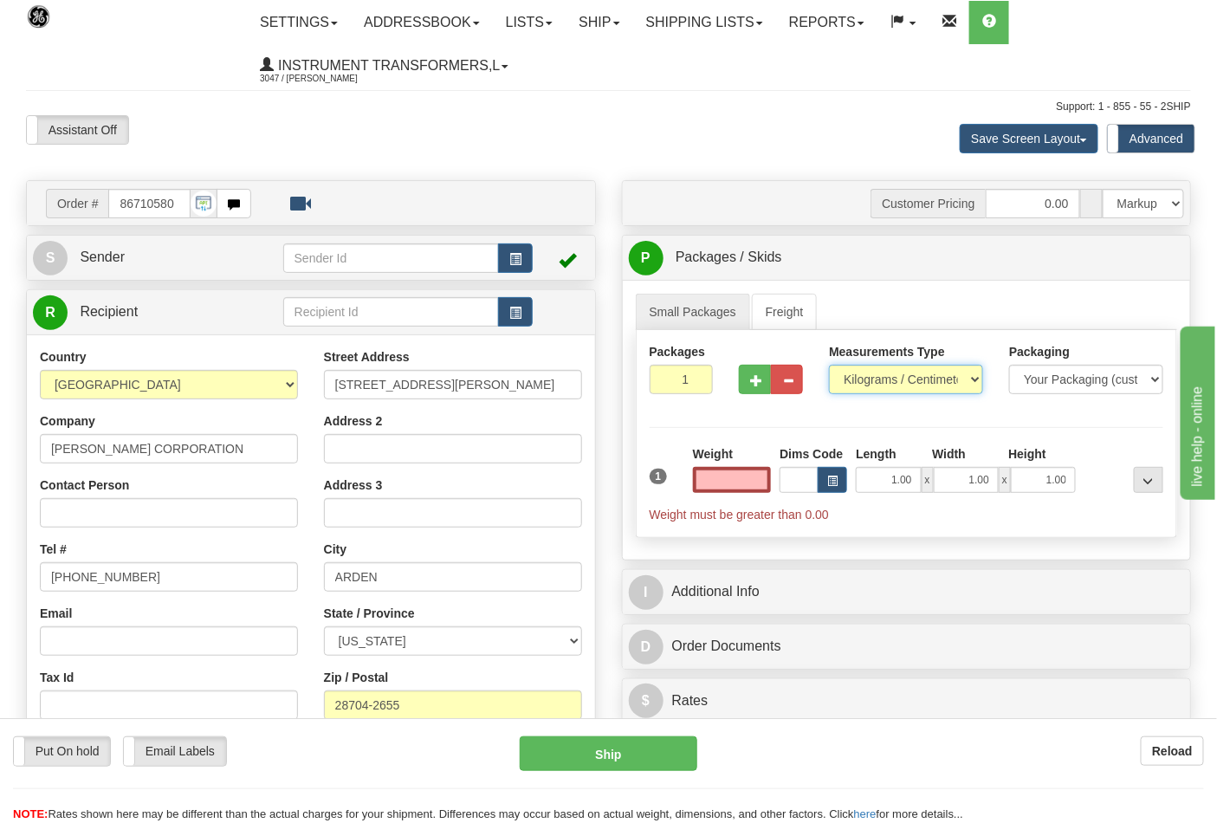
type input "0.00"
click at [912, 382] on select "Pounds / Inches Kilograms / Centimeters" at bounding box center [906, 379] width 154 height 29
select select "0"
click at [829, 366] on select "Pounds / Inches Kilograms / Centimeters" at bounding box center [906, 379] width 154 height 29
click at [726, 479] on input "0.00" at bounding box center [732, 480] width 79 height 26
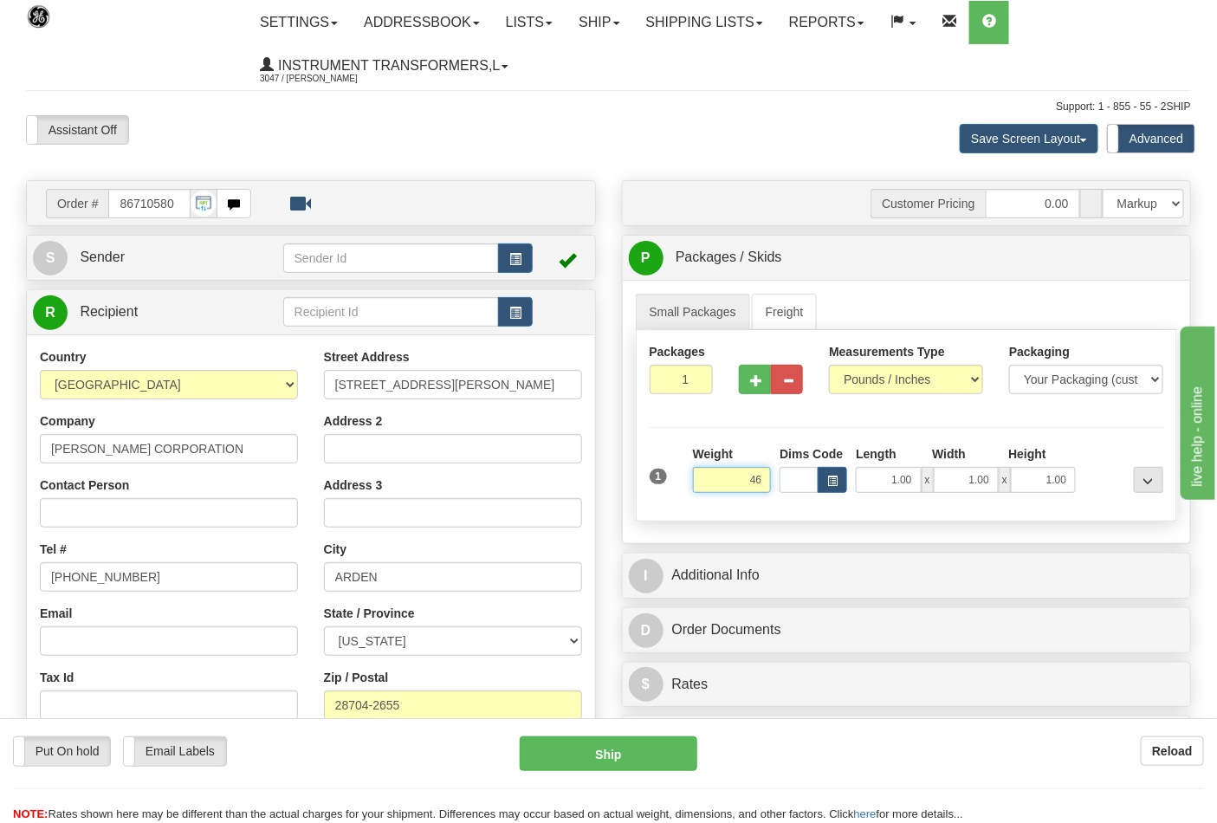
click button "Delete" at bounding box center [0, 0] width 0 height 0
type input "46.00"
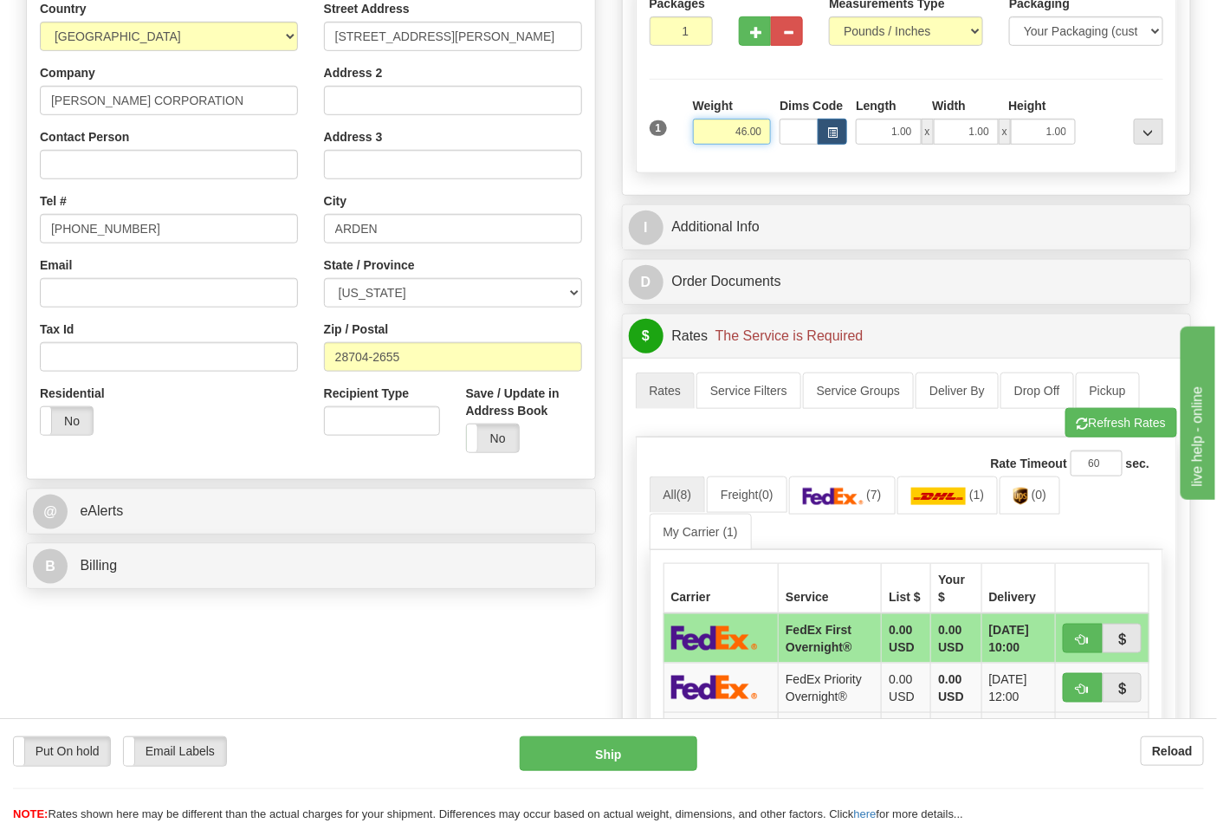
scroll to position [385, 0]
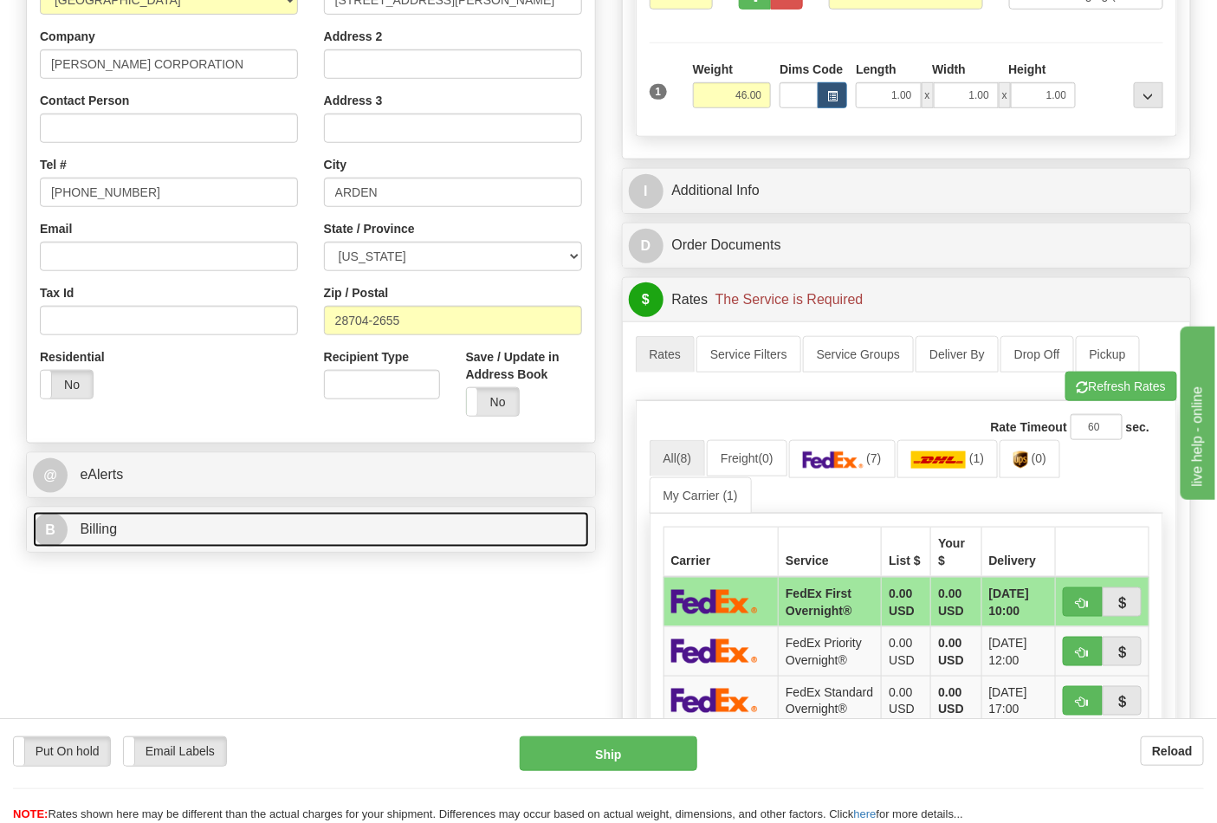
click at [274, 544] on link "B Billing" at bounding box center [311, 530] width 556 height 36
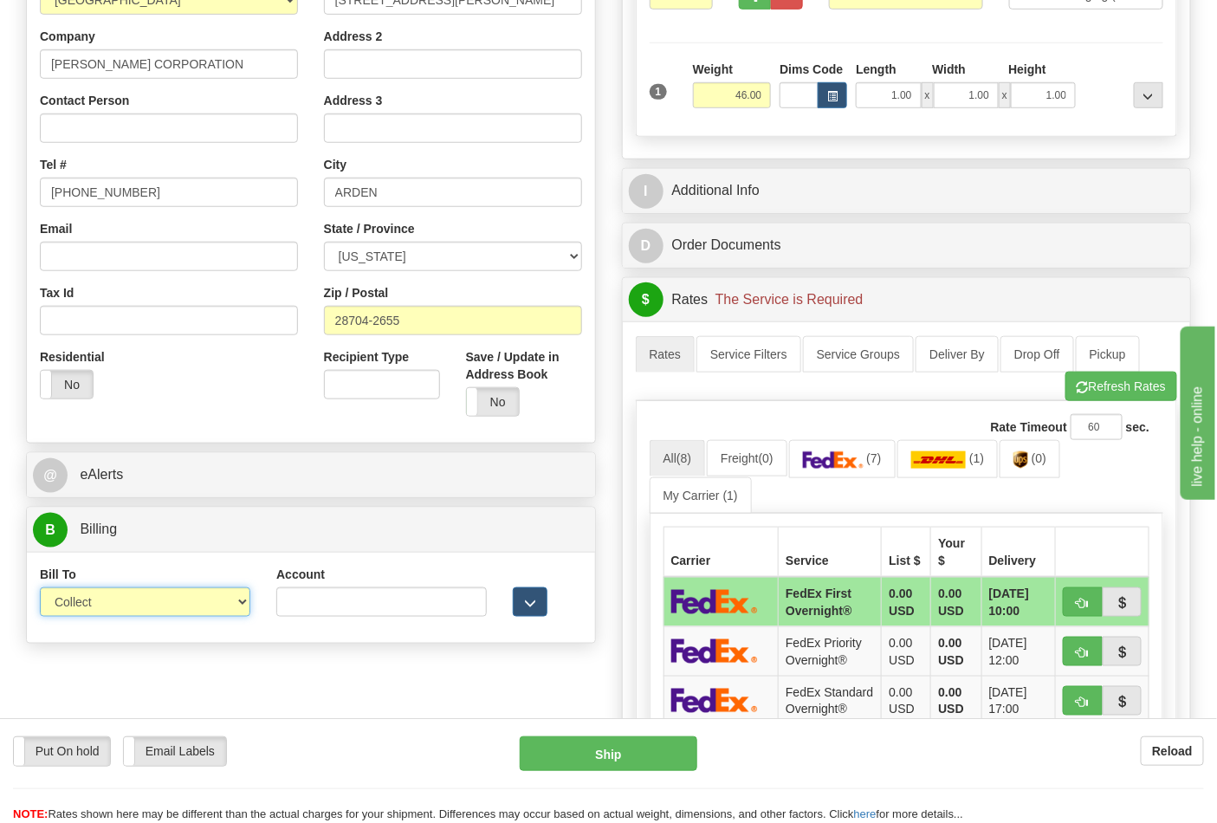
drag, startPoint x: 163, startPoint y: 606, endPoint x: 165, endPoint y: 615, distance: 8.8
click at [165, 606] on select "Sender Recipient Third Party Collect" at bounding box center [145, 601] width 210 height 29
select select "2"
click at [40, 589] on select "Sender Recipient Third Party Collect" at bounding box center [145, 601] width 210 height 29
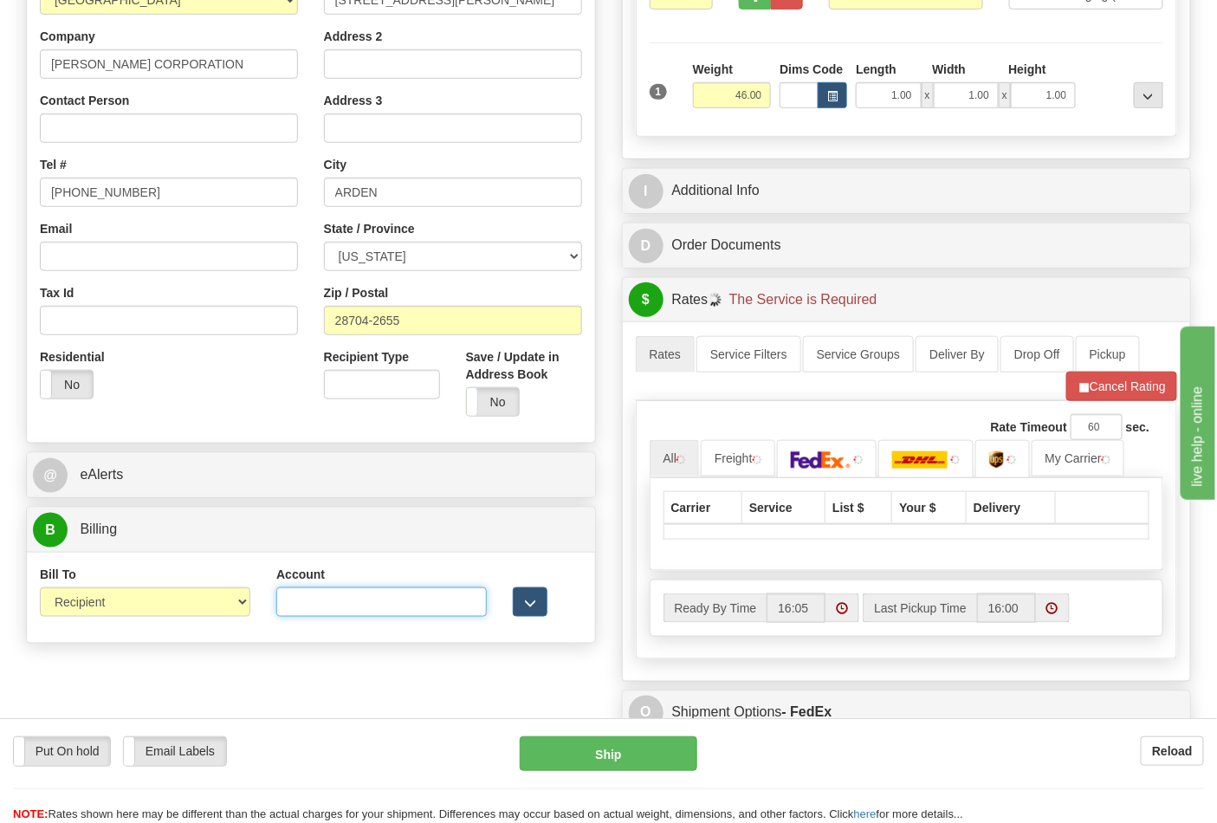
click at [294, 595] on input "Account" at bounding box center [381, 601] width 210 height 29
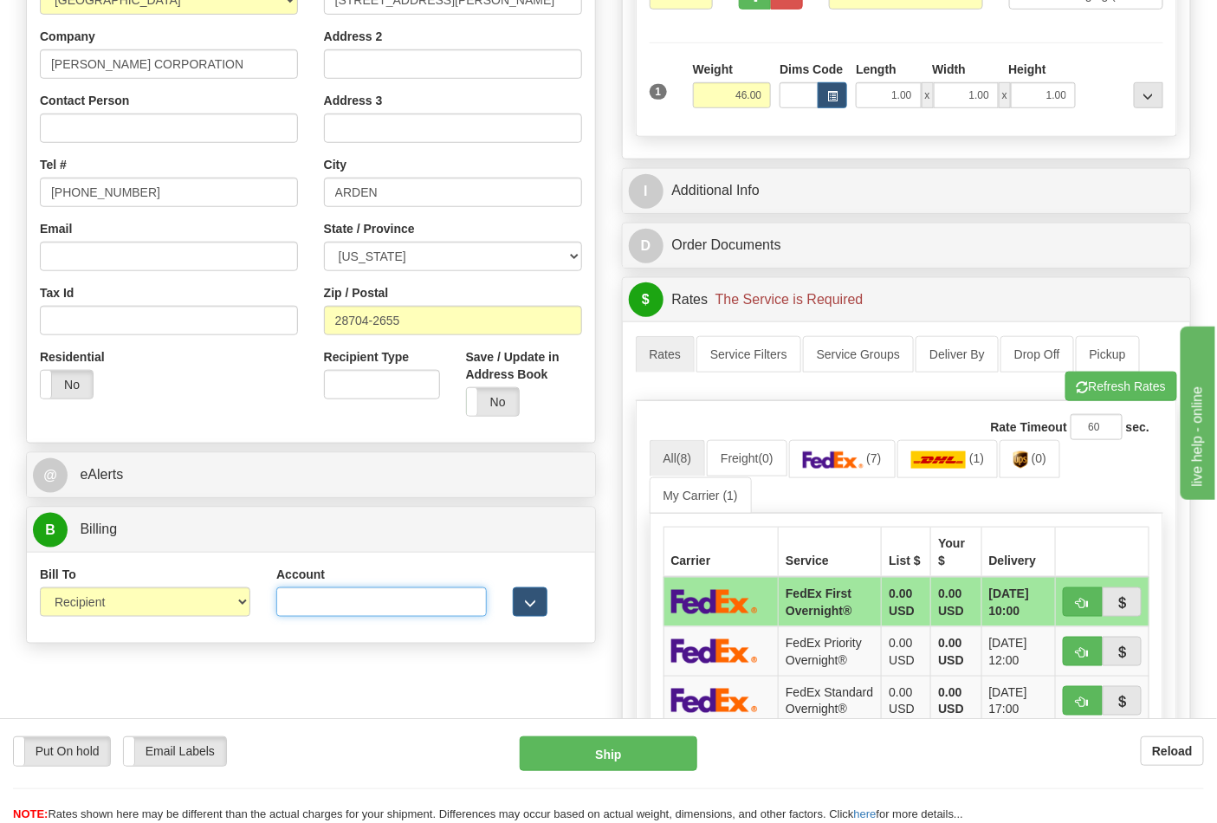
paste input "106052662"
type input "106052662"
click at [826, 452] on link "(7)" at bounding box center [842, 458] width 107 height 37
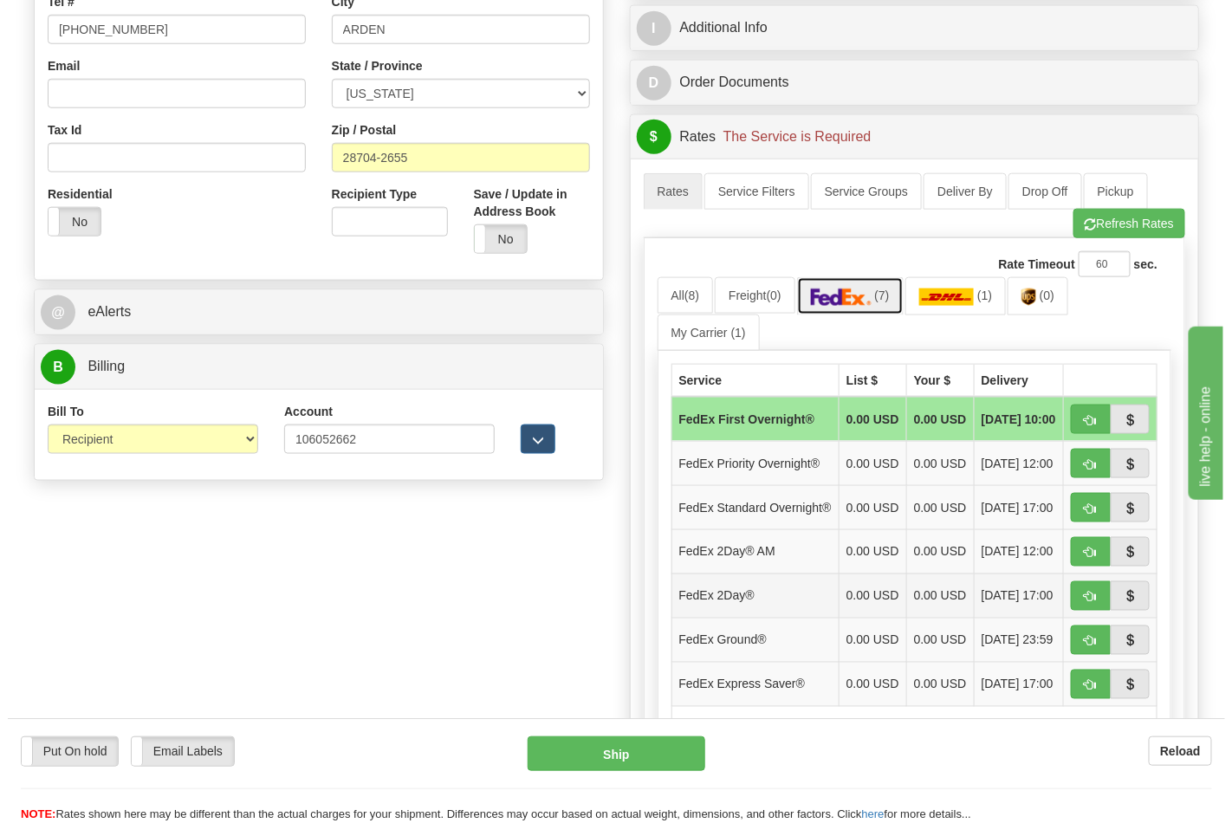
scroll to position [577, 0]
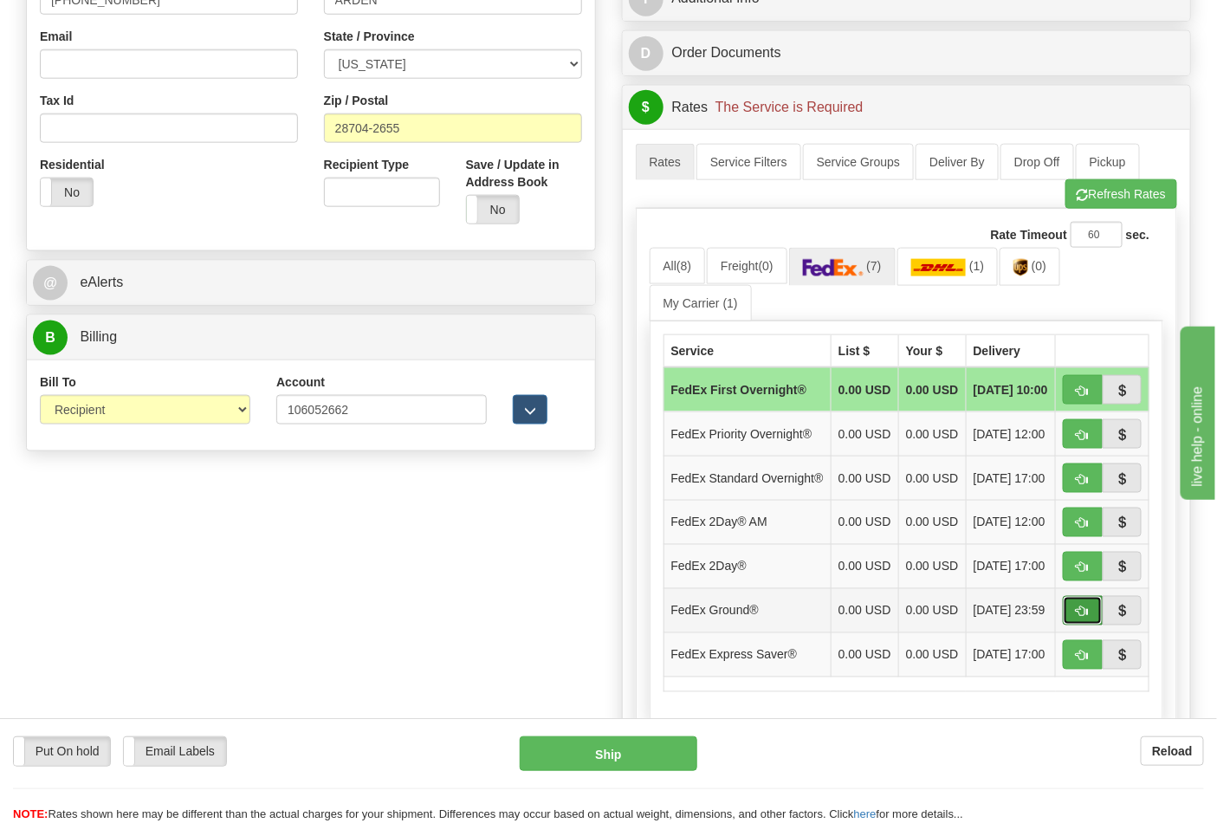
click at [1090, 625] on button "button" at bounding box center [1083, 610] width 40 height 29
type input "92"
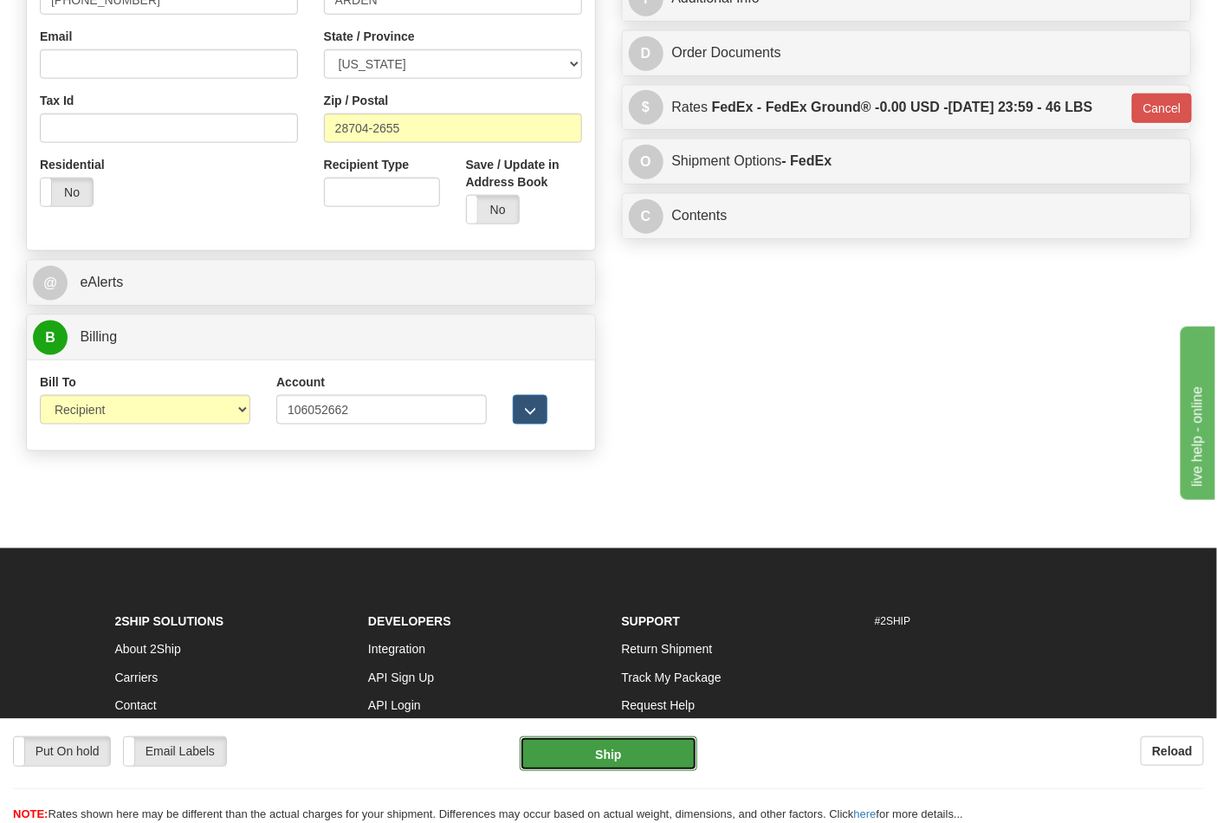
click at [602, 749] on button "Ship" at bounding box center [608, 753] width 177 height 35
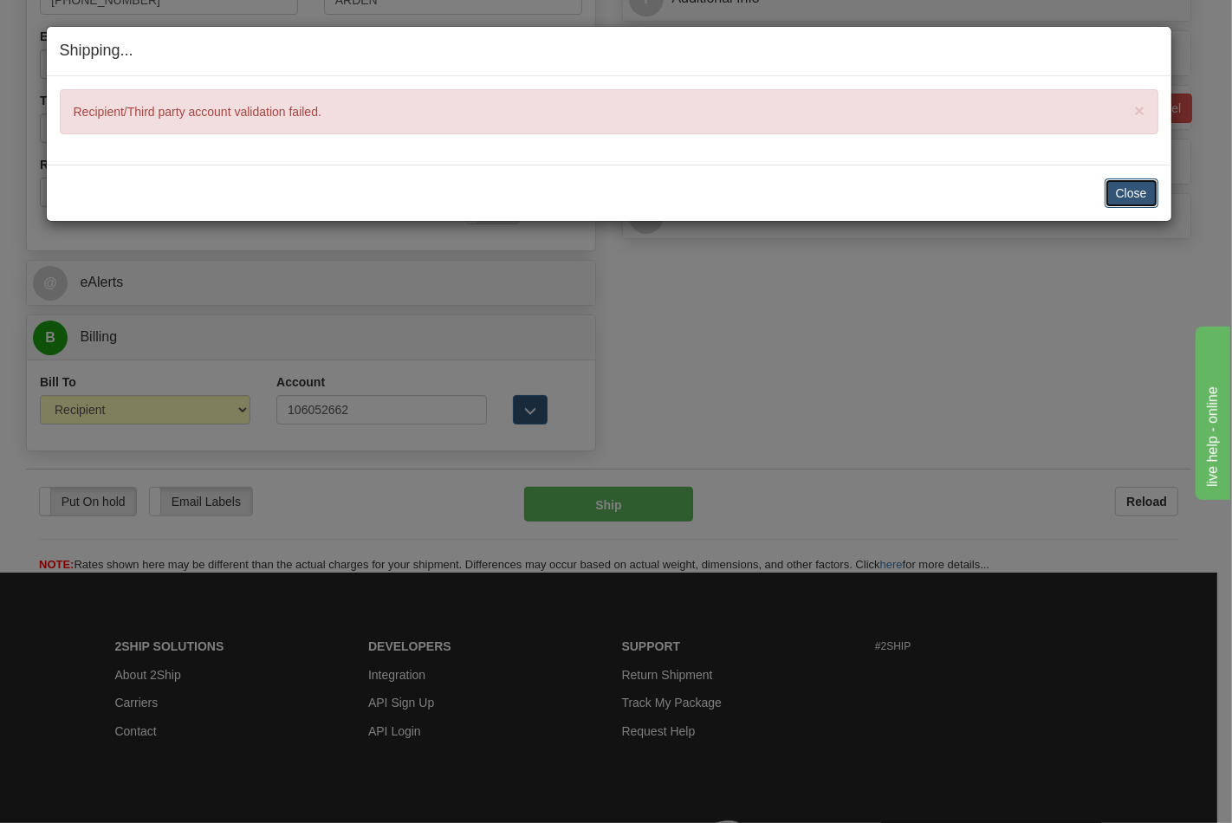
click at [1141, 187] on button "Close" at bounding box center [1131, 192] width 54 height 29
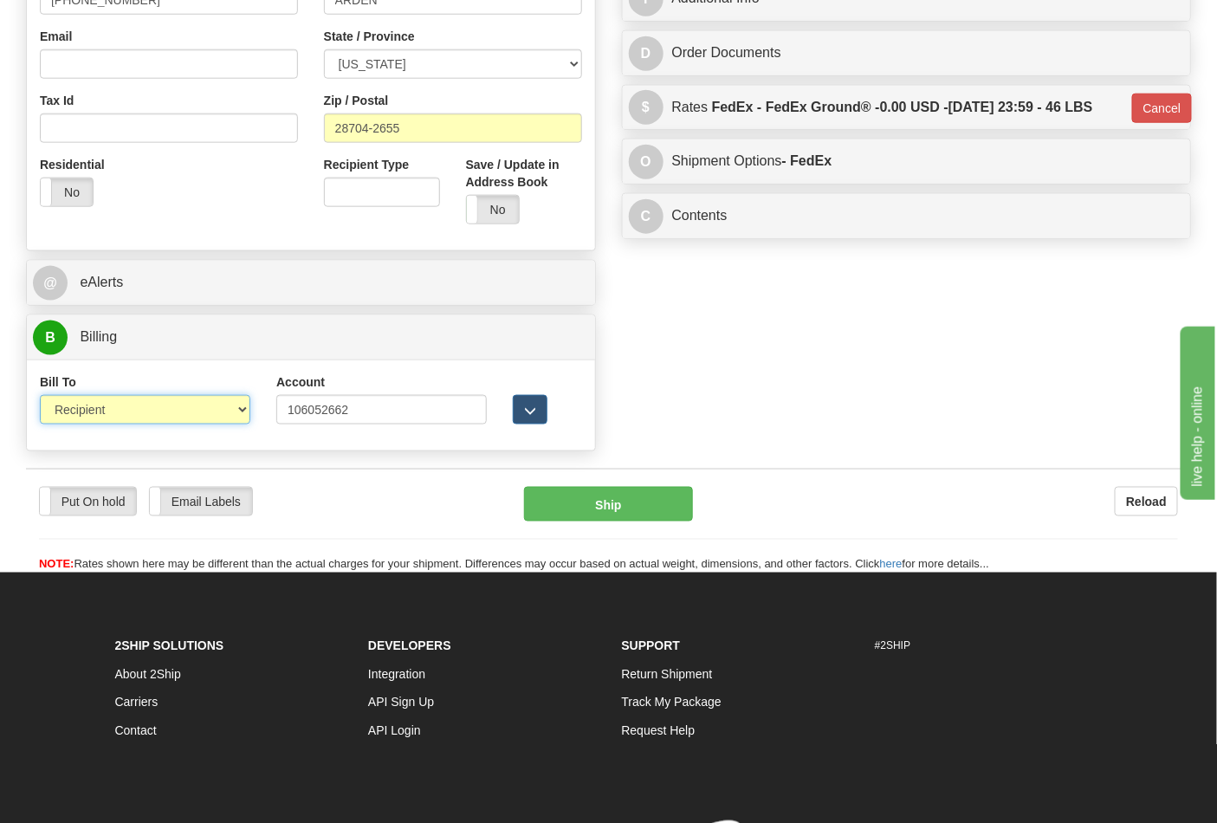
click at [238, 417] on select "Sender Recipient Third Party Collect" at bounding box center [145, 409] width 210 height 29
select select "4"
click at [40, 397] on select "Sender Recipient Third Party Collect" at bounding box center [145, 409] width 210 height 29
type input "92"
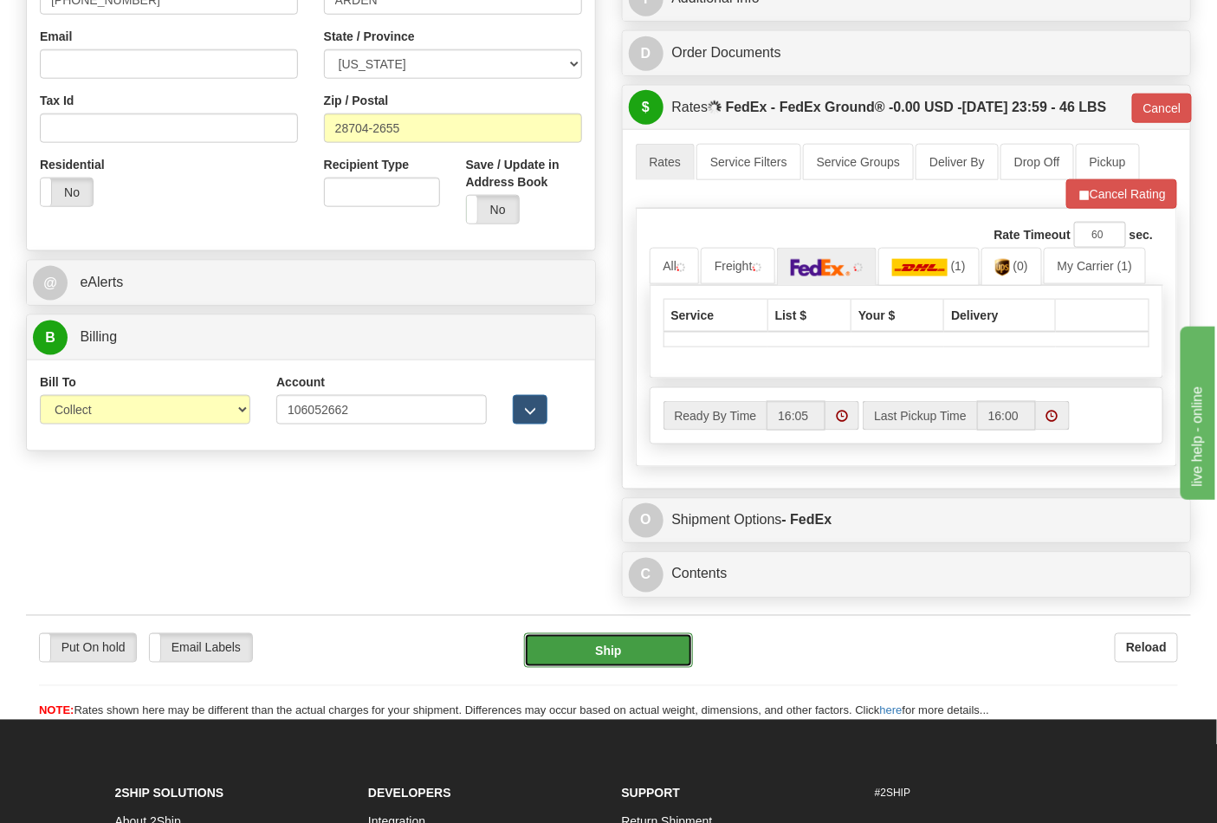
click at [599, 668] on button "Ship" at bounding box center [608, 650] width 168 height 35
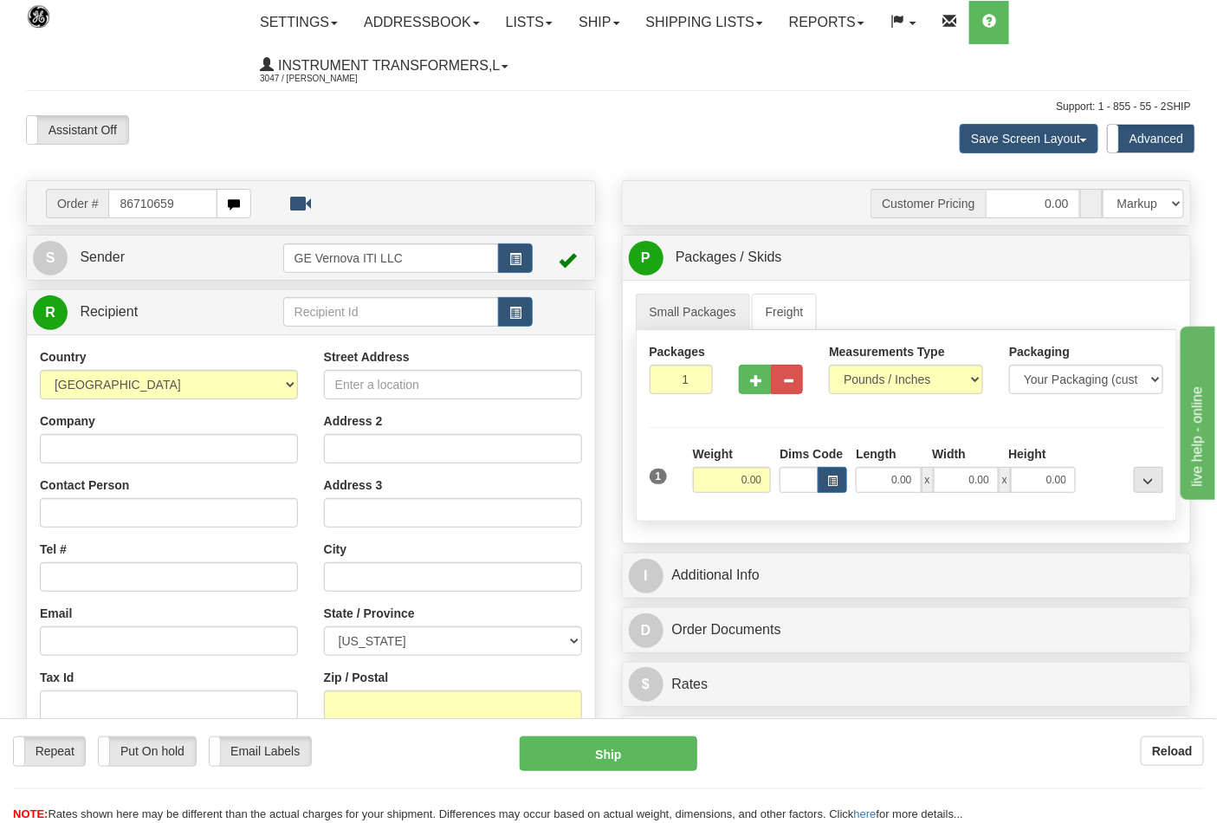
type input "86710659"
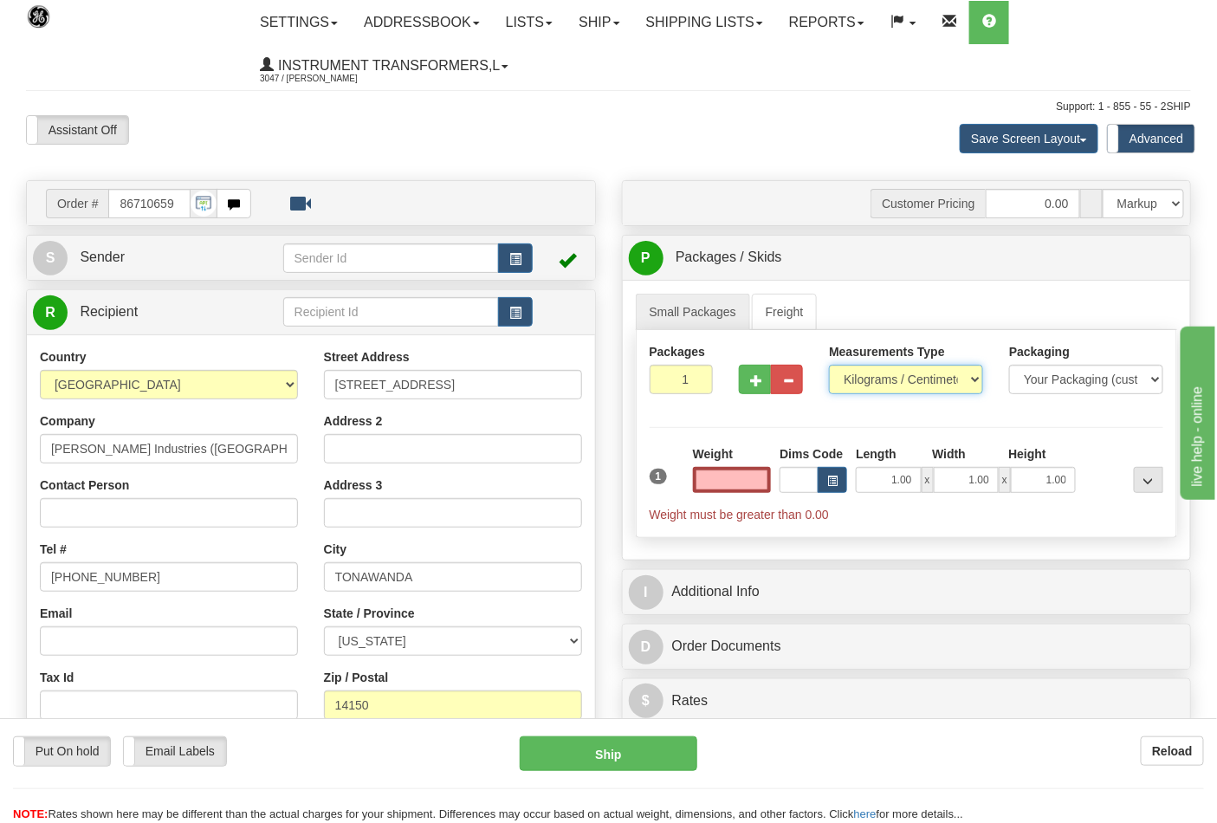
type input "0.00"
click at [890, 373] on select "Pounds / Inches Kilograms / Centimeters" at bounding box center [906, 379] width 154 height 29
select select "0"
click at [829, 366] on select "Pounds / Inches Kilograms / Centimeters" at bounding box center [906, 379] width 154 height 29
click at [722, 482] on input "0.00" at bounding box center [732, 480] width 79 height 26
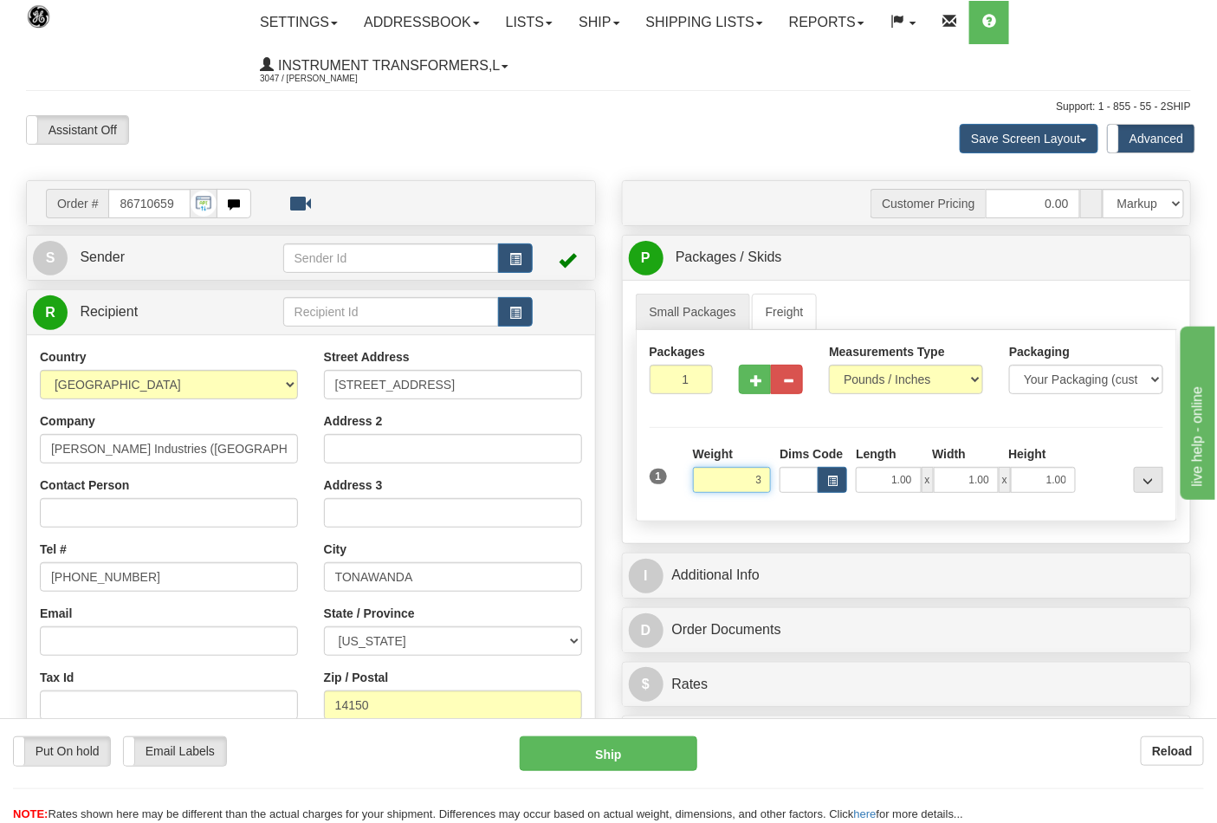
click button "Delete" at bounding box center [0, 0] width 0 height 0
type input "3.00"
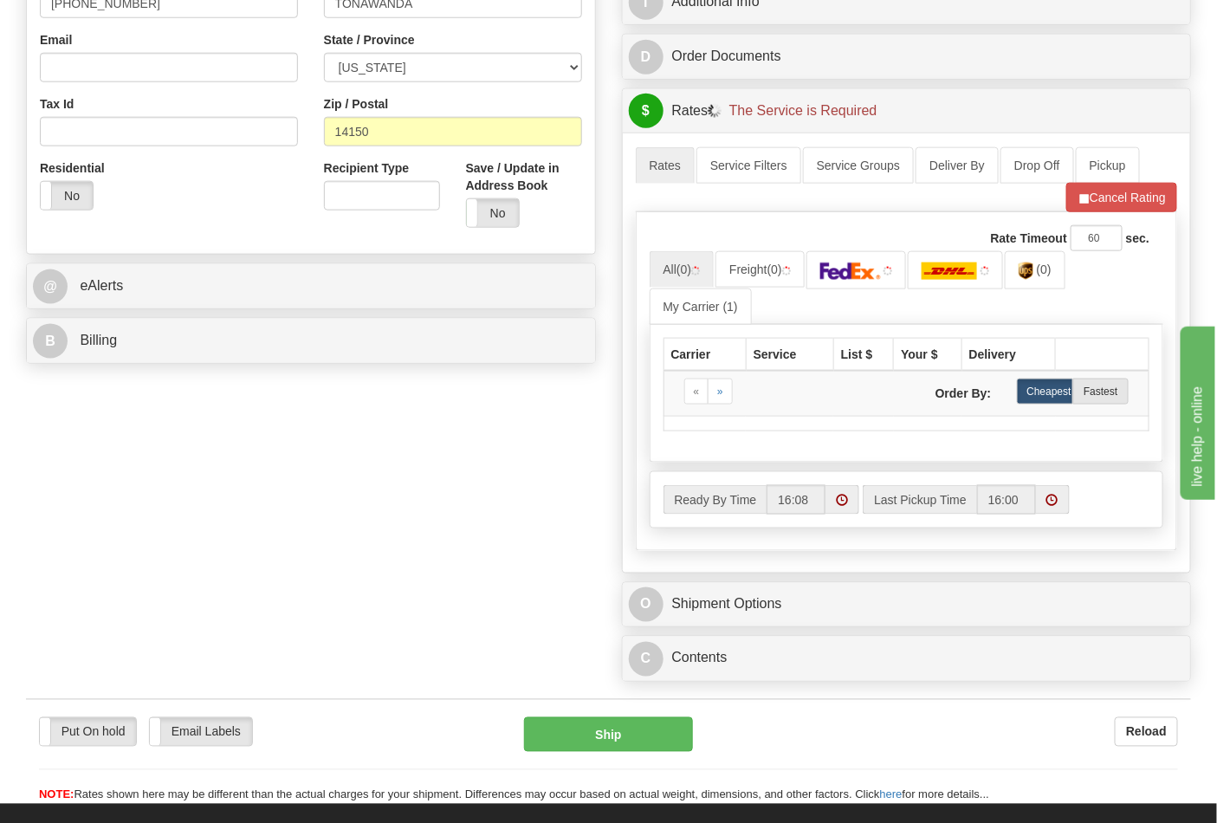
scroll to position [577, 0]
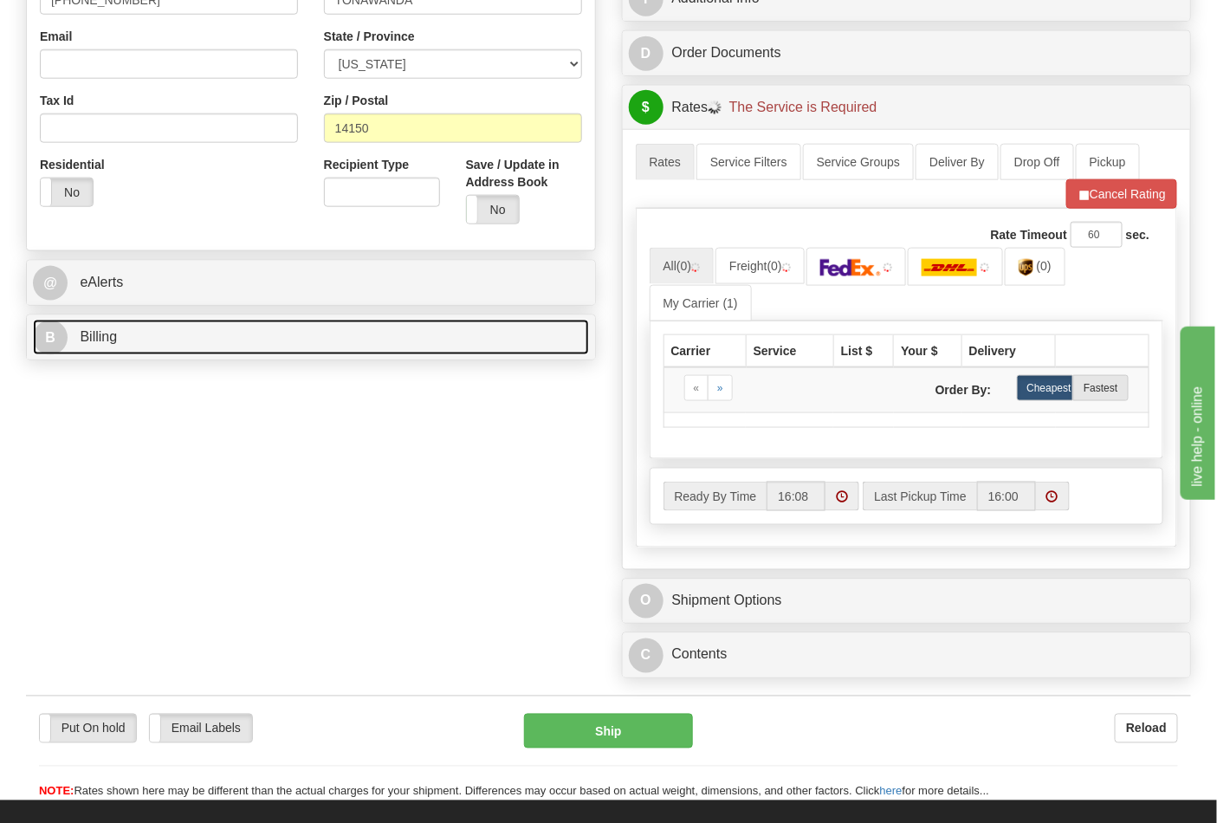
click at [430, 349] on link "B Billing" at bounding box center [311, 338] width 556 height 36
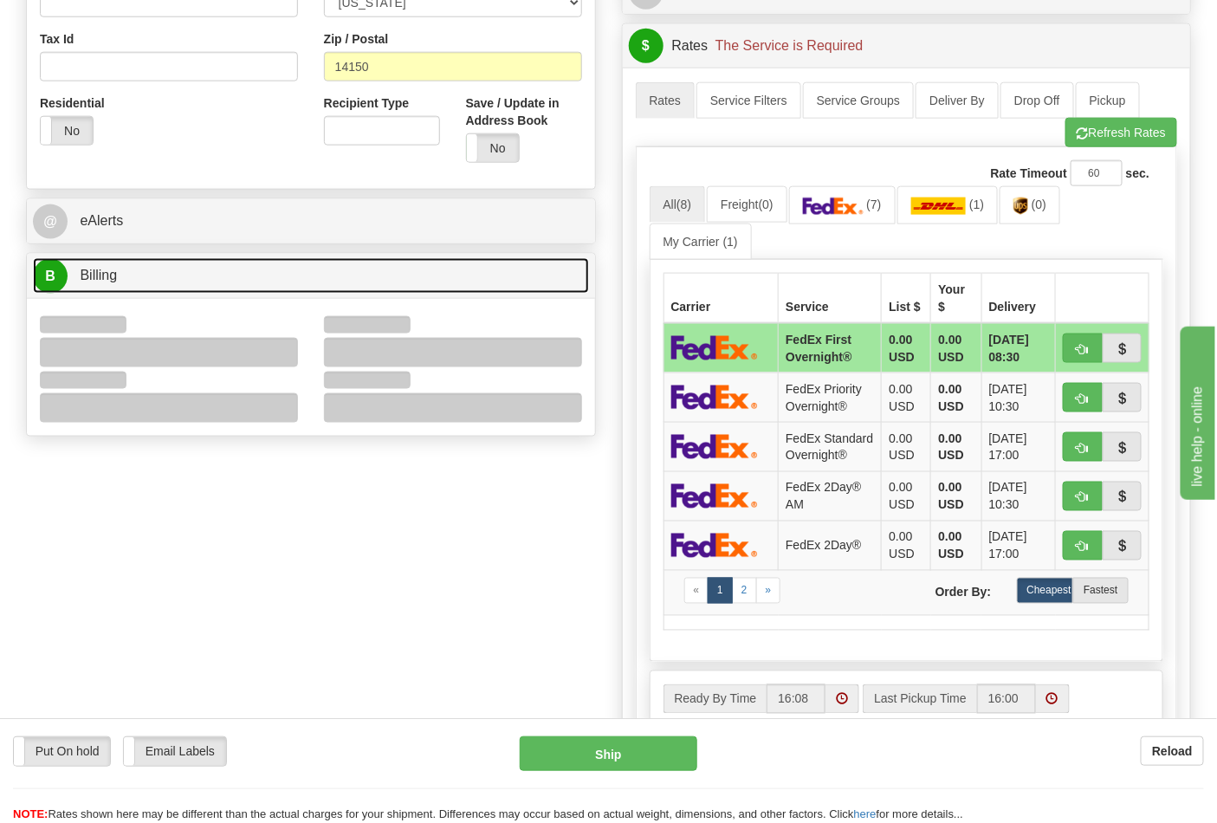
scroll to position [673, 0]
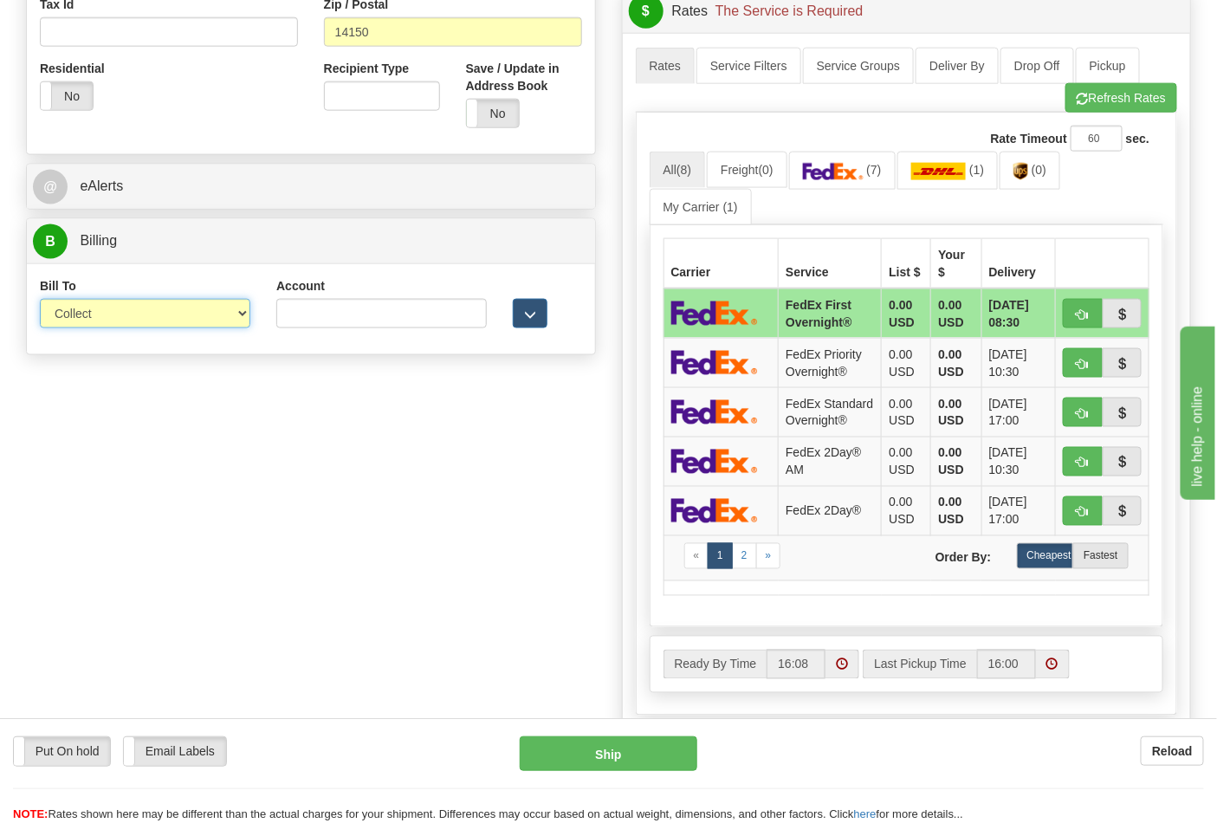
click at [210, 325] on select "Sender Recipient Third Party Collect" at bounding box center [145, 313] width 210 height 29
select select "2"
click at [40, 301] on select "Sender Recipient Third Party Collect" at bounding box center [145, 313] width 210 height 29
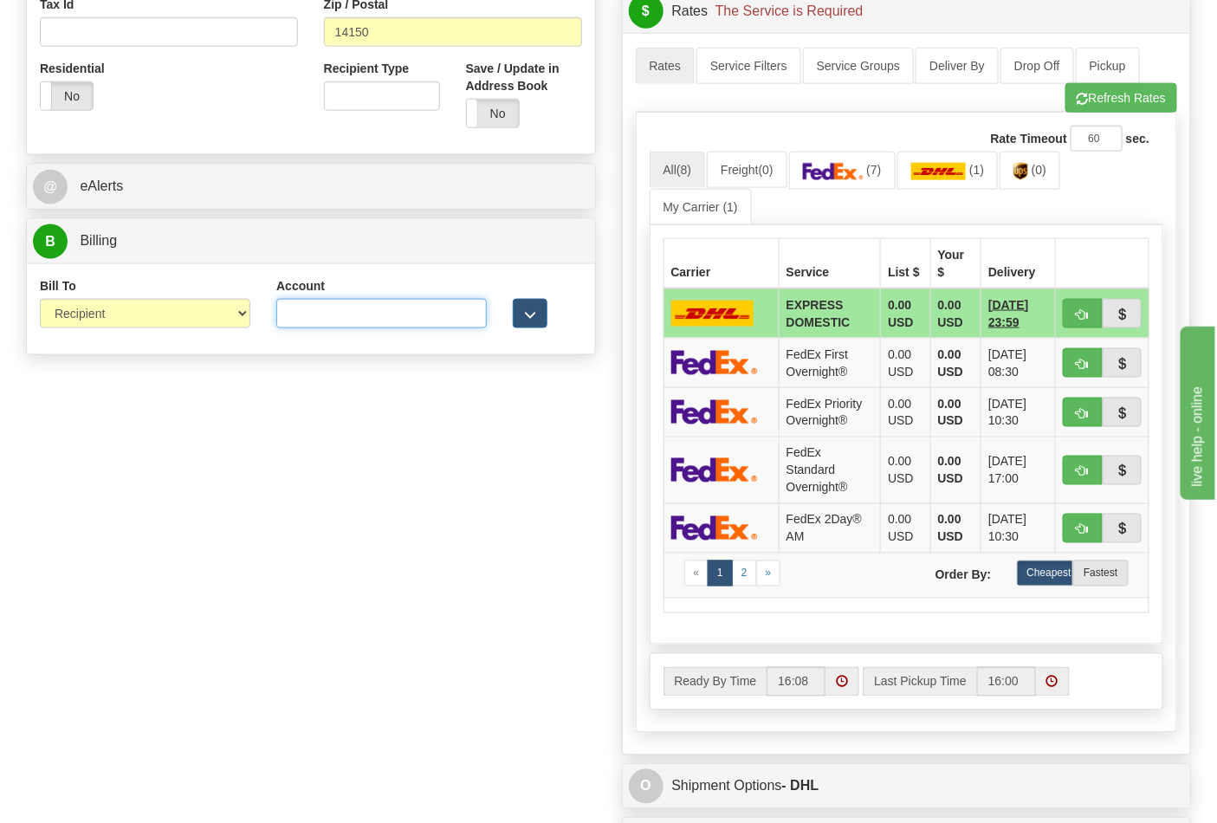
click at [317, 314] on input "Account" at bounding box center [381, 313] width 210 height 29
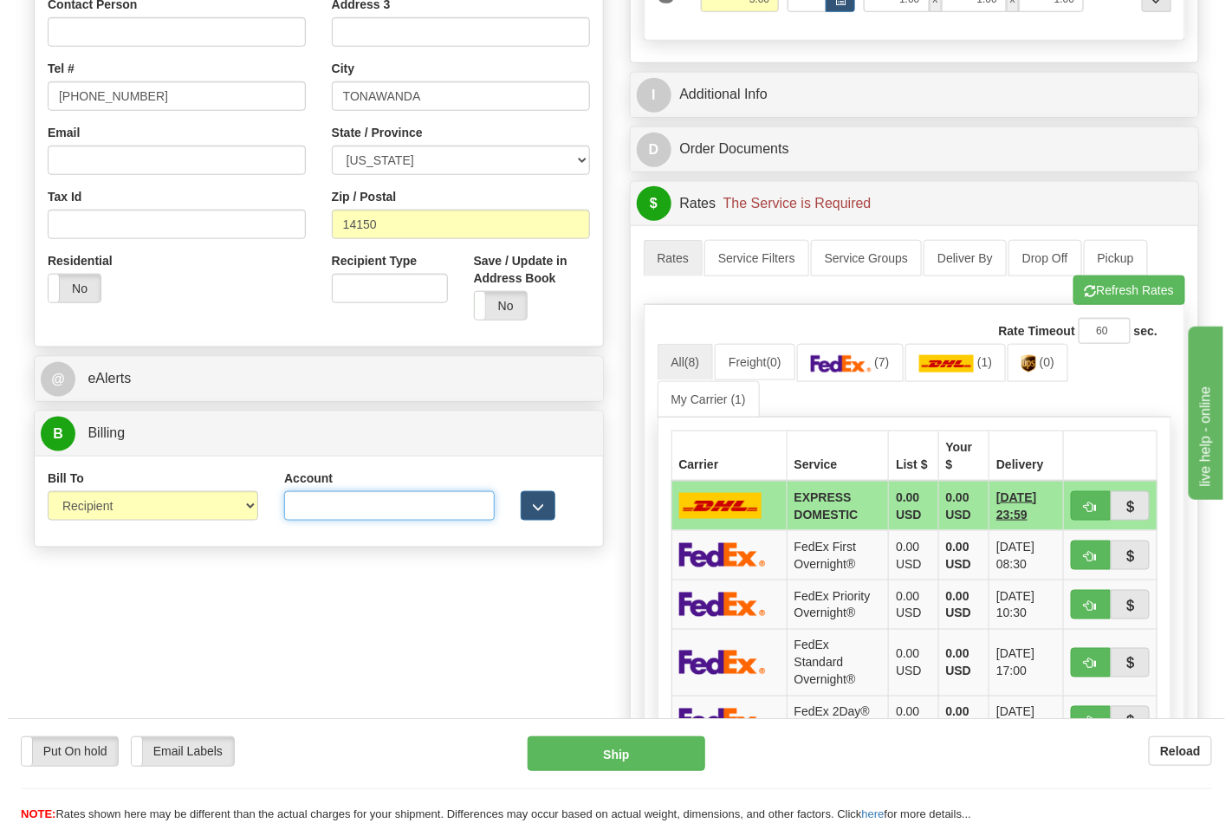
scroll to position [577, 0]
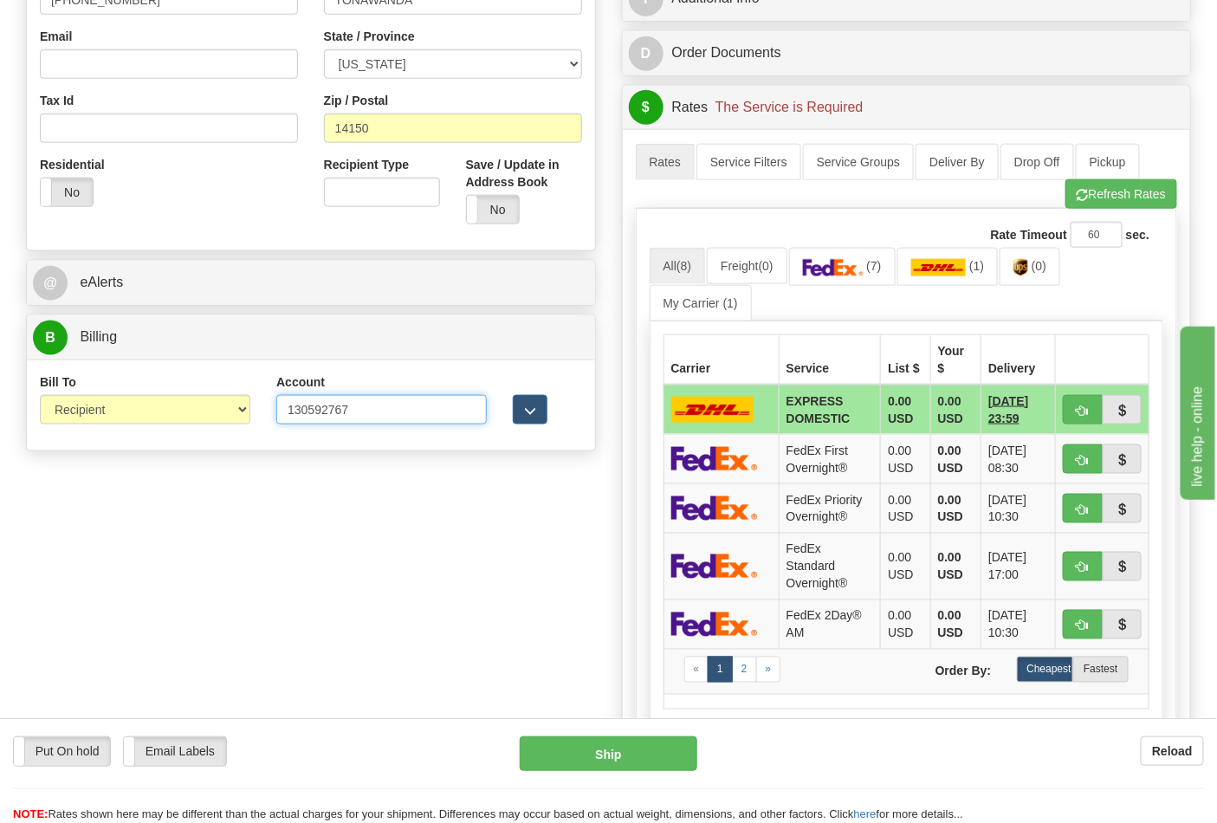
type input "130592767"
click button "Delete" at bounding box center [0, 0] width 0 height 0
click at [853, 282] on link "(7)" at bounding box center [842, 266] width 107 height 37
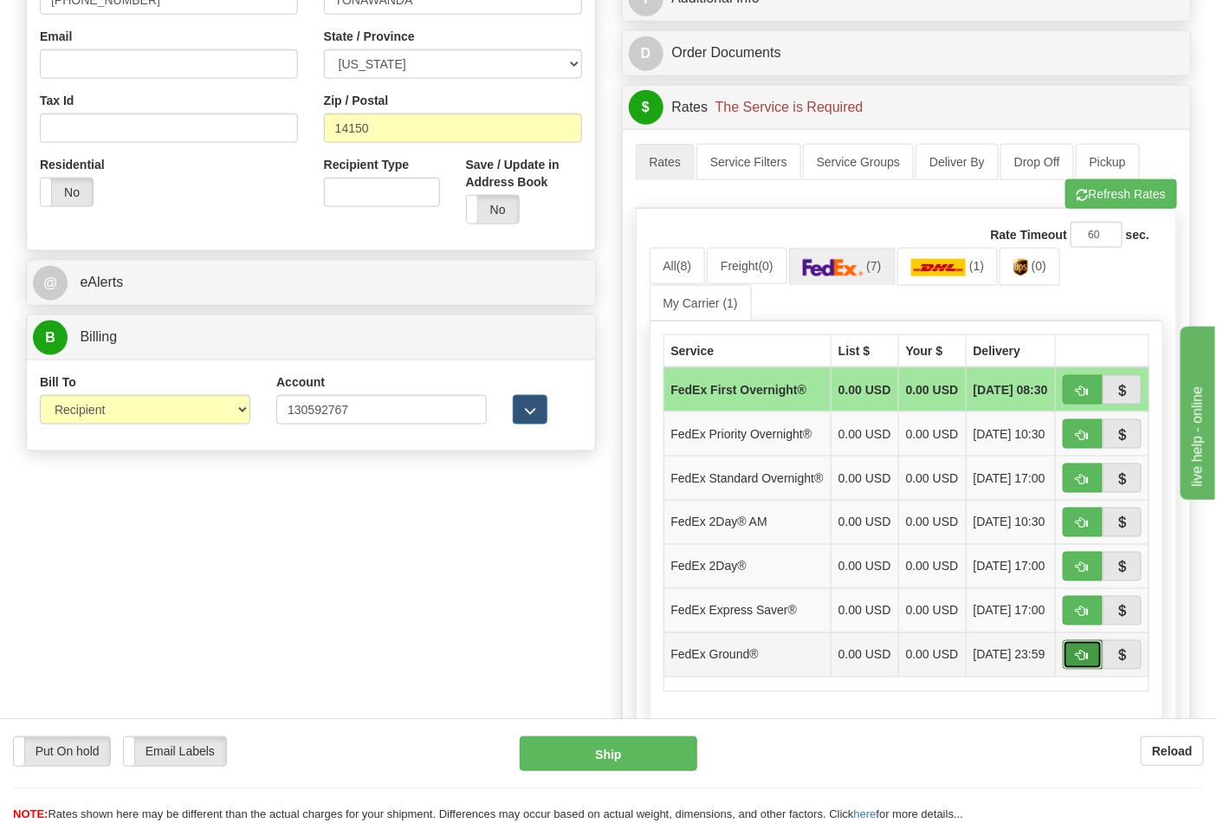
click at [1071, 670] on button "button" at bounding box center [1083, 654] width 40 height 29
type input "92"
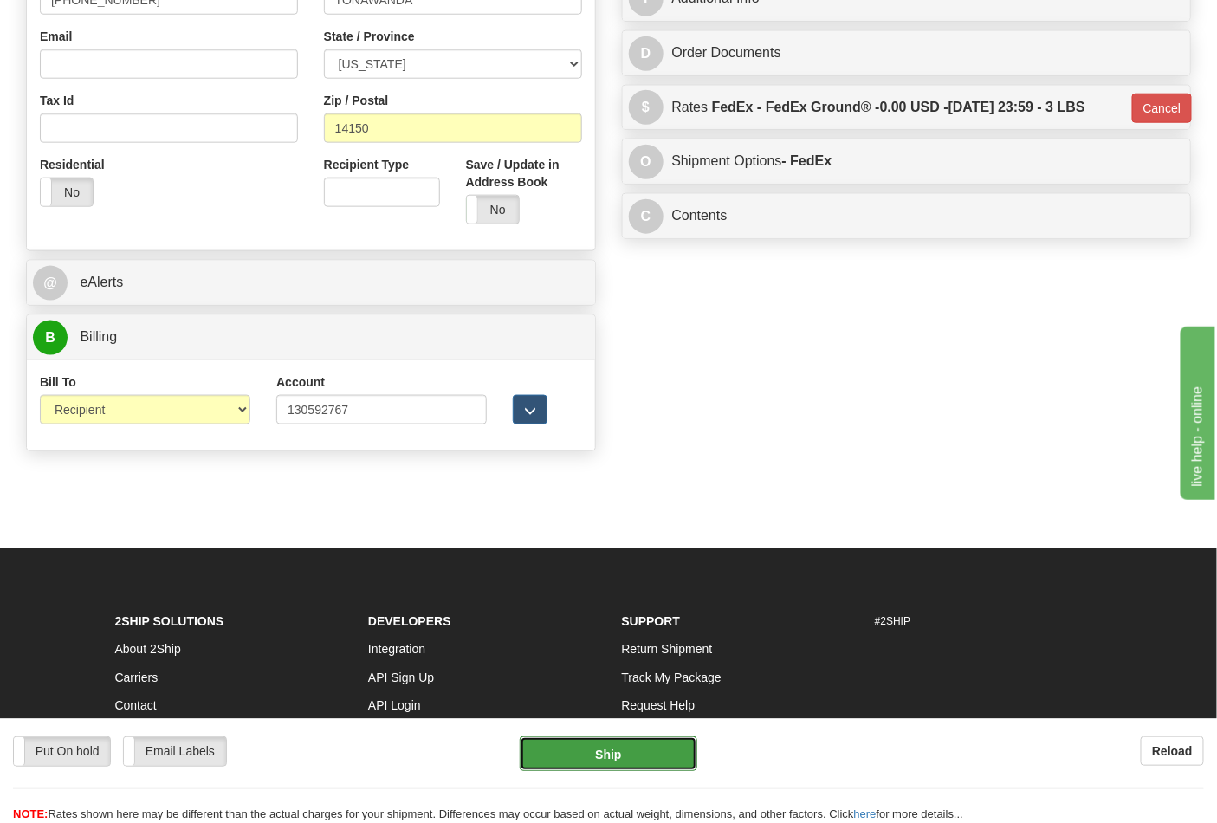
click at [599, 745] on button "Ship" at bounding box center [608, 753] width 177 height 35
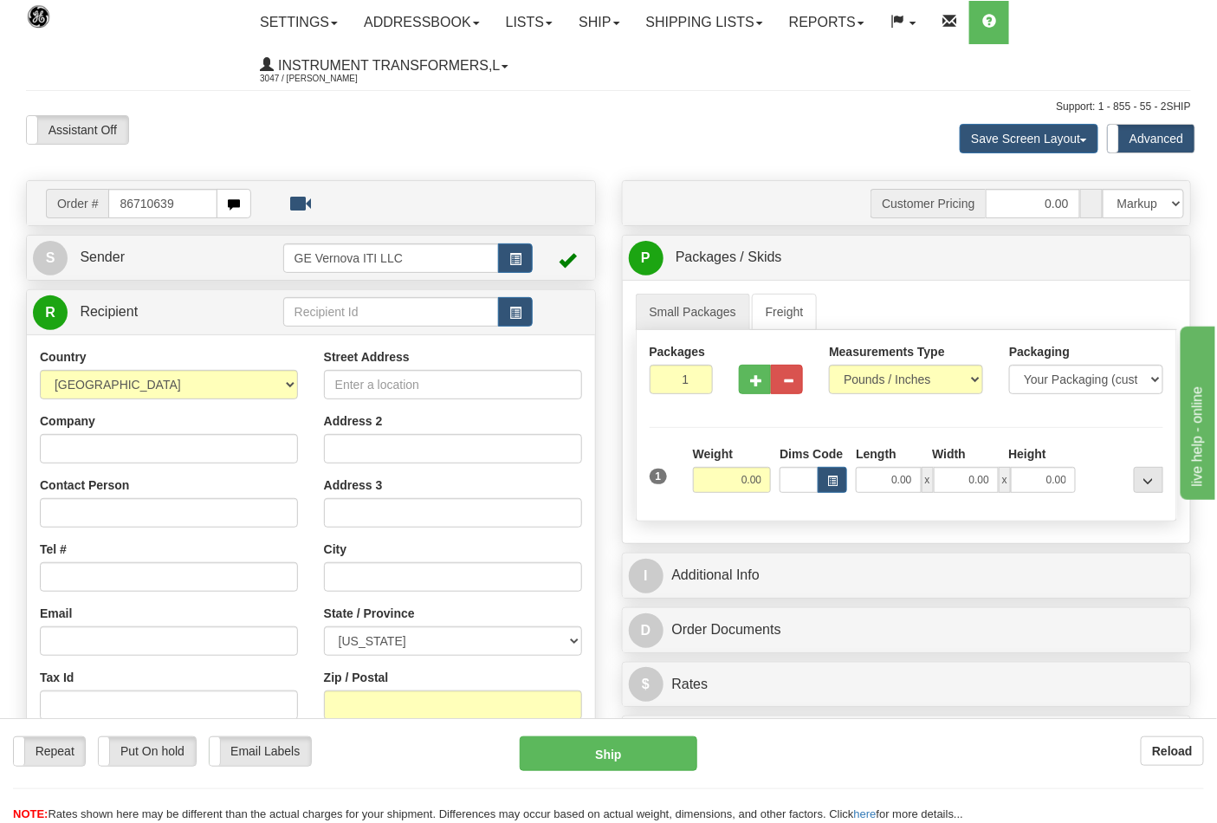
type input "86710639"
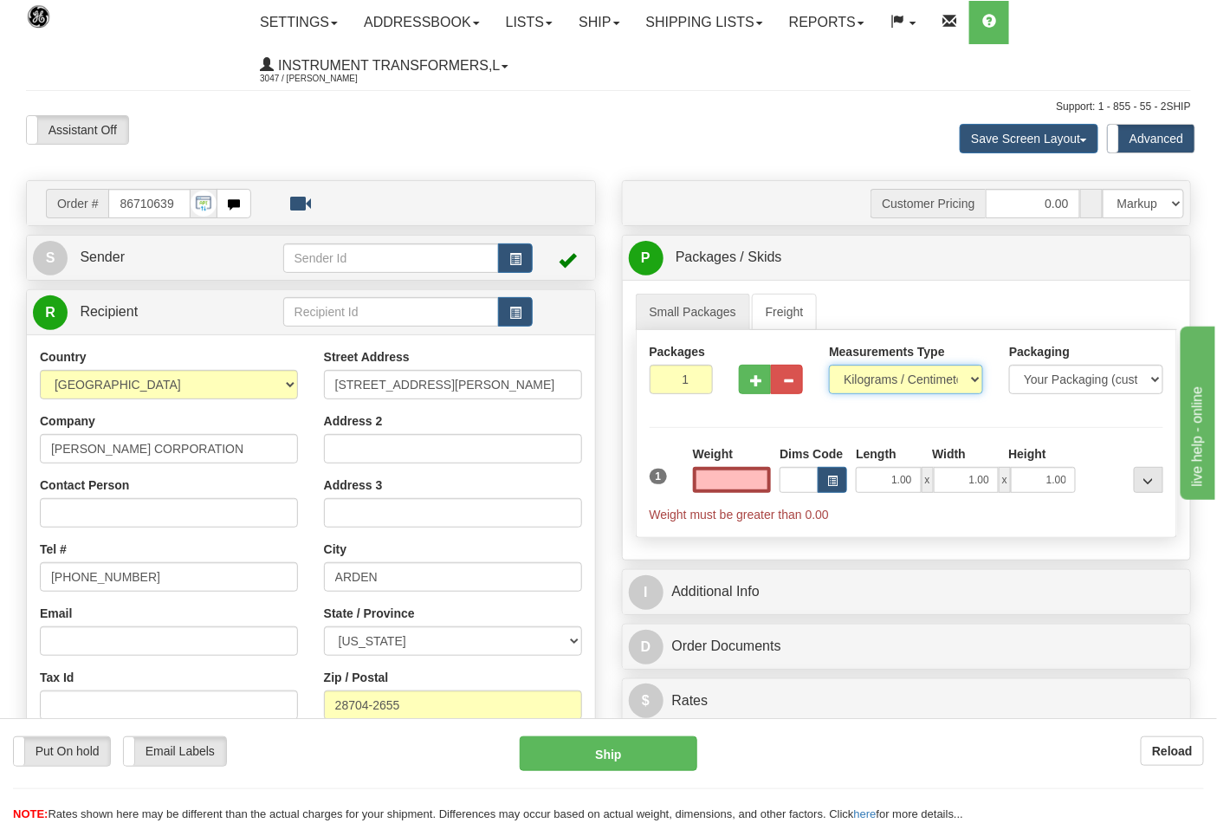
type input "0.00"
click at [942, 372] on select "Pounds / Inches Kilograms / Centimeters" at bounding box center [906, 379] width 154 height 29
select select "0"
click at [829, 366] on select "Pounds / Inches Kilograms / Centimeters" at bounding box center [906, 379] width 154 height 29
click at [717, 473] on input "0.00" at bounding box center [732, 480] width 79 height 26
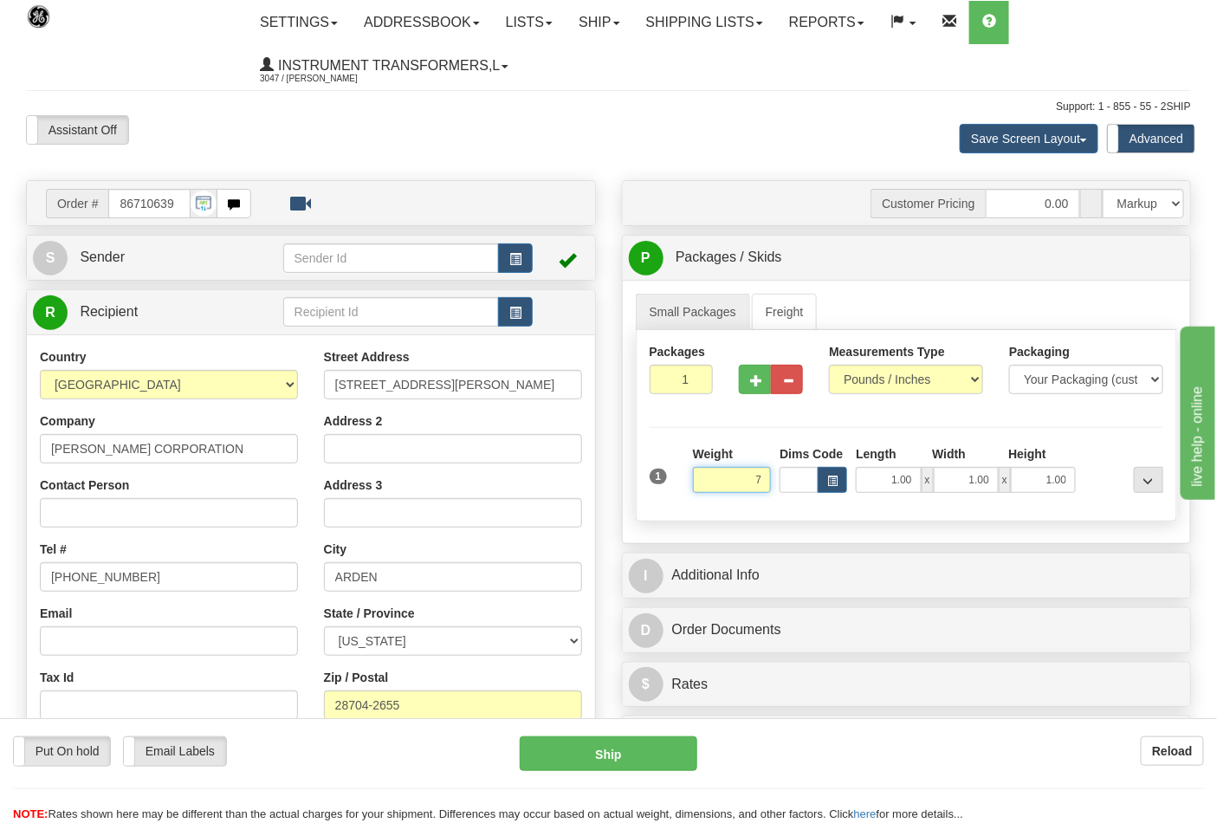
click button "Delete" at bounding box center [0, 0] width 0 height 0
type input "7.00"
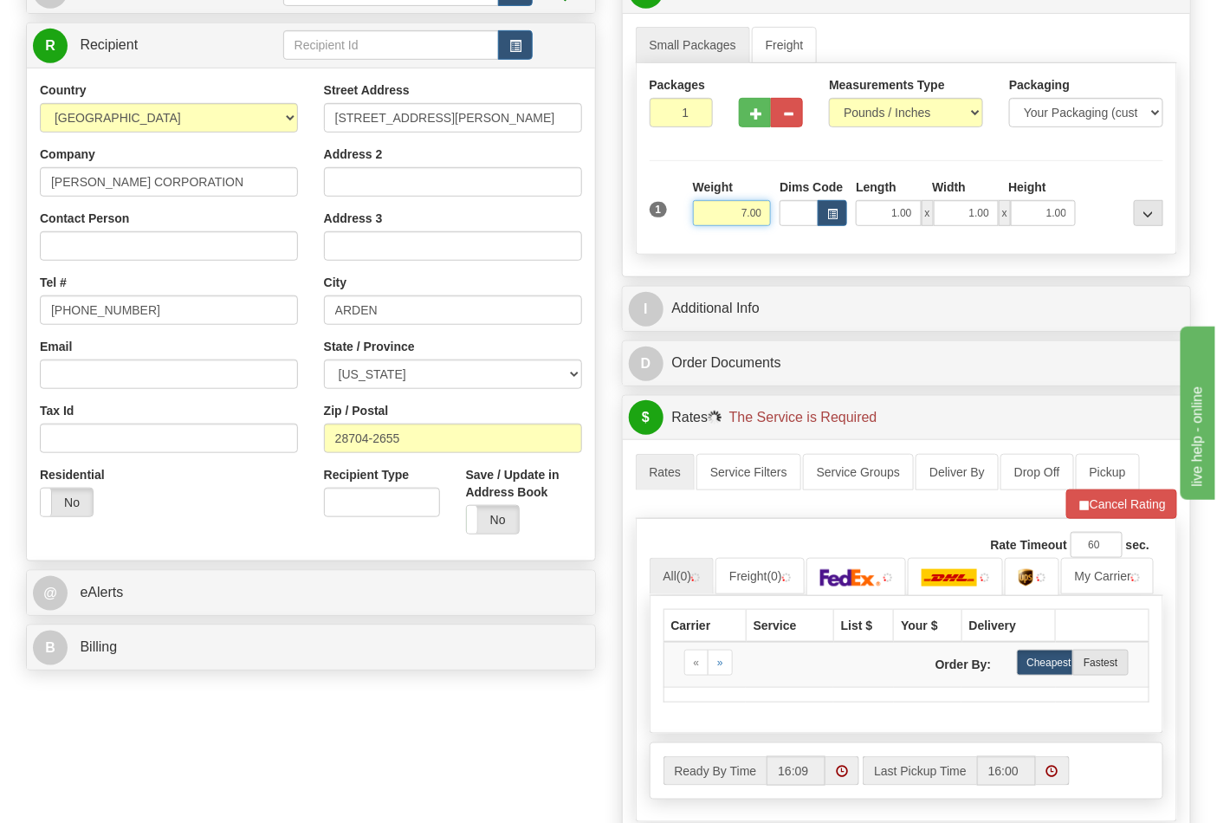
scroll to position [577, 0]
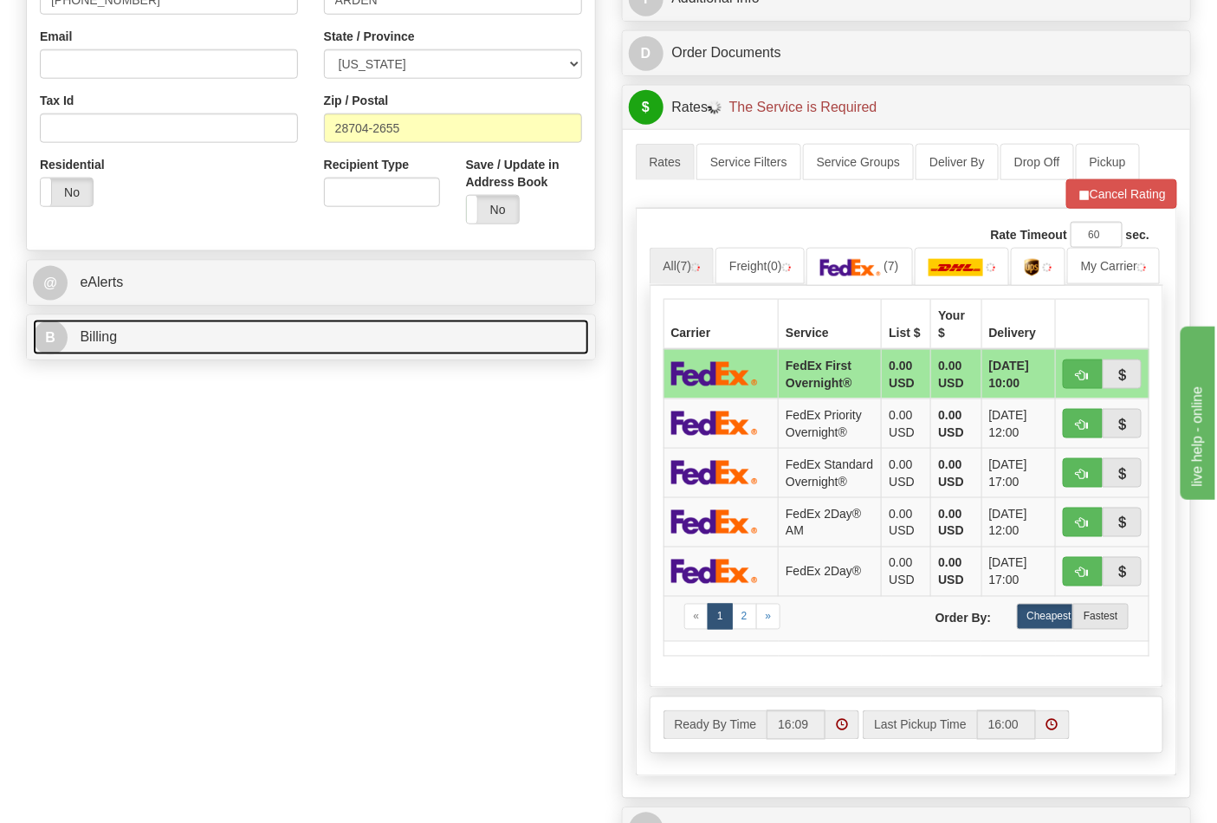
click at [372, 344] on link "B Billing" at bounding box center [311, 338] width 556 height 36
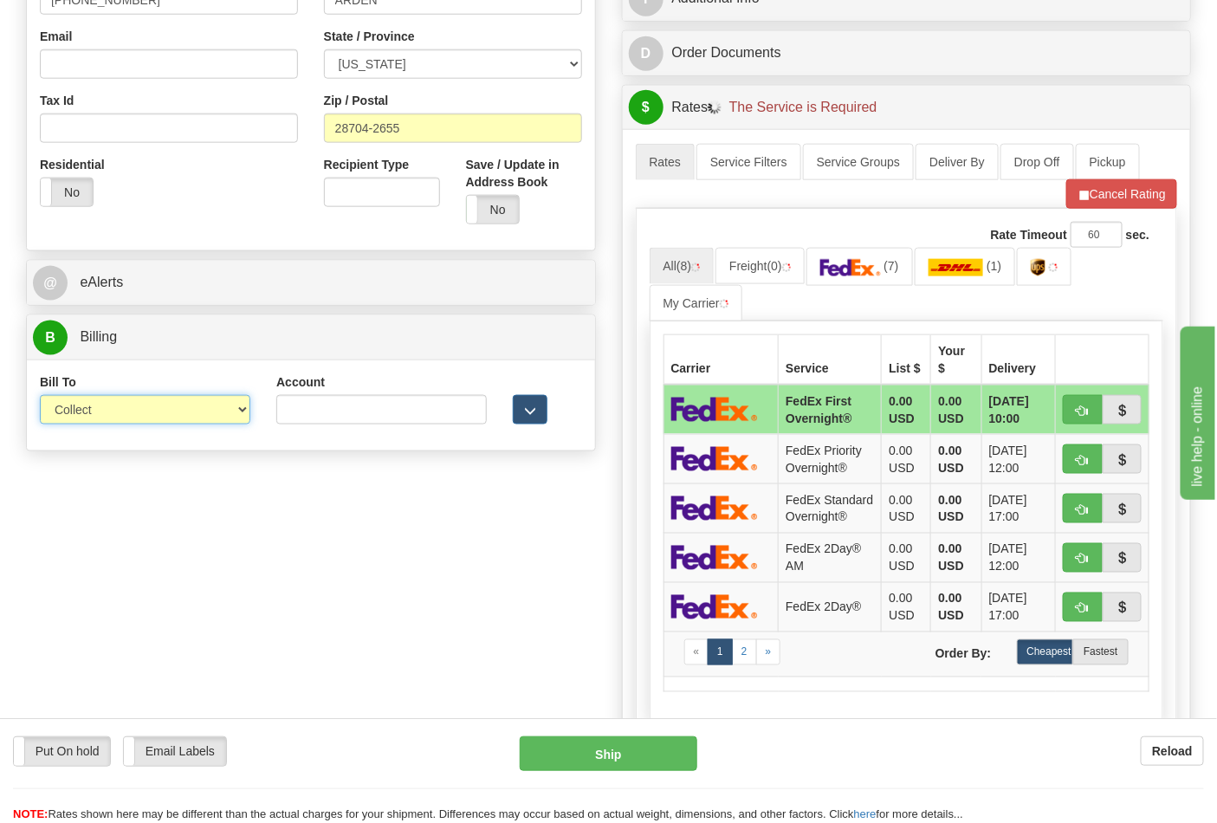
click at [210, 411] on select "Sender Recipient Third Party Collect" at bounding box center [145, 409] width 210 height 29
select select "2"
click at [40, 397] on select "Sender Recipient Third Party Collect" at bounding box center [145, 409] width 210 height 29
click at [324, 401] on input "Account" at bounding box center [381, 409] width 210 height 29
paste input "106052662"
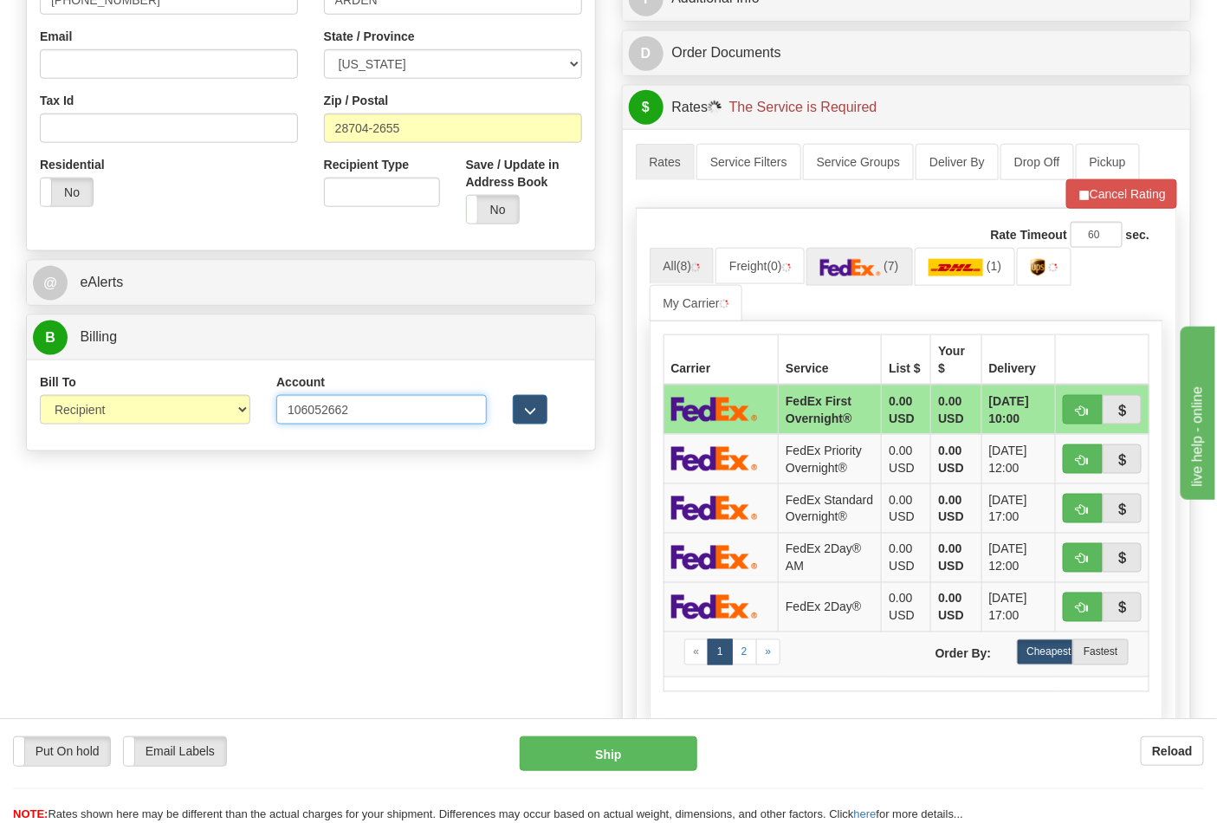
type input "106052662"
click at [890, 275] on link "(7)" at bounding box center [859, 266] width 107 height 37
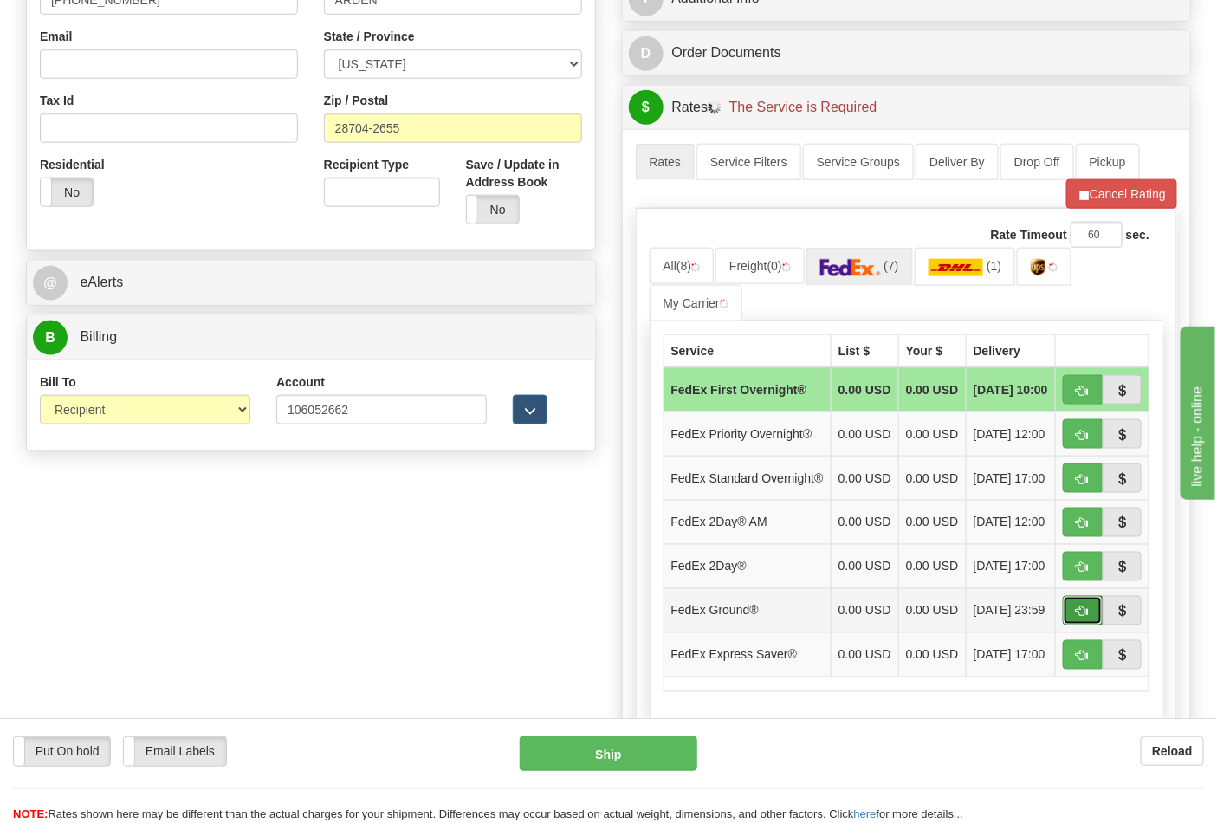
click at [1087, 625] on button "button" at bounding box center [1083, 610] width 40 height 29
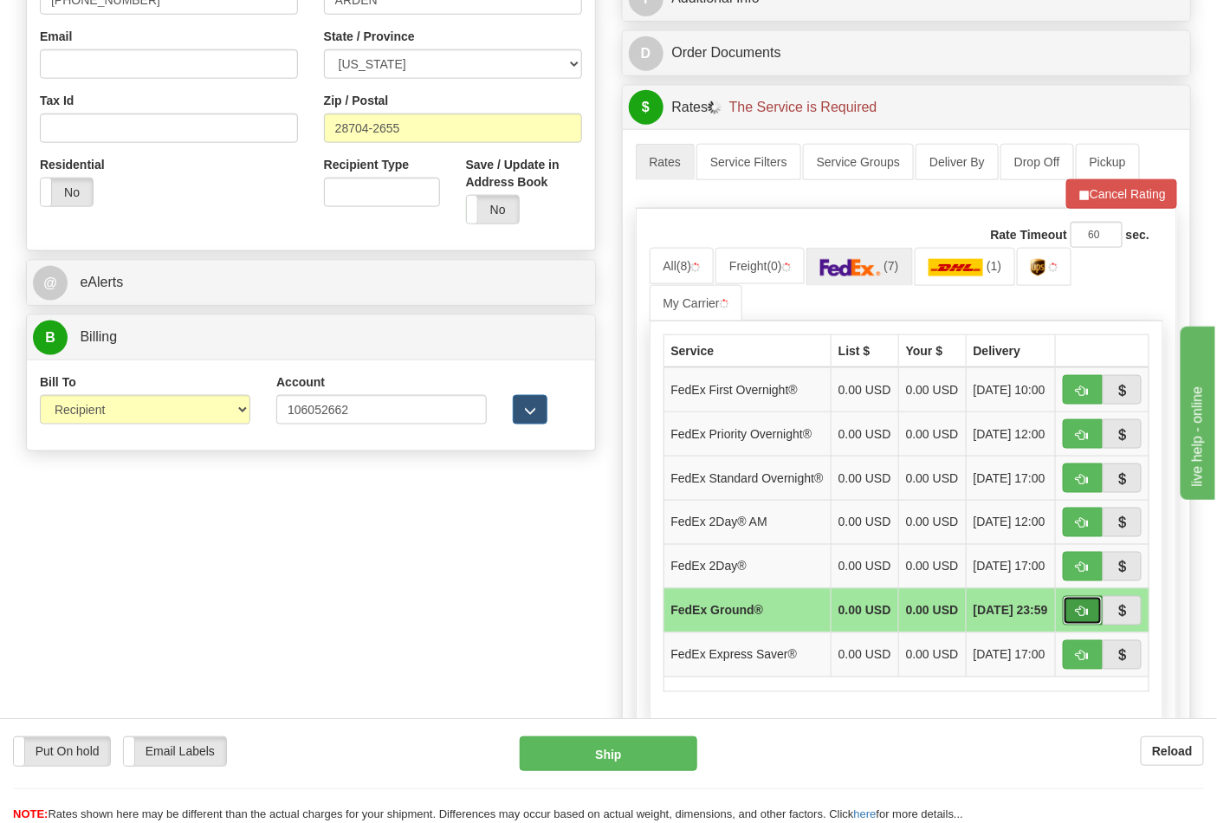
click at [1087, 618] on span "button" at bounding box center [1083, 611] width 12 height 11
click at [1078, 618] on span "button" at bounding box center [1083, 611] width 12 height 11
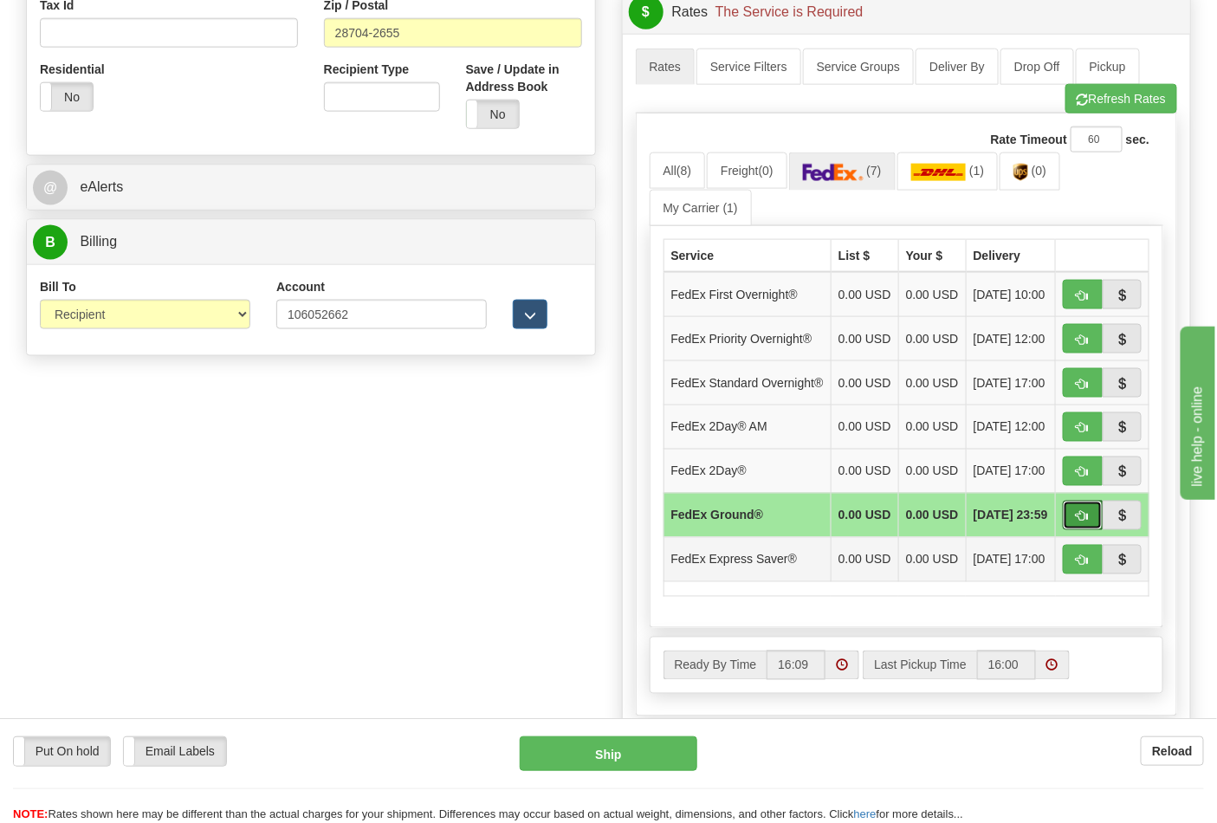
scroll to position [673, 0]
click at [1088, 529] on button "button" at bounding box center [1083, 514] width 40 height 29
type input "92"
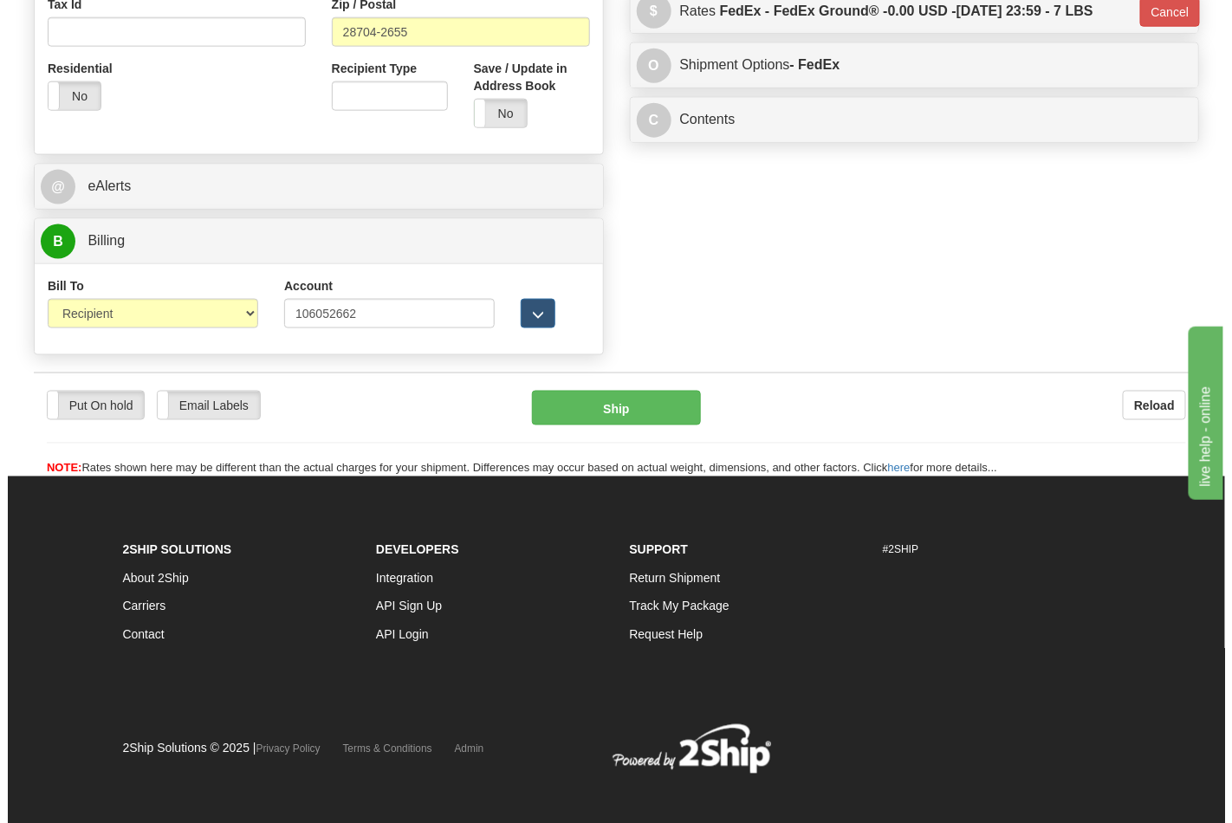
scroll to position [663, 0]
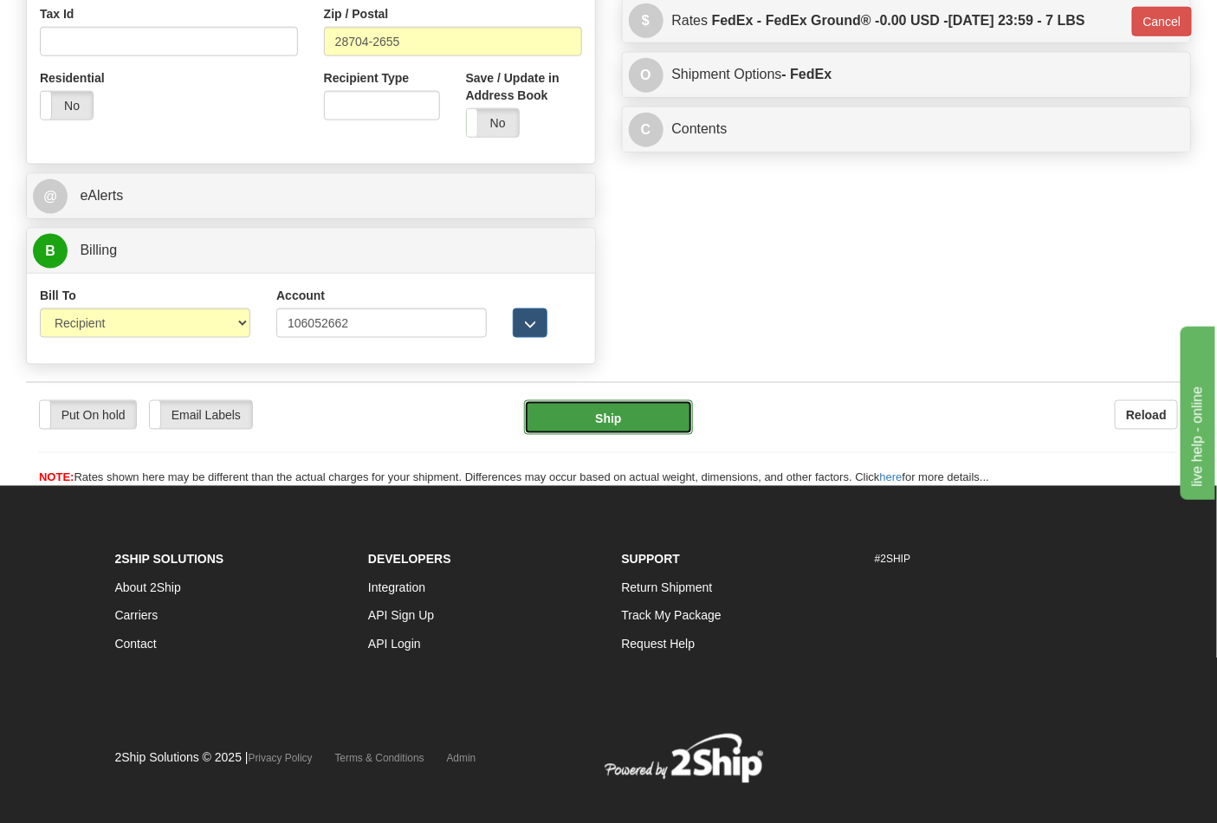
click at [641, 424] on button "Ship" at bounding box center [608, 417] width 168 height 35
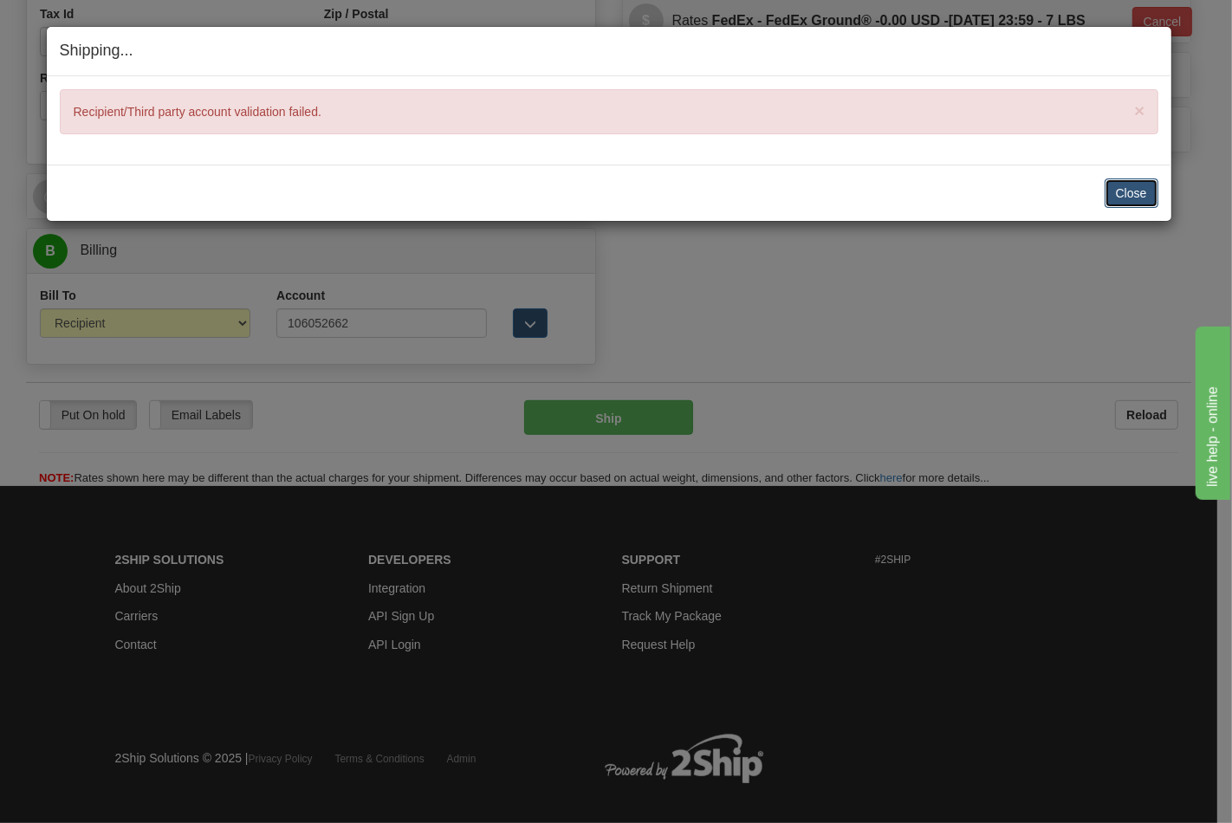
click at [1123, 202] on button "Close" at bounding box center [1131, 192] width 54 height 29
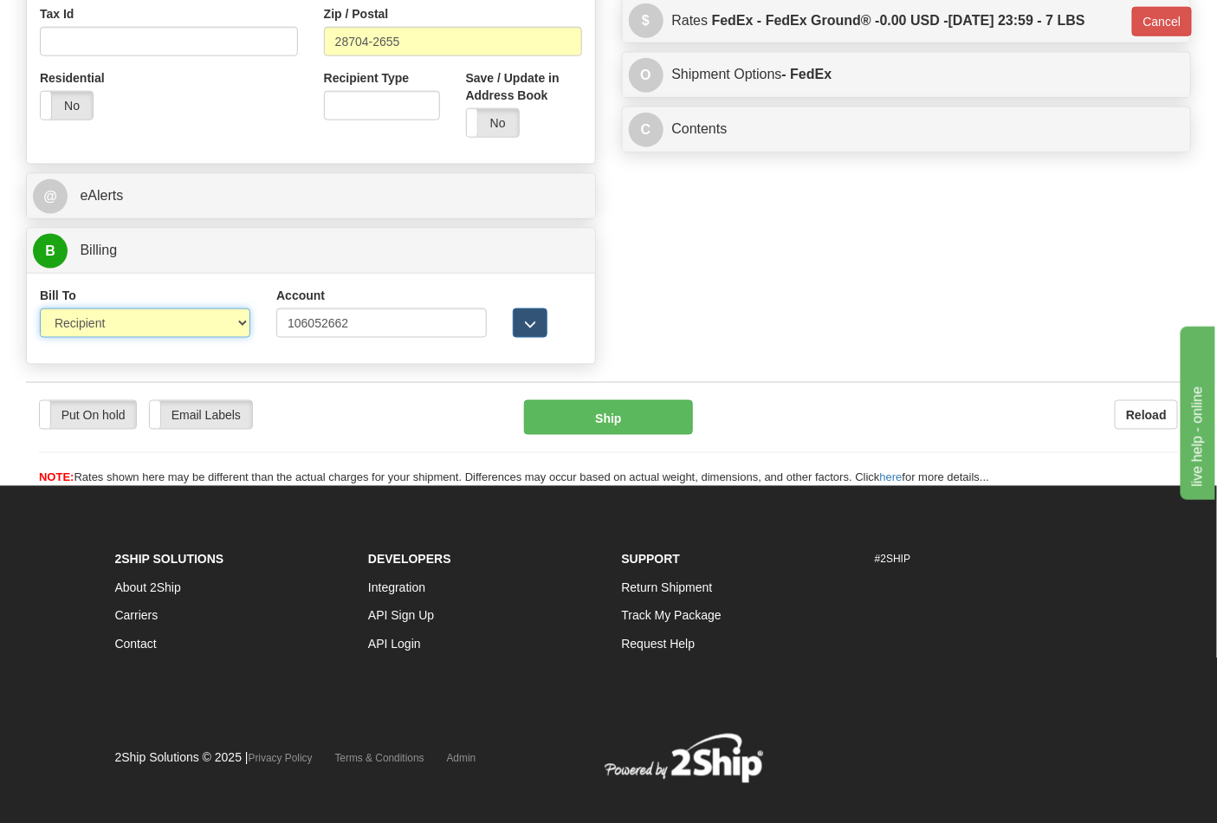
click at [139, 332] on select "Sender Recipient Third Party Collect" at bounding box center [145, 322] width 210 height 29
select select "4"
click at [40, 310] on select "Sender Recipient Third Party Collect" at bounding box center [145, 322] width 210 height 29
type input "92"
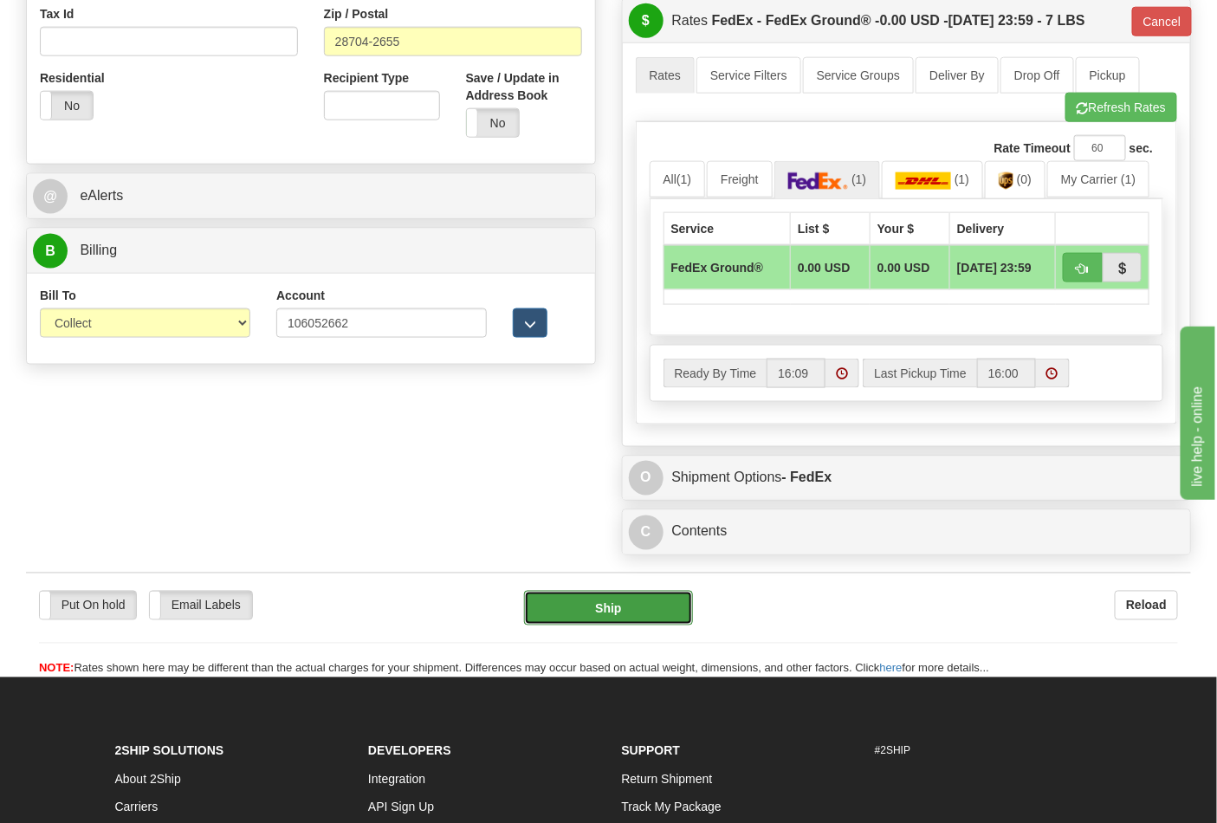
click at [600, 601] on button "Ship" at bounding box center [608, 608] width 168 height 35
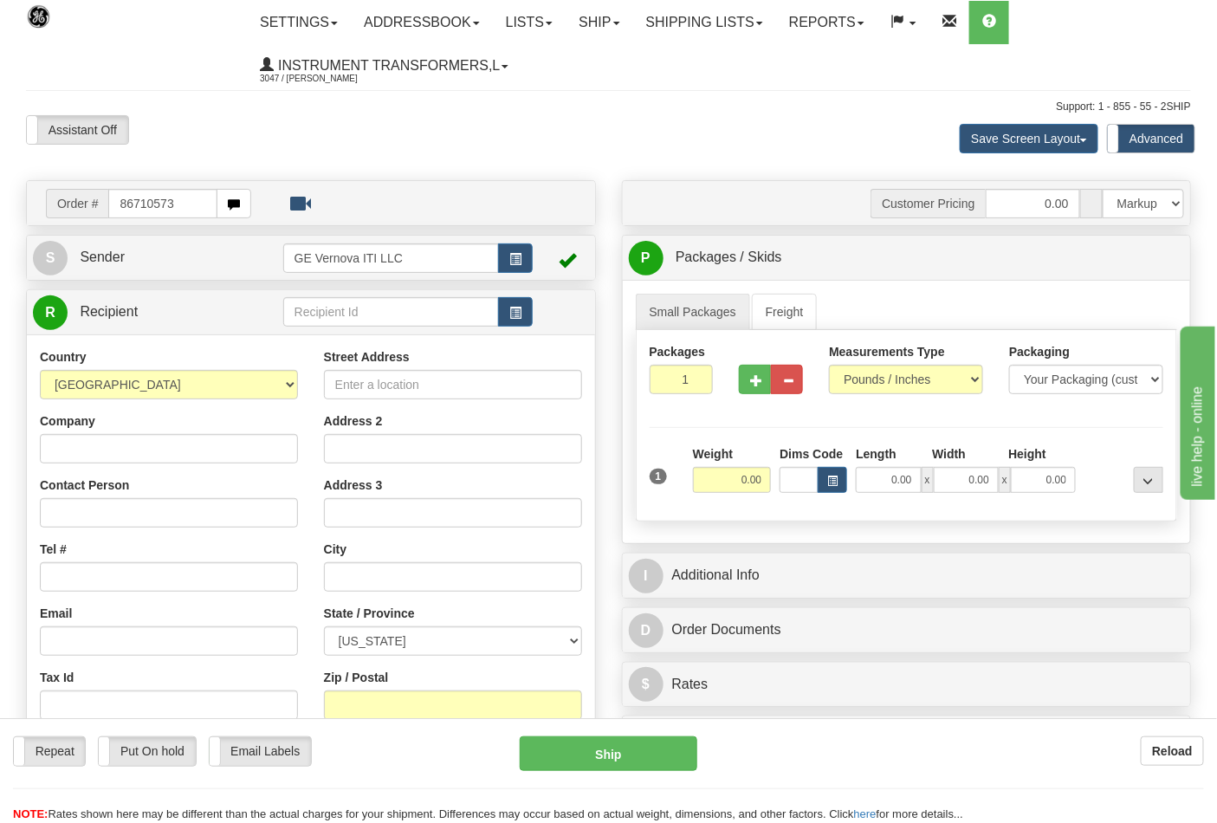
type input "86710573"
click button "Delete" at bounding box center [0, 0] width 0 height 0
type input "88.00"
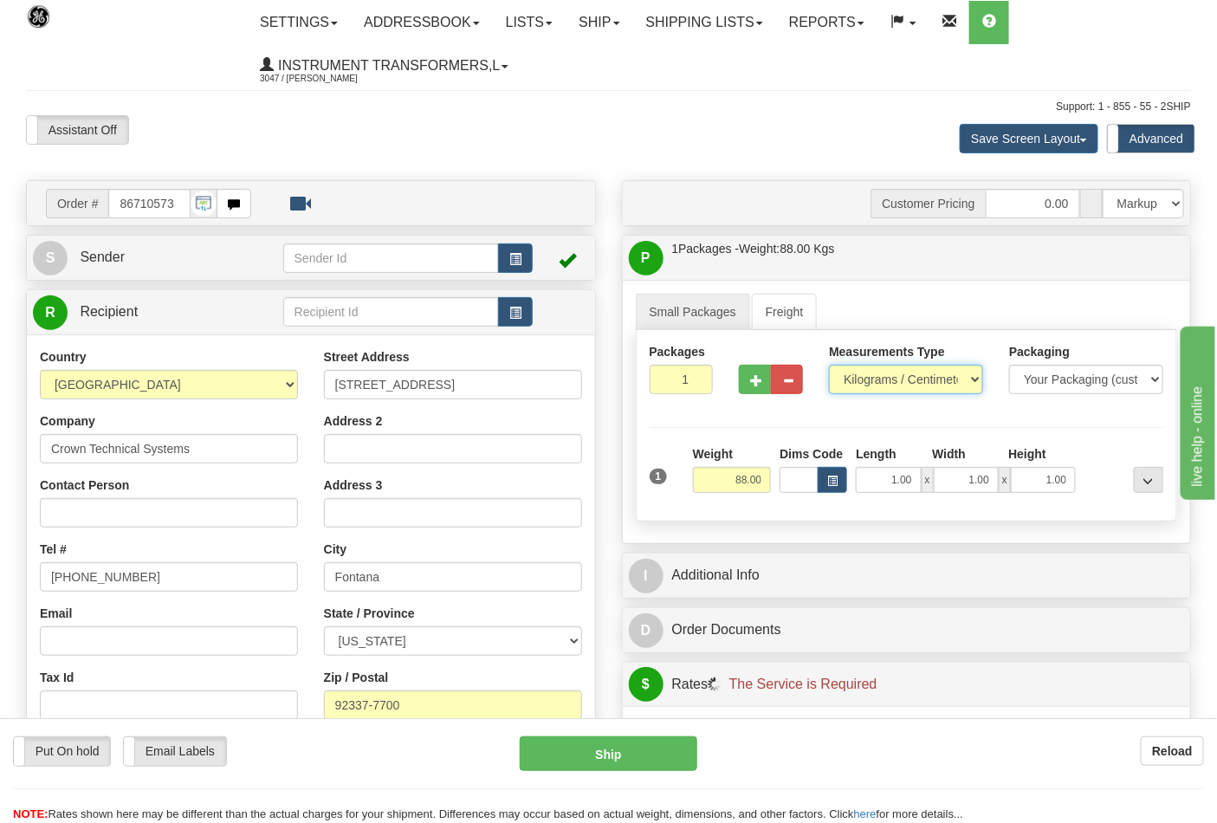
click at [944, 366] on select "Pounds / Inches Kilograms / Centimeters" at bounding box center [906, 379] width 154 height 29
select select "0"
click at [829, 366] on select "Pounds / Inches Kilograms / Centimeters" at bounding box center [906, 379] width 154 height 29
click at [762, 390] on button "button" at bounding box center [755, 379] width 32 height 29
type input "2"
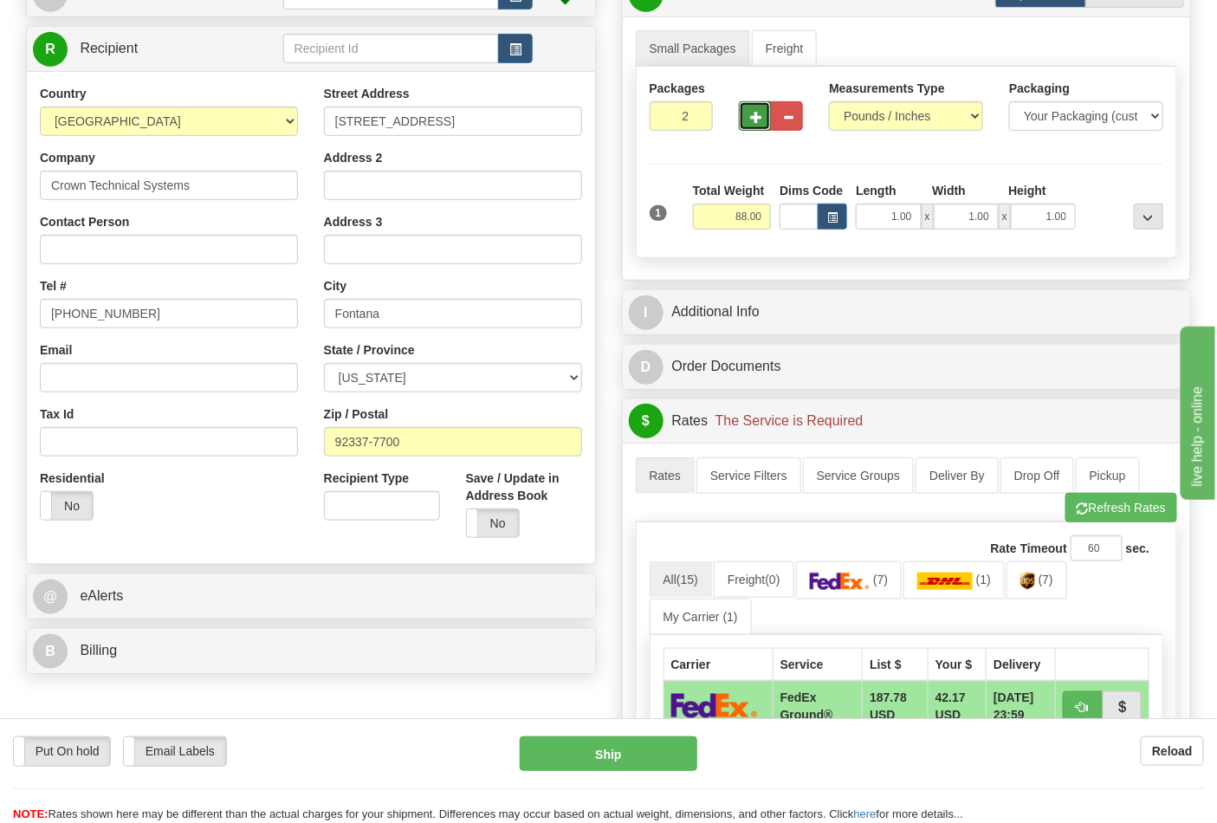
scroll to position [288, 0]
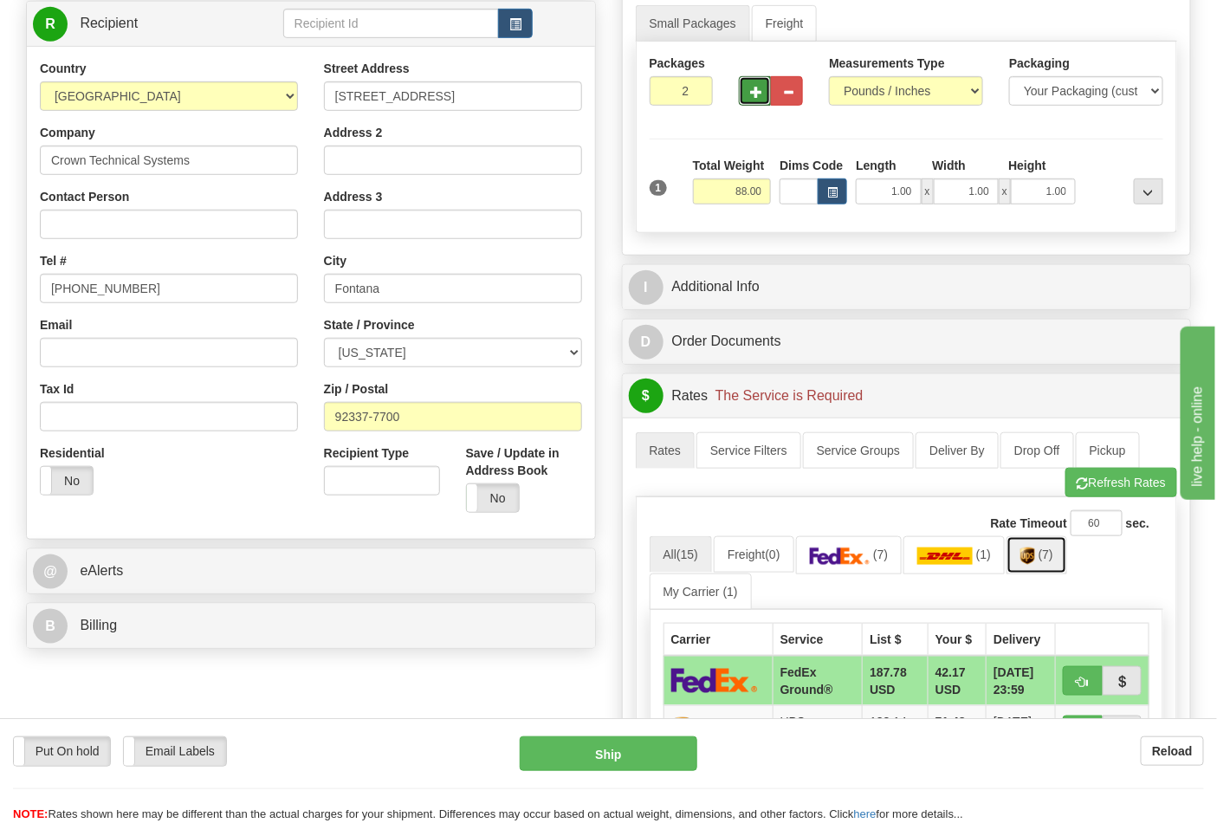
click at [1053, 561] on span "(7)" at bounding box center [1046, 554] width 15 height 14
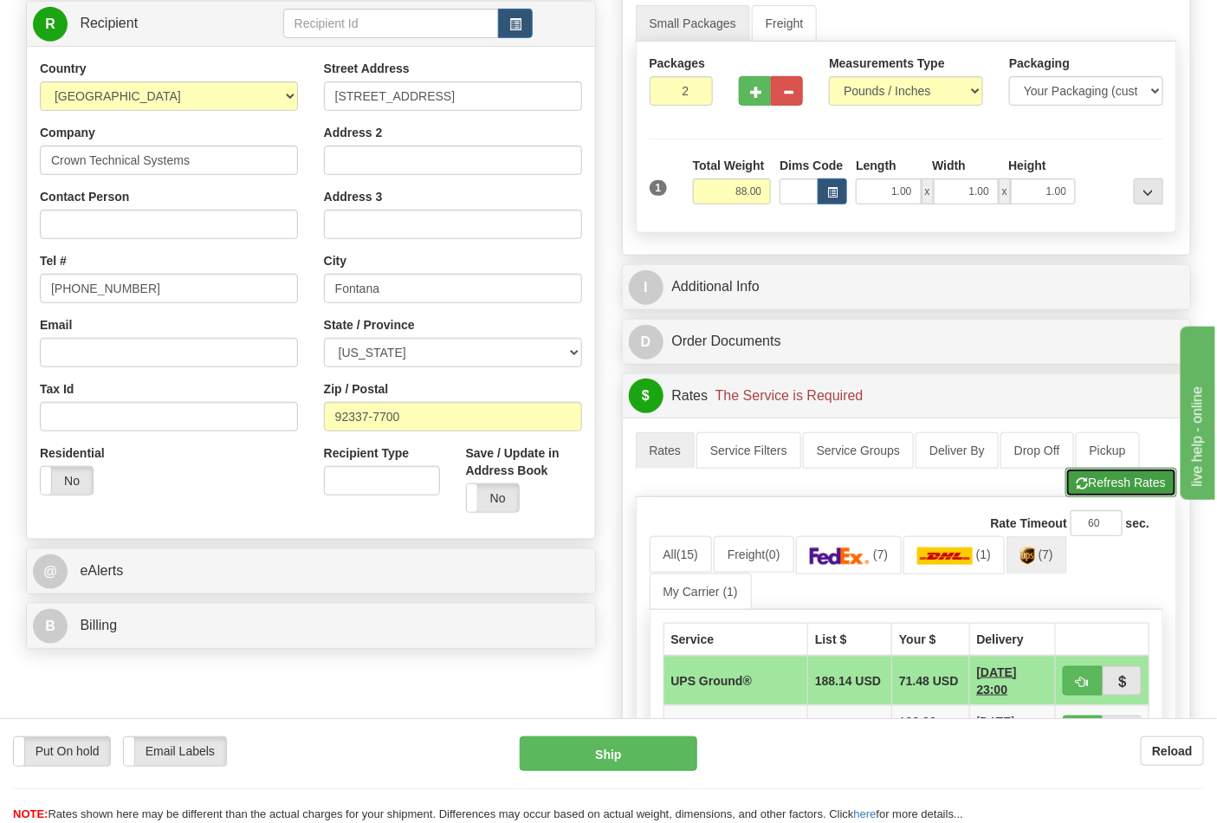
click at [1109, 480] on button "Refresh Rates" at bounding box center [1121, 482] width 112 height 29
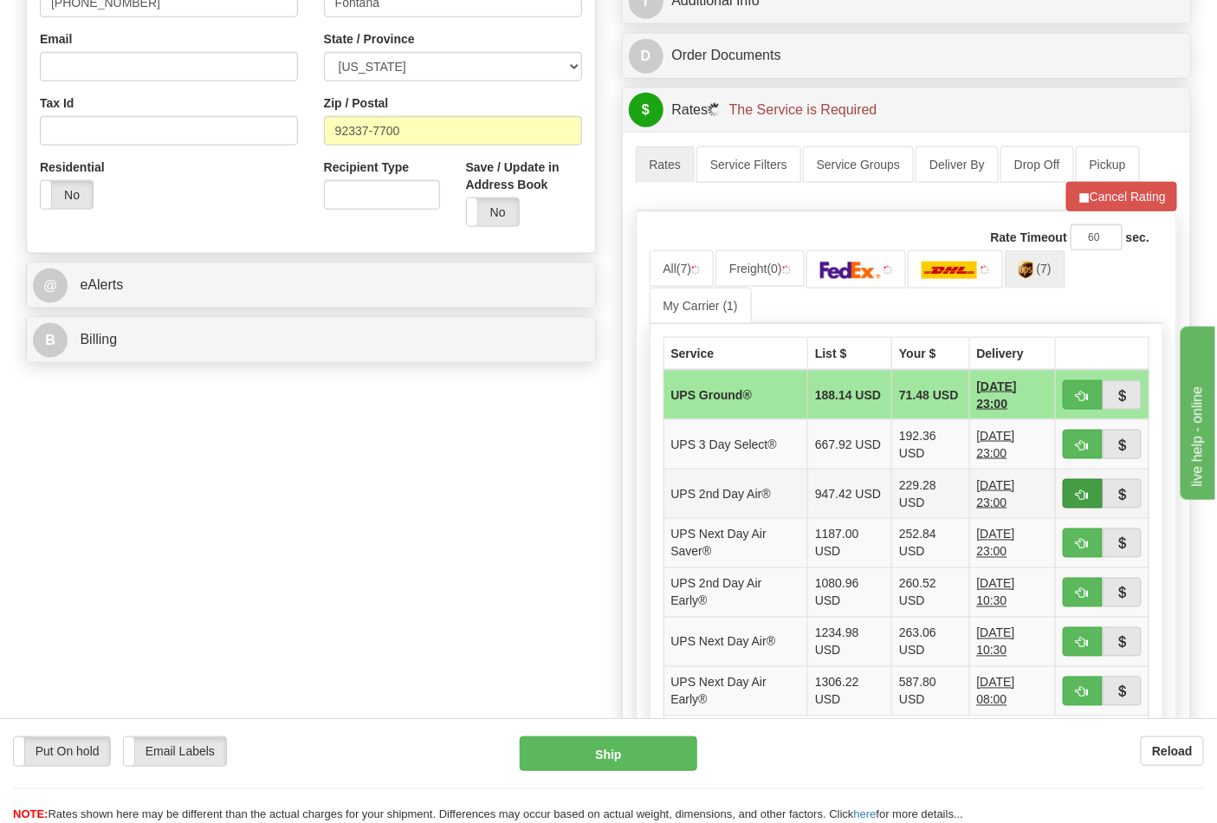
scroll to position [577, 0]
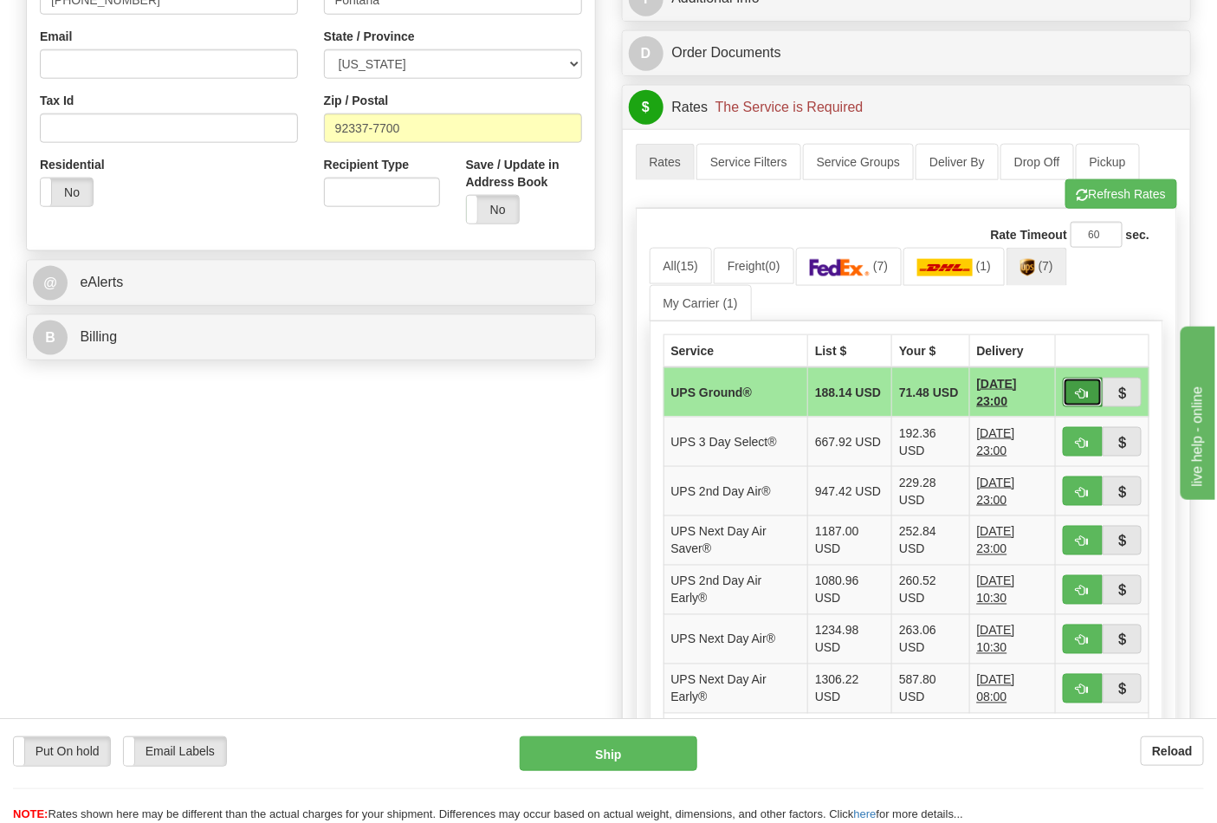
click at [1069, 397] on button "button" at bounding box center [1083, 392] width 40 height 29
type input "03"
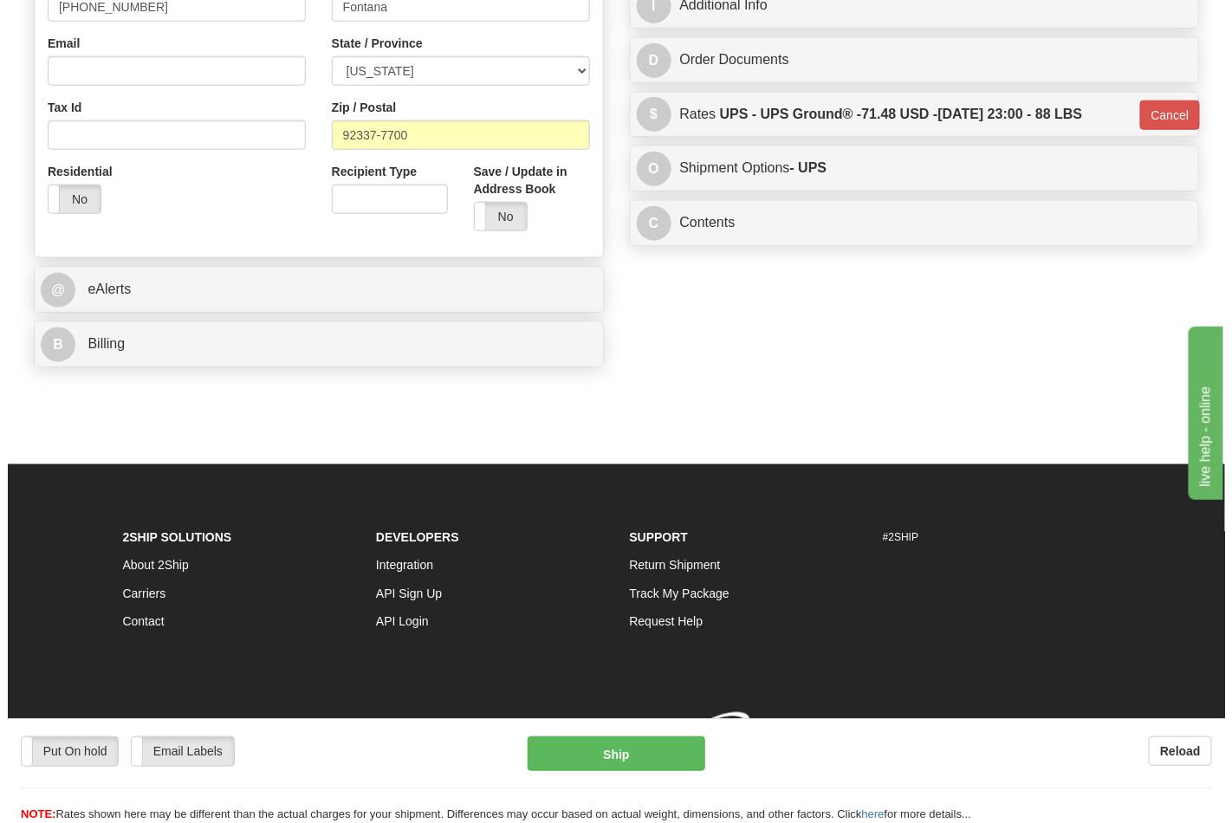
scroll to position [573, 0]
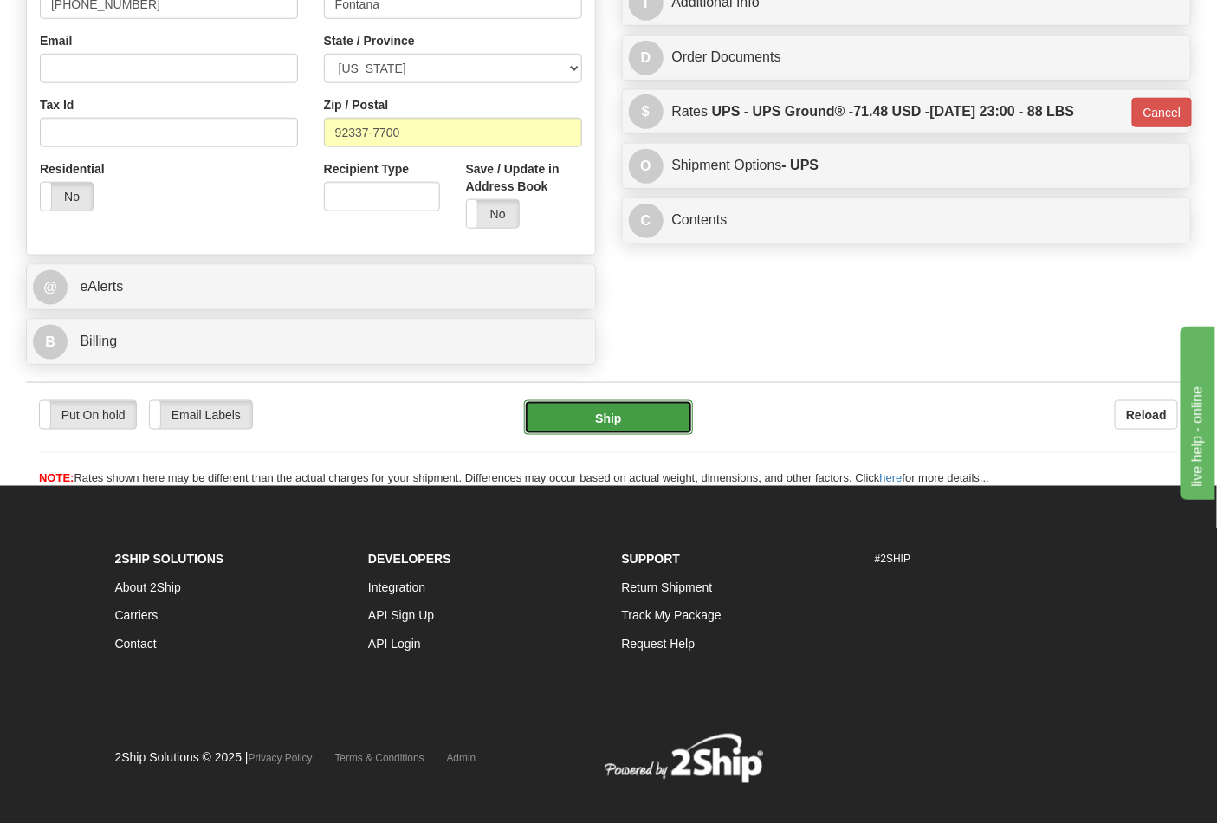
click at [661, 435] on button "Ship" at bounding box center [608, 417] width 168 height 35
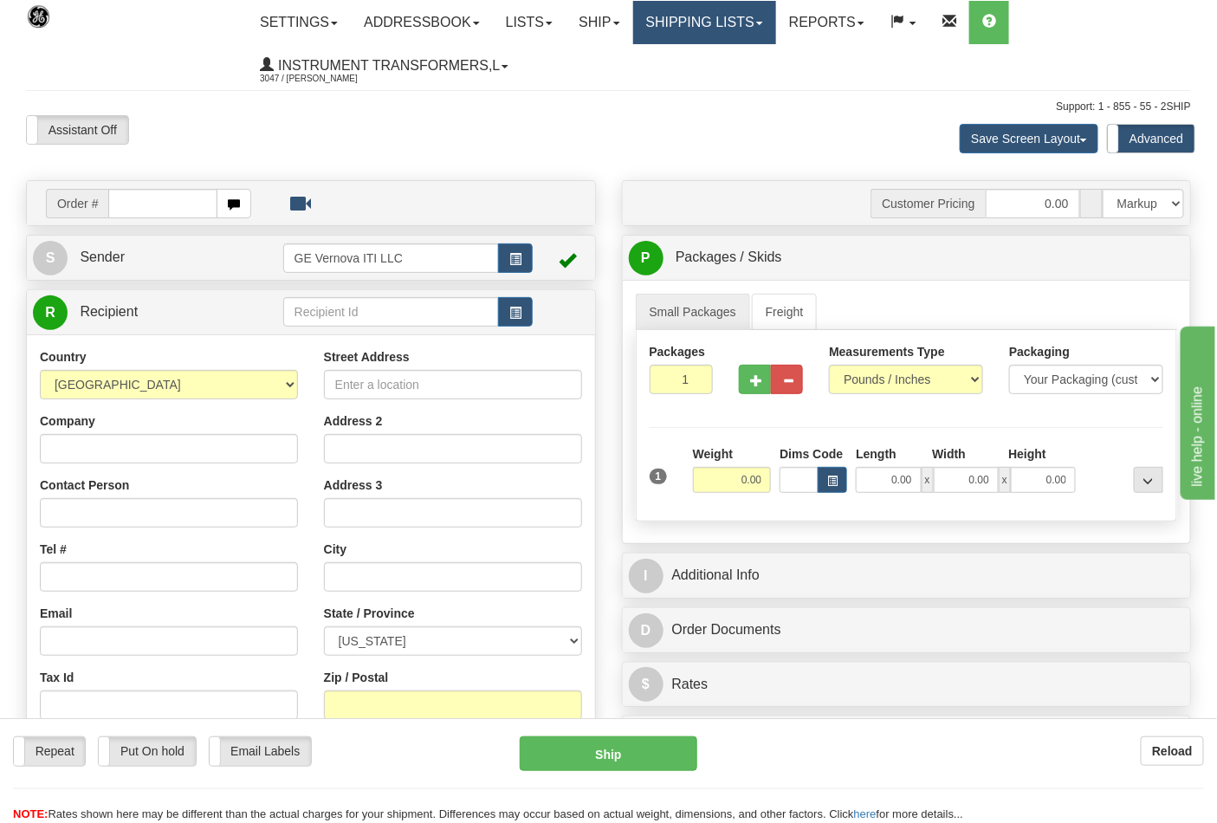
click at [766, 22] on link "Shipping lists" at bounding box center [704, 22] width 143 height 43
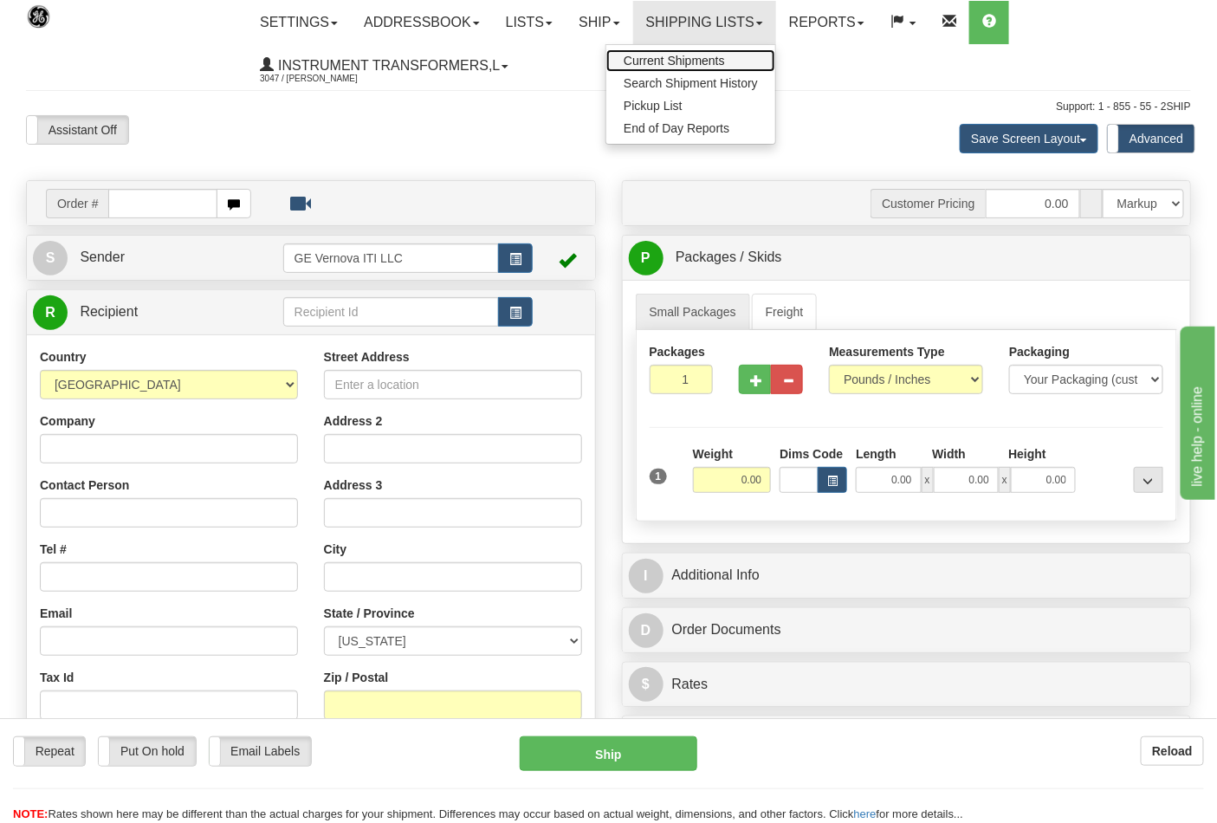
click at [677, 66] on span "Current Shipments" at bounding box center [674, 61] width 101 height 14
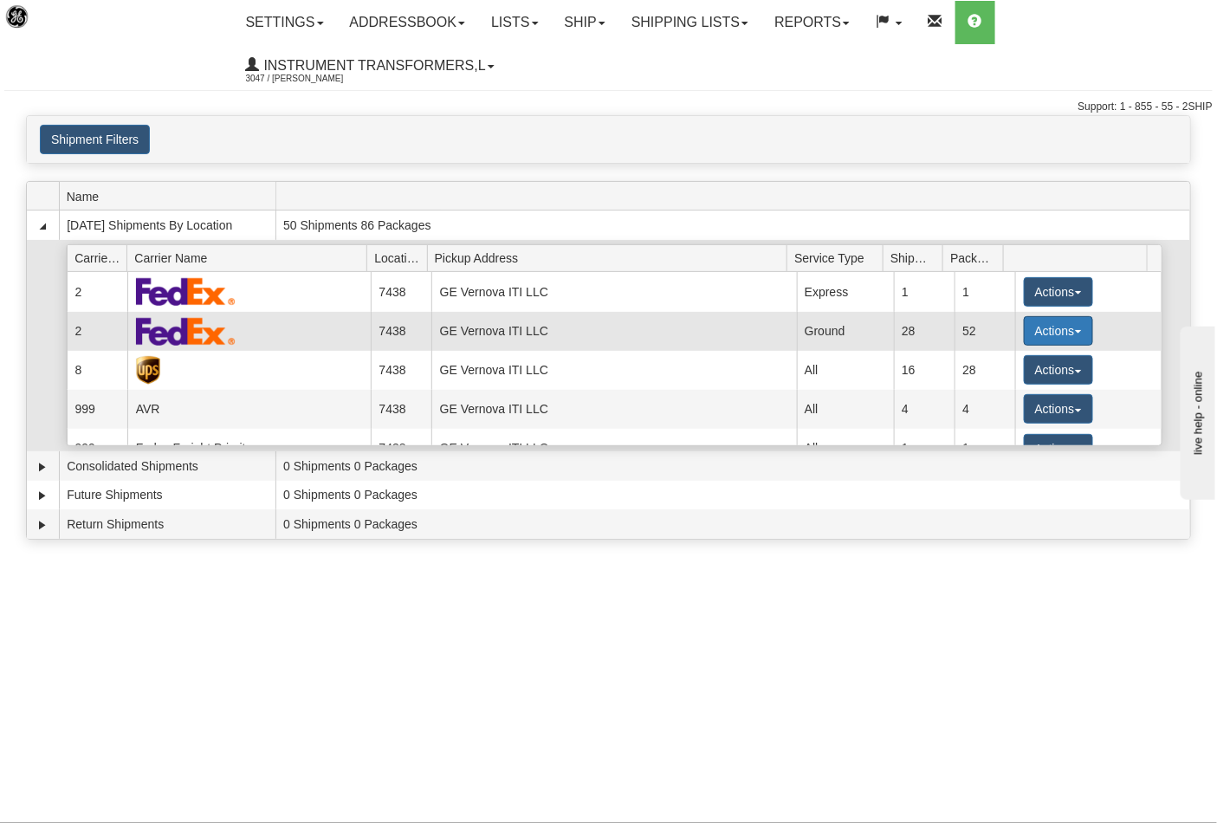
click at [1062, 333] on button "Actions" at bounding box center [1058, 330] width 69 height 29
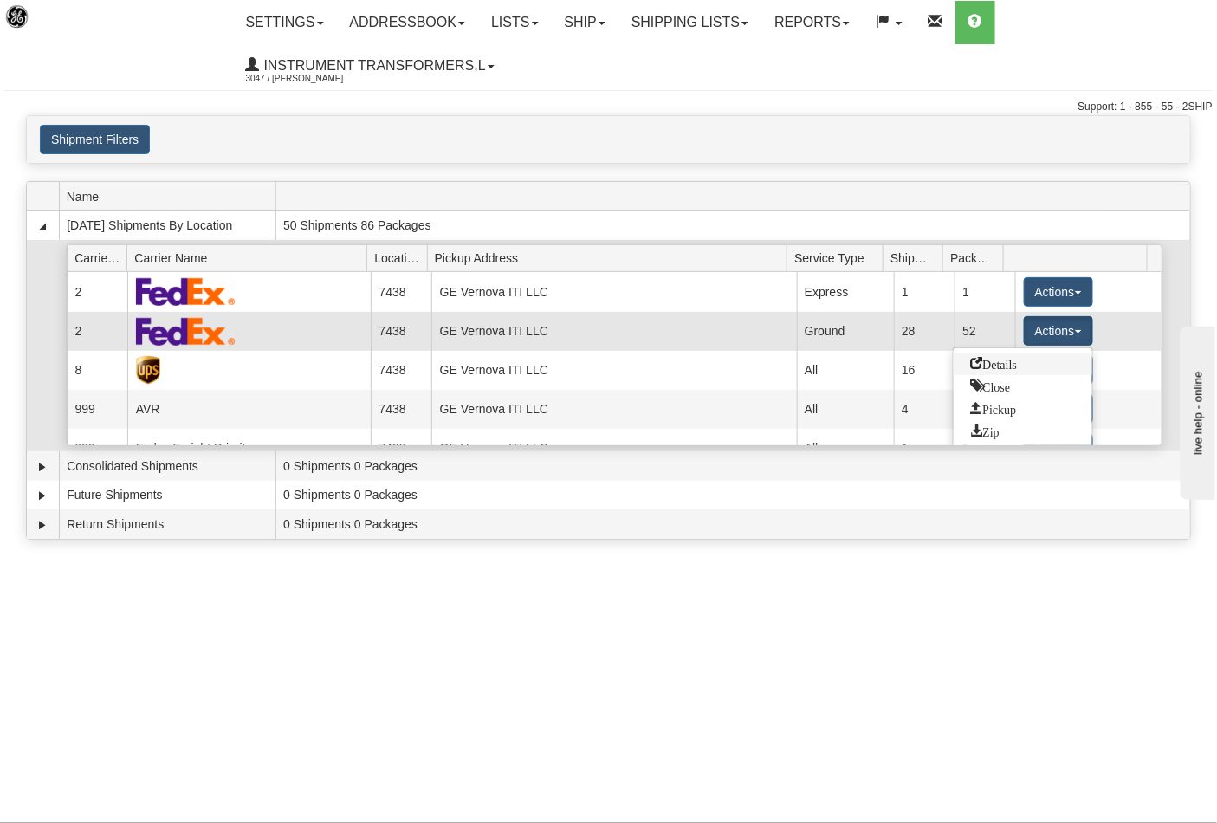
click at [1005, 360] on span "Details" at bounding box center [994, 363] width 47 height 12
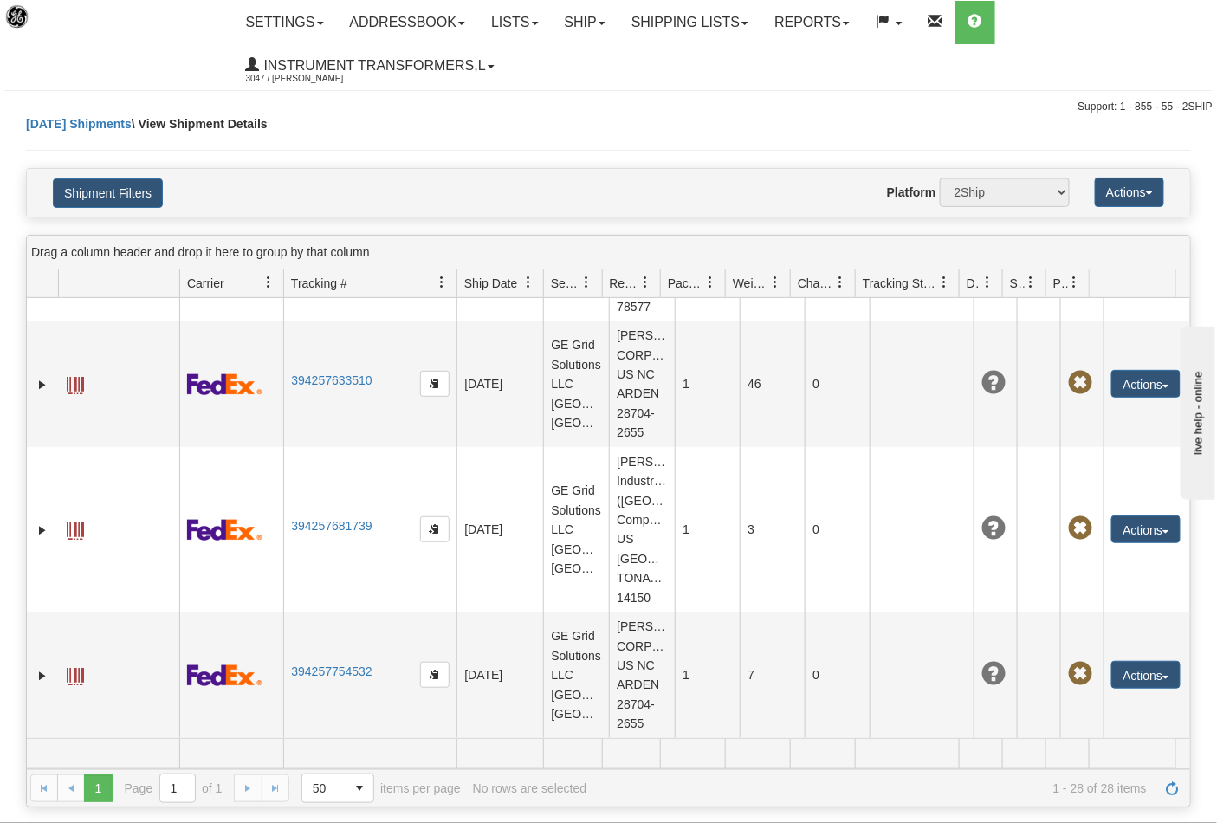
scroll to position [4002, 0]
click at [608, 6] on link "Ship" at bounding box center [585, 22] width 67 height 43
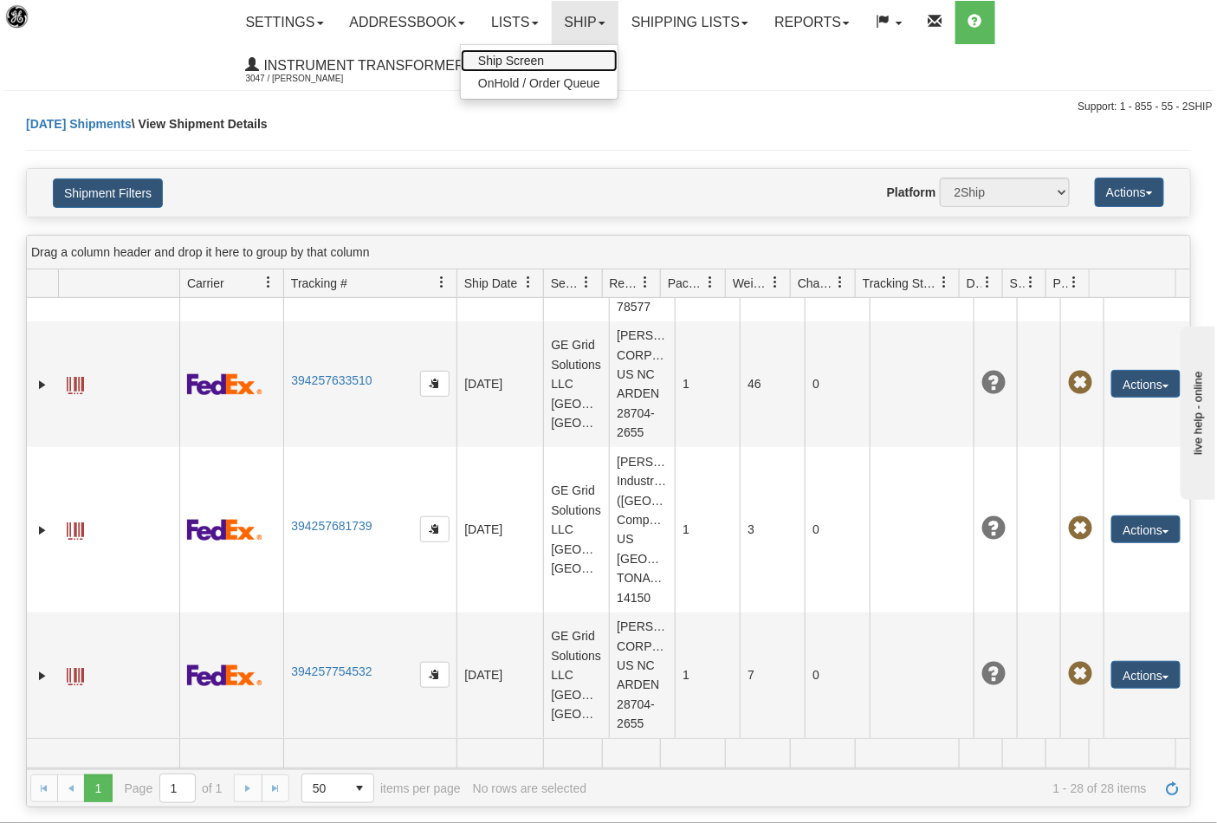
click at [575, 55] on link "Ship Screen" at bounding box center [539, 60] width 157 height 23
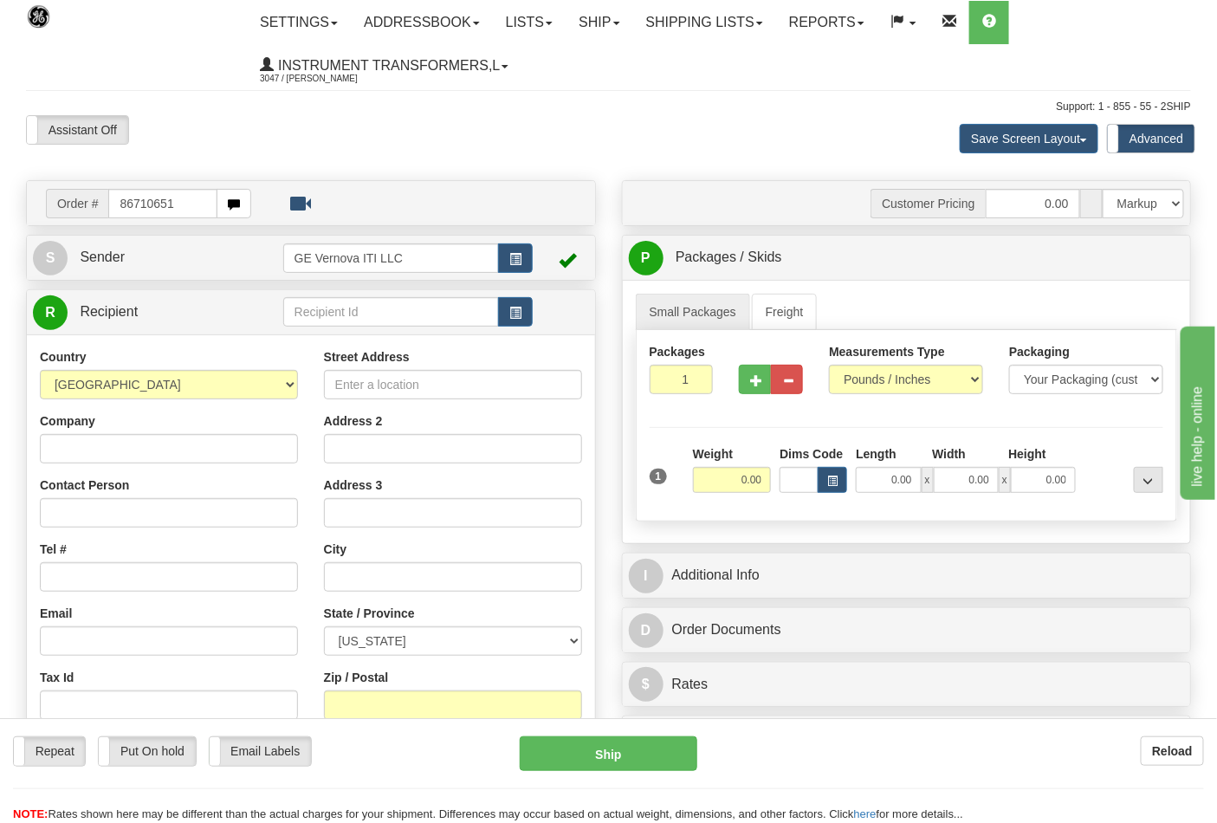
type input "86710651"
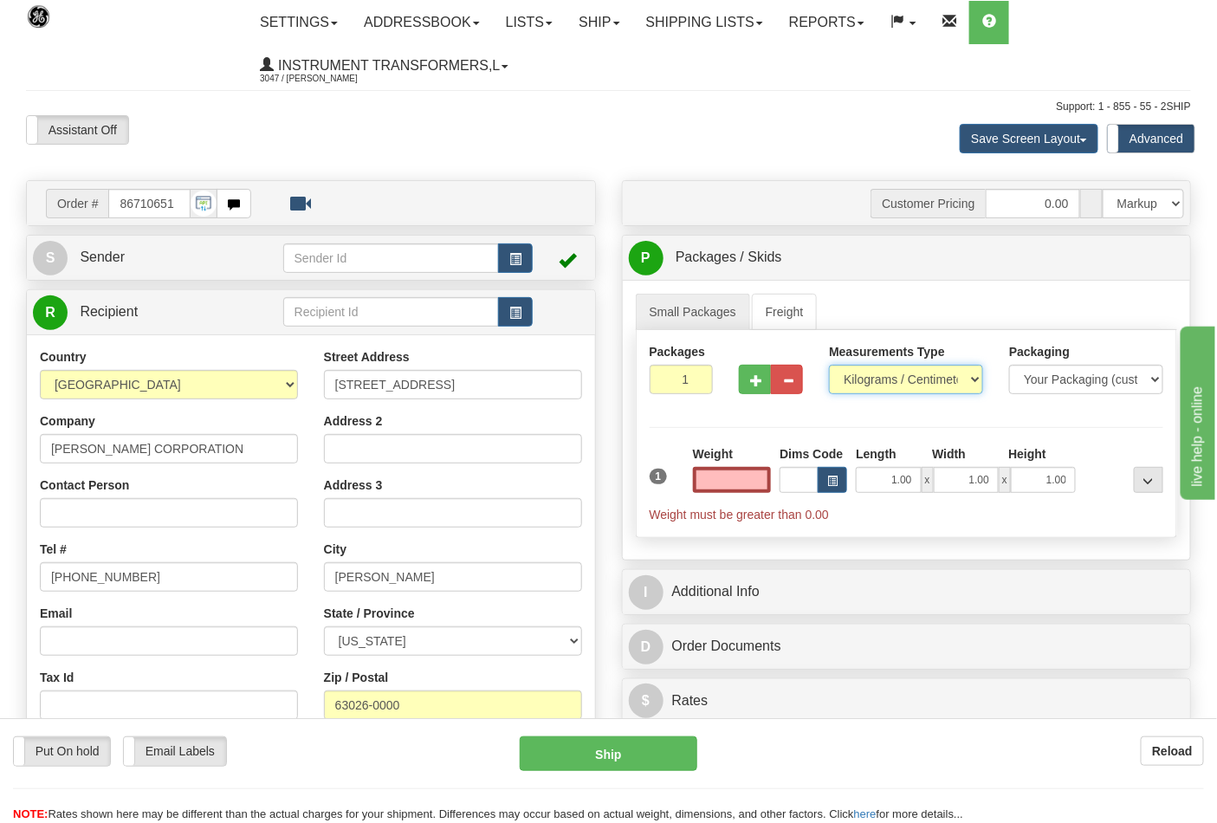
type input "0.00"
click at [884, 378] on select "Pounds / Inches Kilograms / Centimeters" at bounding box center [906, 379] width 154 height 29
select select "0"
click at [829, 366] on select "Pounds / Inches Kilograms / Centimeters" at bounding box center [906, 379] width 154 height 29
click at [743, 490] on input "0.00" at bounding box center [732, 480] width 79 height 26
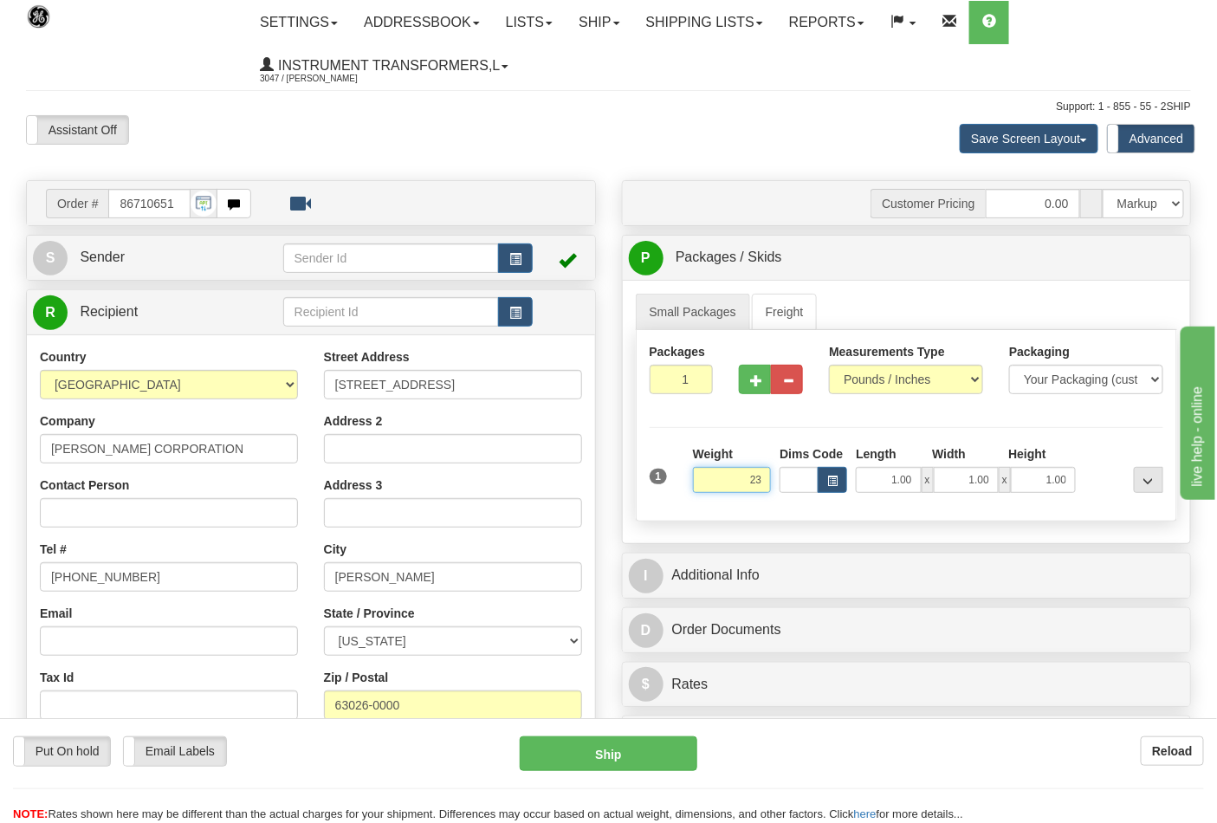
click button "Delete" at bounding box center [0, 0] width 0 height 0
type input "23.00"
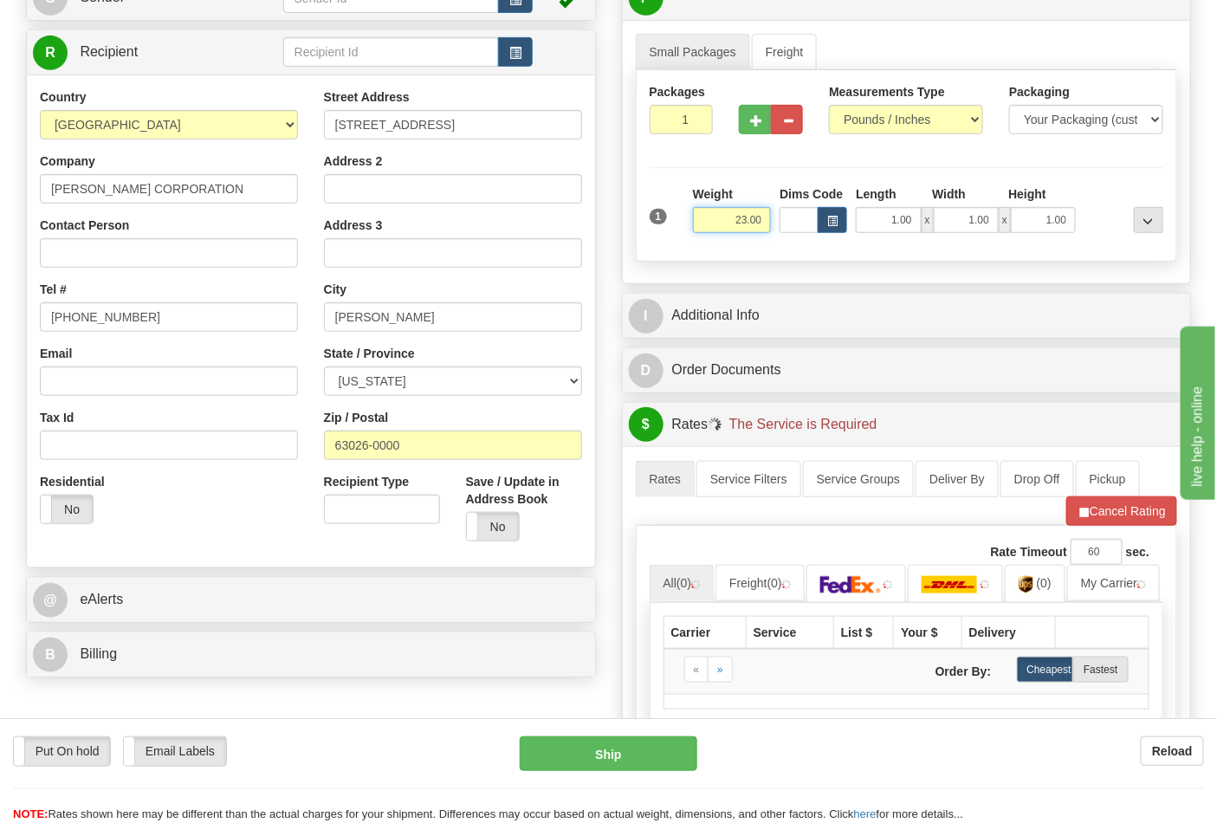
scroll to position [385, 0]
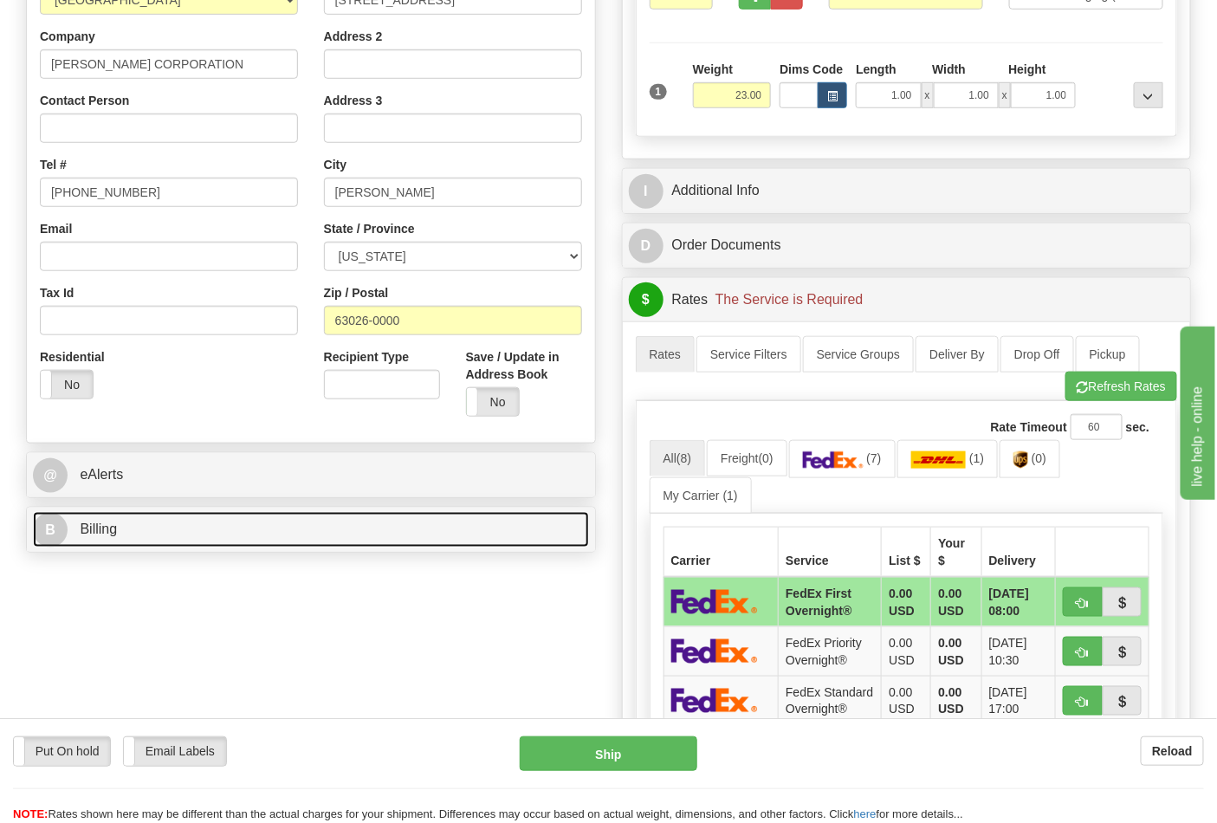
click at [287, 529] on link "B Billing" at bounding box center [311, 530] width 556 height 36
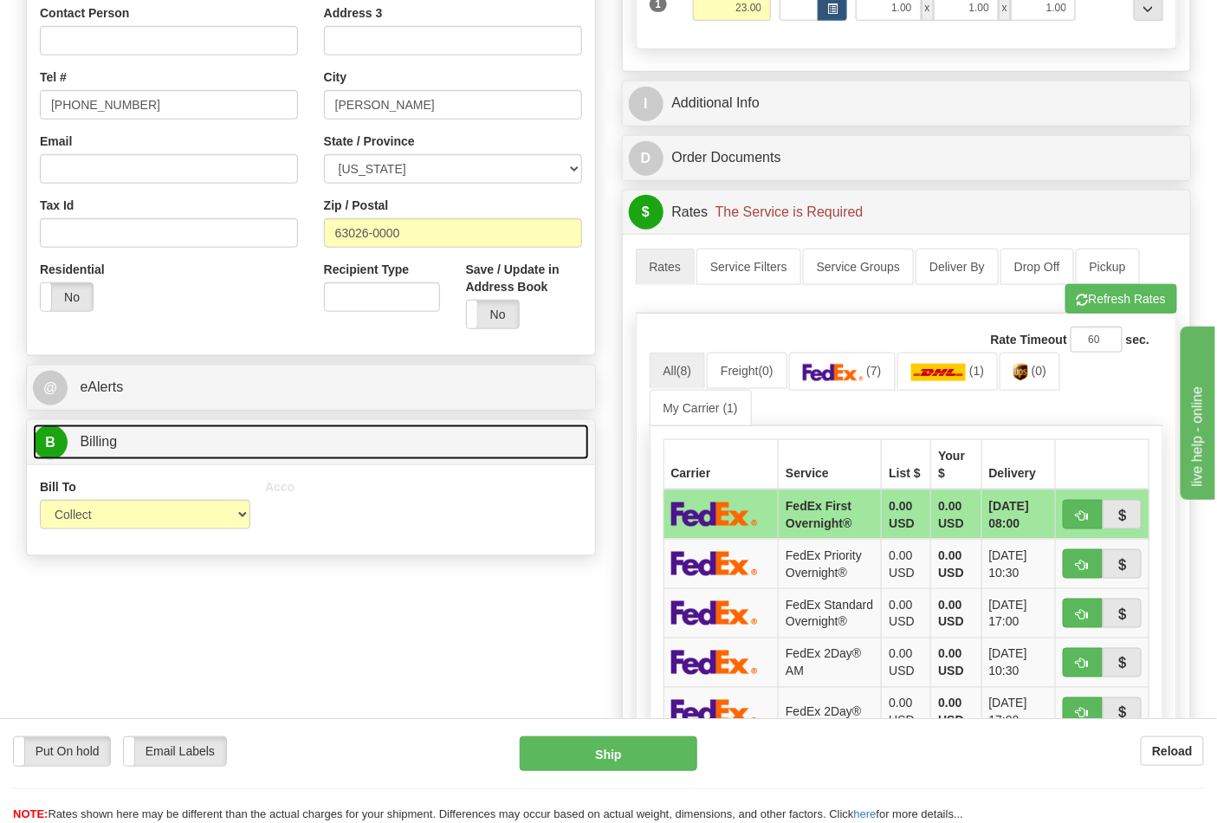
scroll to position [577, 0]
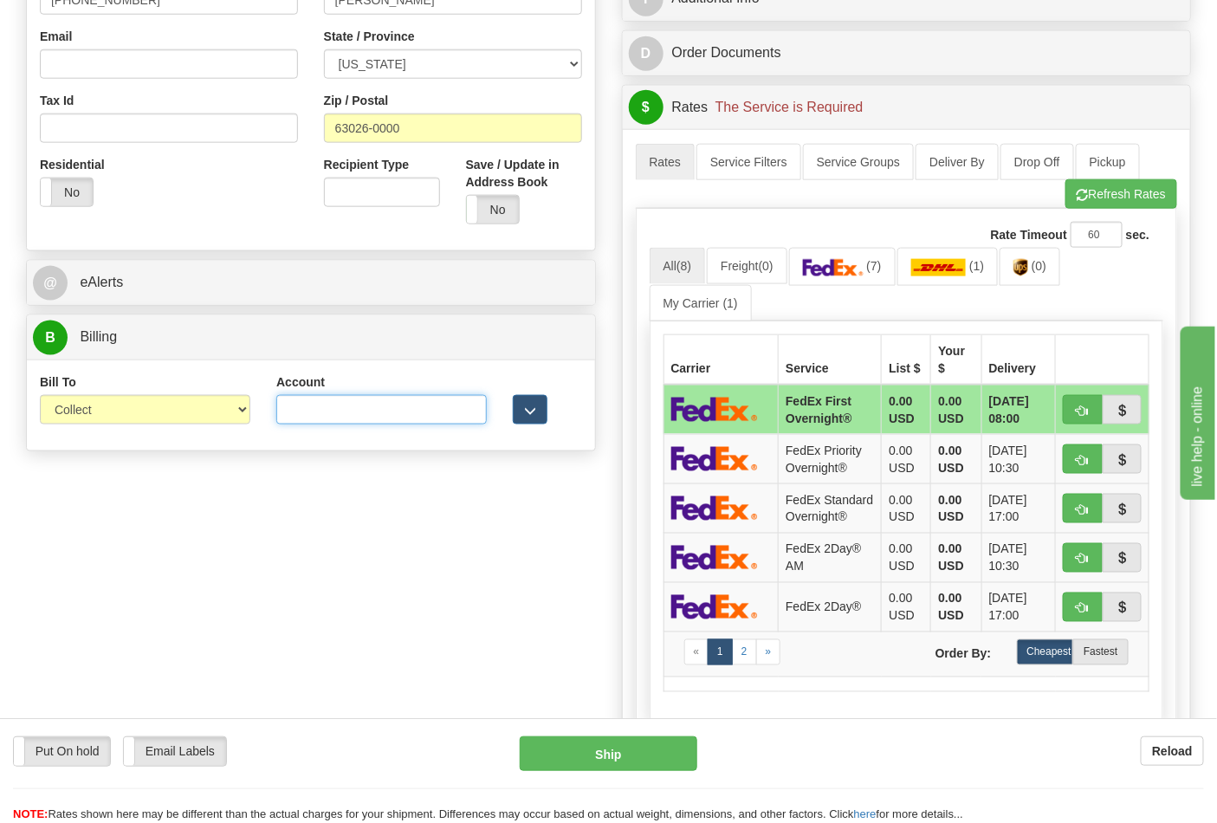
click at [377, 402] on input "Account" at bounding box center [381, 409] width 210 height 29
paste input "103538629"
type input "103538629"
click at [227, 407] on select "Sender Recipient Third Party Collect" at bounding box center [145, 409] width 210 height 29
select select "2"
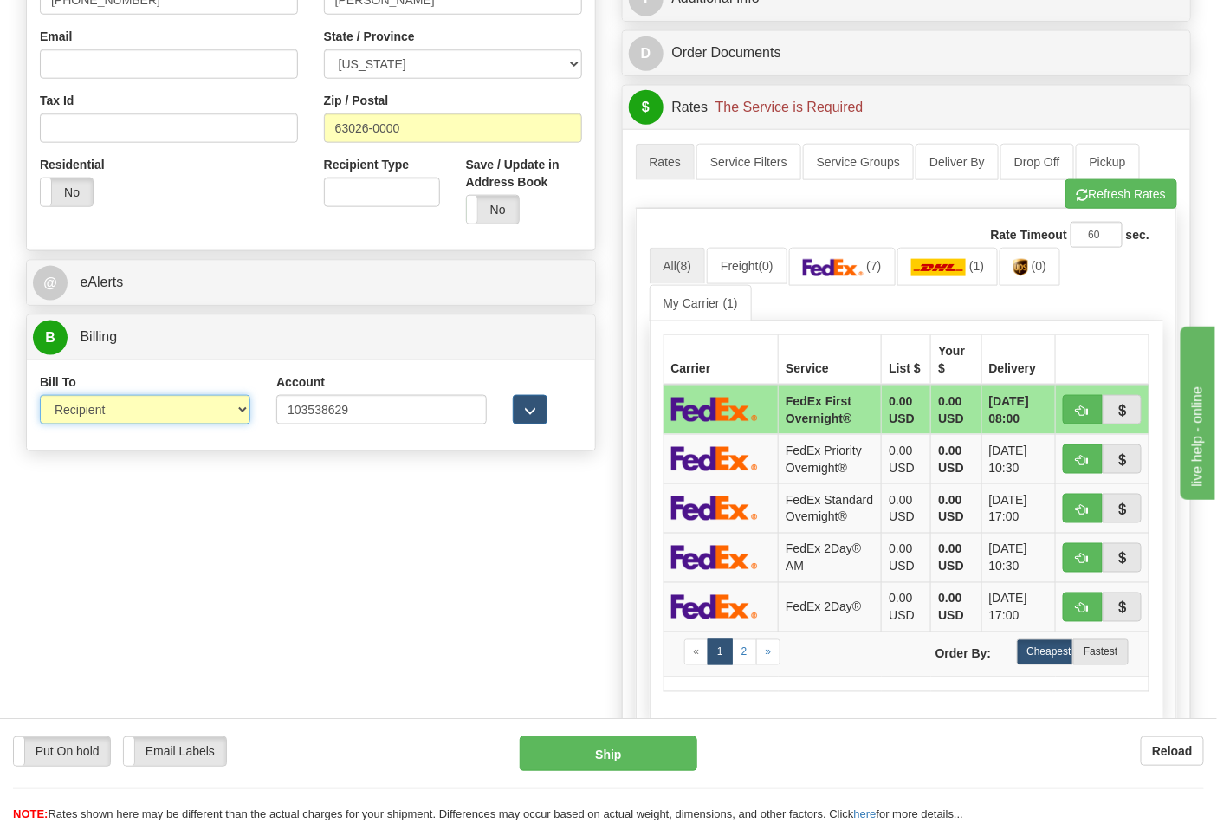
click at [40, 397] on select "Sender Recipient Third Party Collect" at bounding box center [145, 409] width 210 height 29
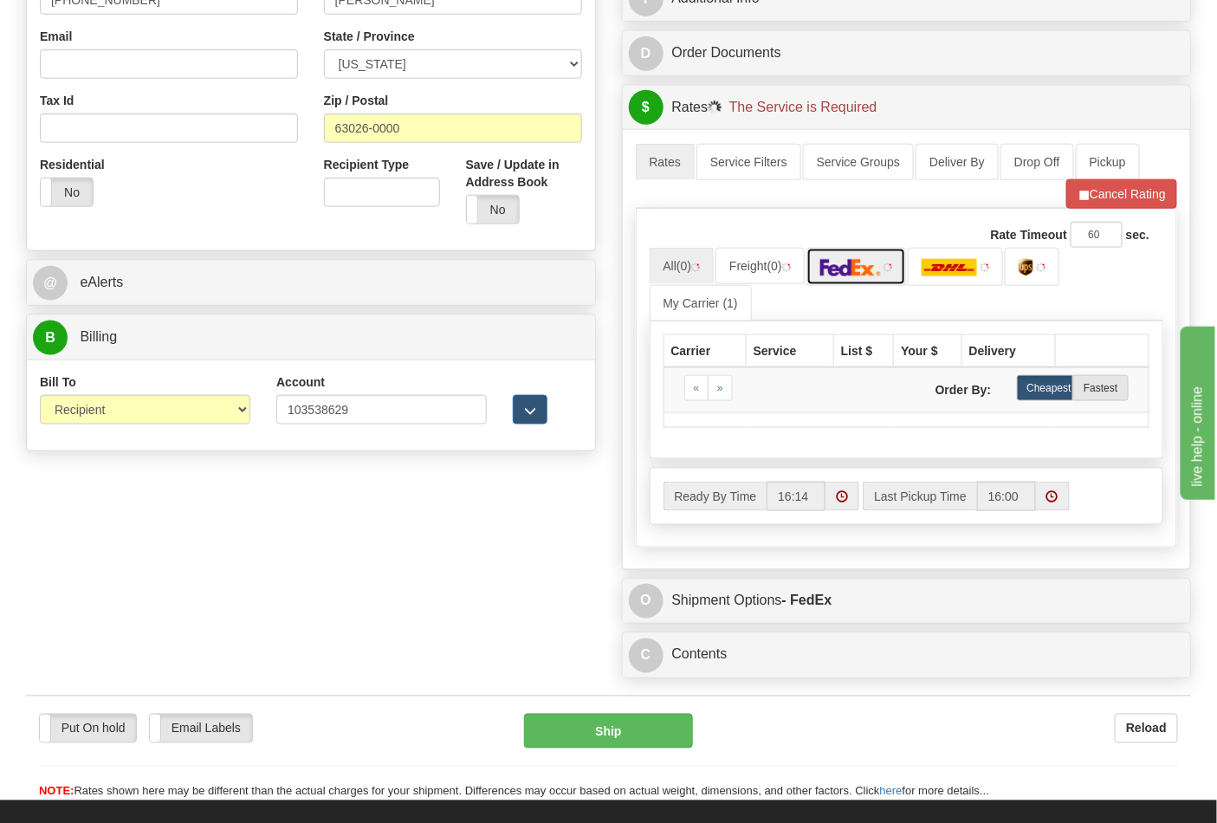
click at [851, 271] on img at bounding box center [850, 267] width 61 height 17
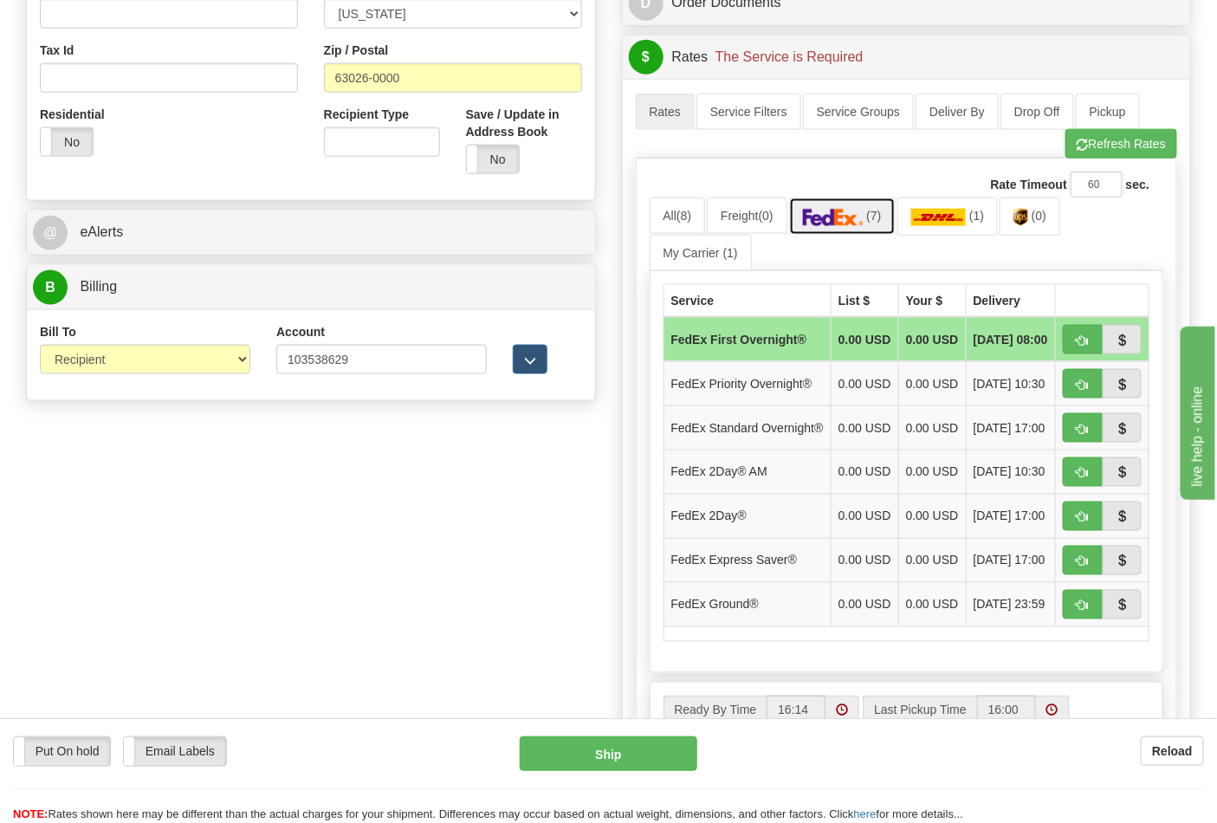
scroll to position [673, 0]
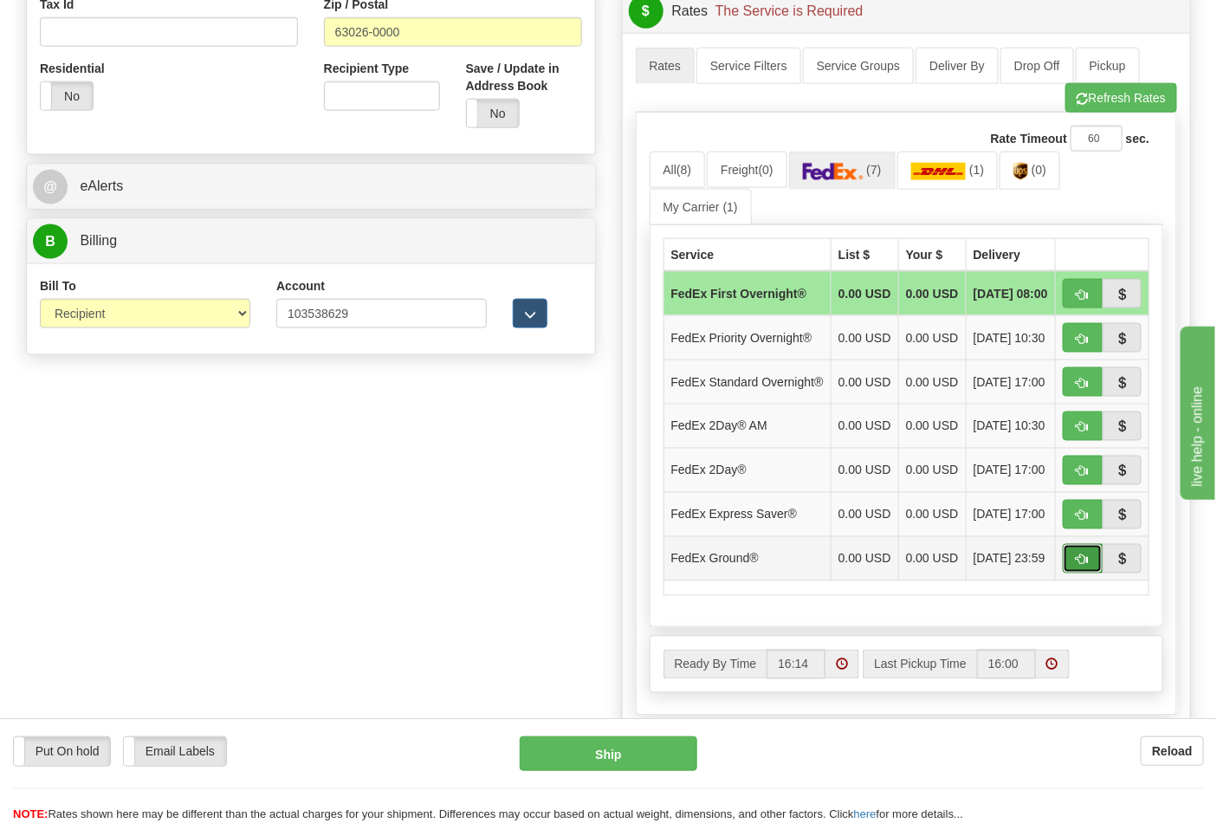
click at [1071, 573] on button "button" at bounding box center [1083, 558] width 40 height 29
type input "92"
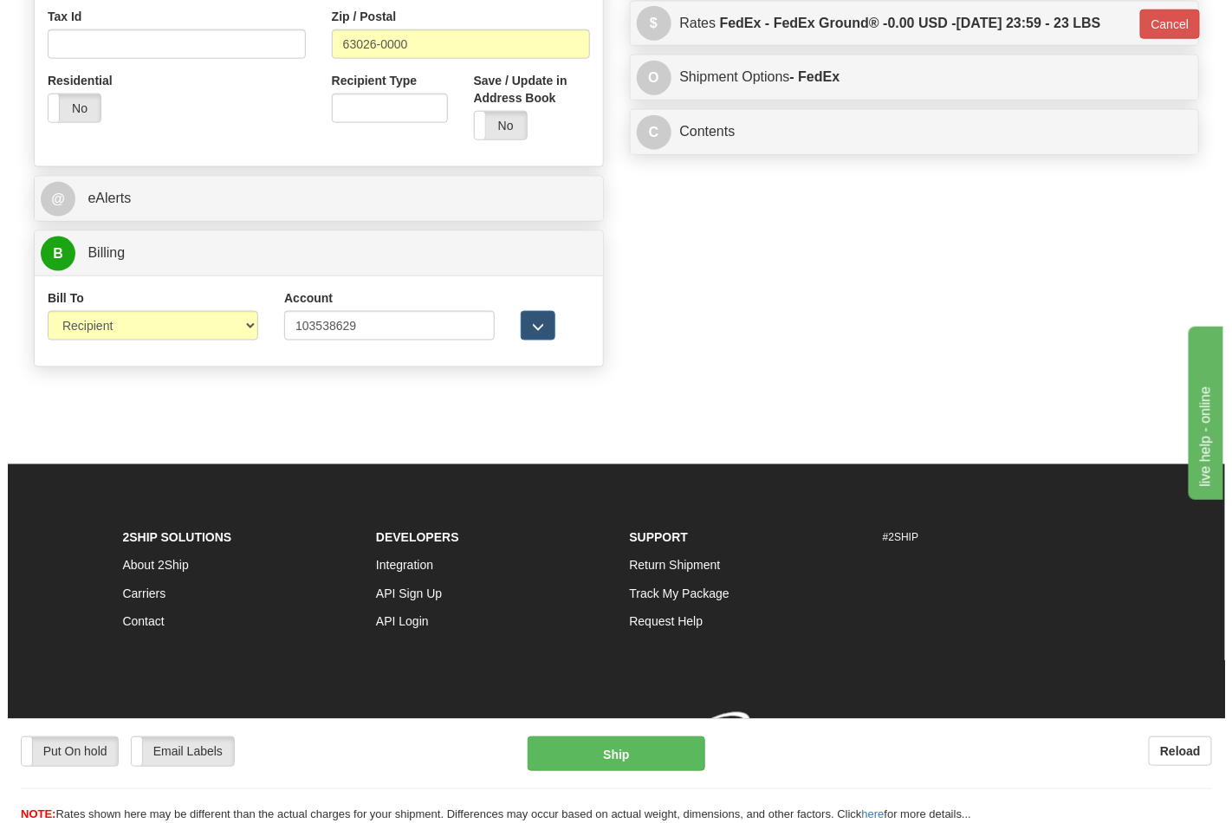
scroll to position [663, 0]
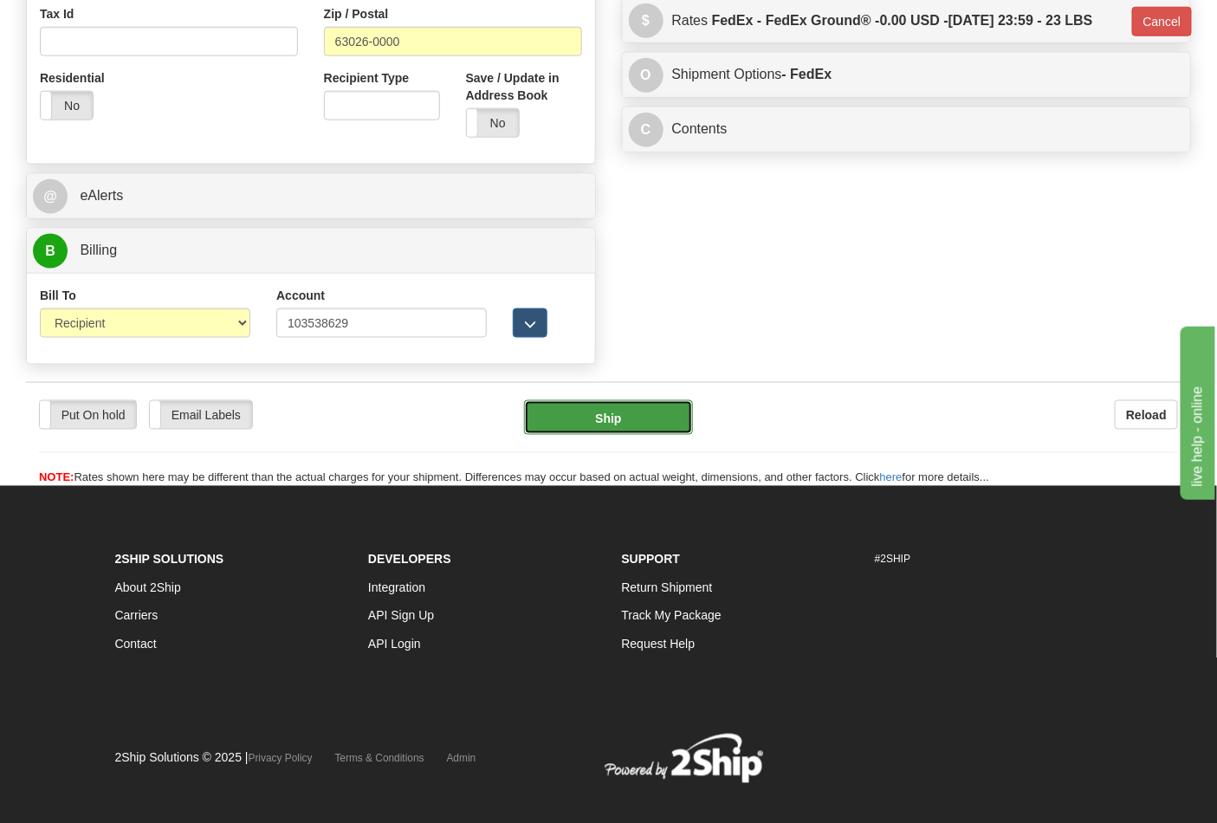
click at [620, 411] on button "Ship" at bounding box center [608, 417] width 168 height 35
